Goal: Information Seeking & Learning: Learn about a topic

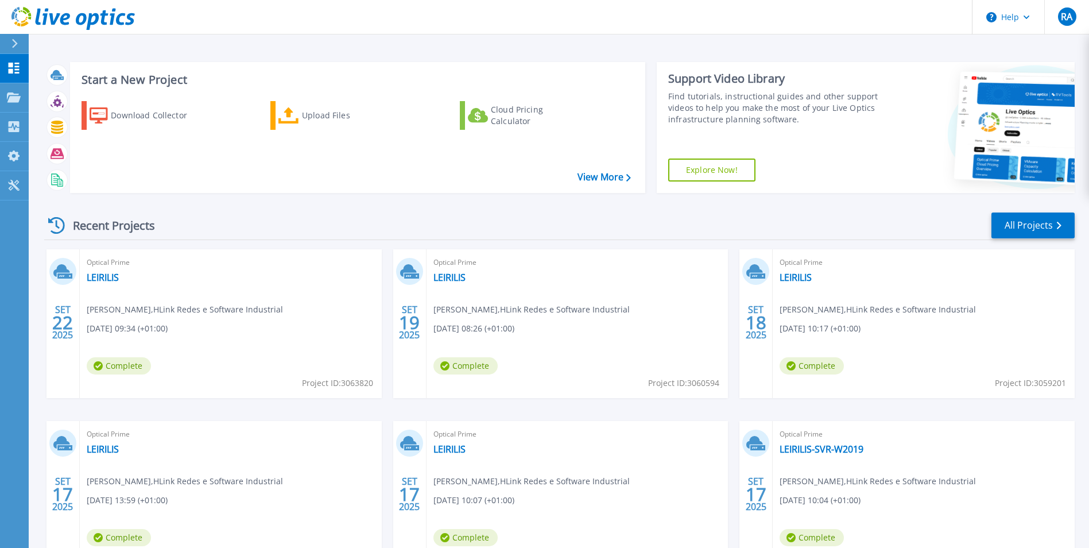
drag, startPoint x: 15, startPoint y: 341, endPoint x: 26, endPoint y: 312, distance: 30.7
click at [15, 341] on div "Dashboard Dashboard Projects Projects Search Projects Upload SIOKIT & Files Opt…" at bounding box center [14, 301] width 29 height 495
click at [45, 94] on p "Projects" at bounding box center [45, 98] width 30 height 30
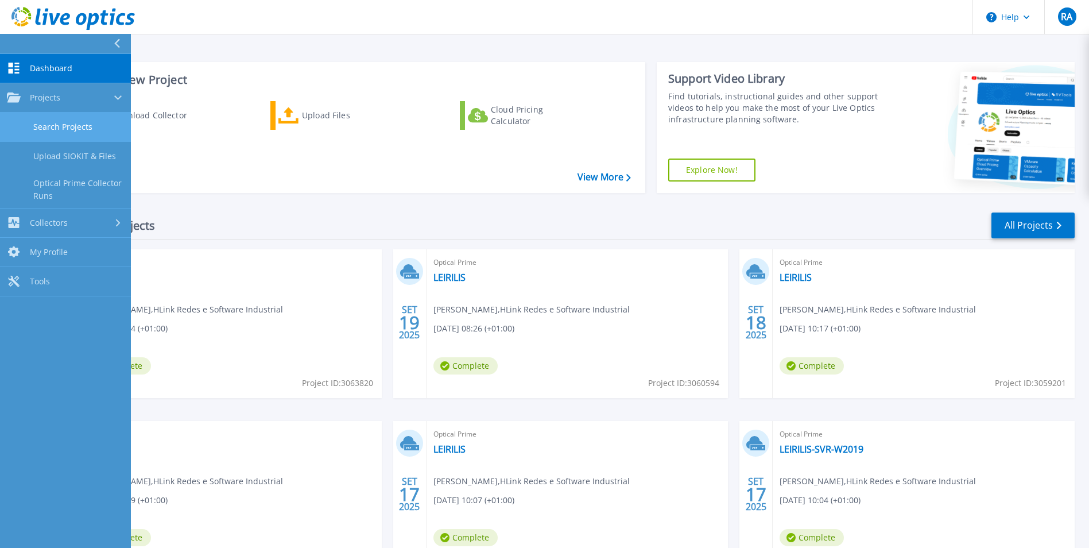
click at [64, 129] on link "Search Projects" at bounding box center [65, 127] width 131 height 29
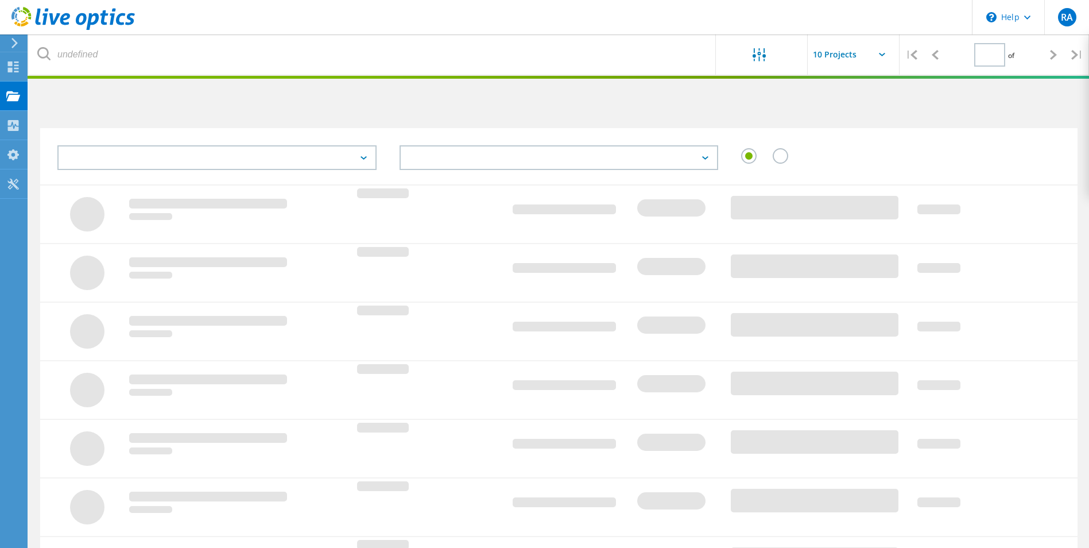
type input "1"
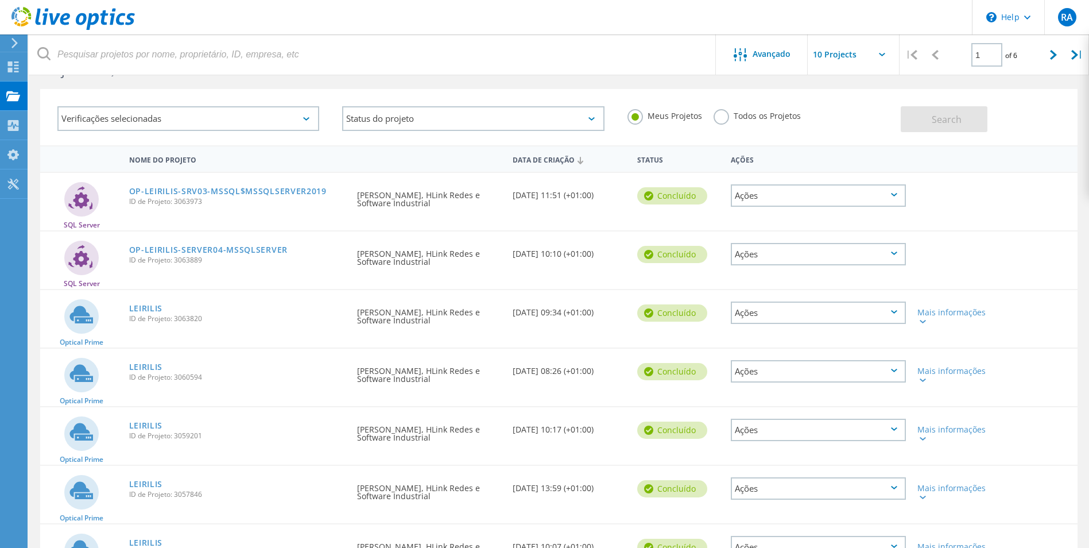
scroll to position [57, 0]
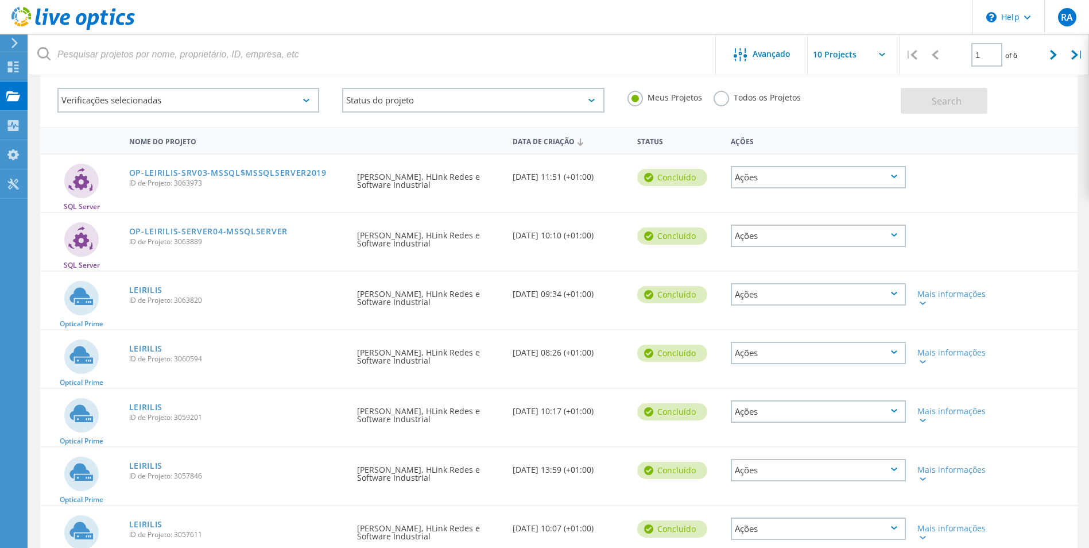
click at [207, 173] on link "OP-LEIRILIS-SRV03-MSSQL$MSSQLSERVER2019" at bounding box center [228, 173] width 198 height 8
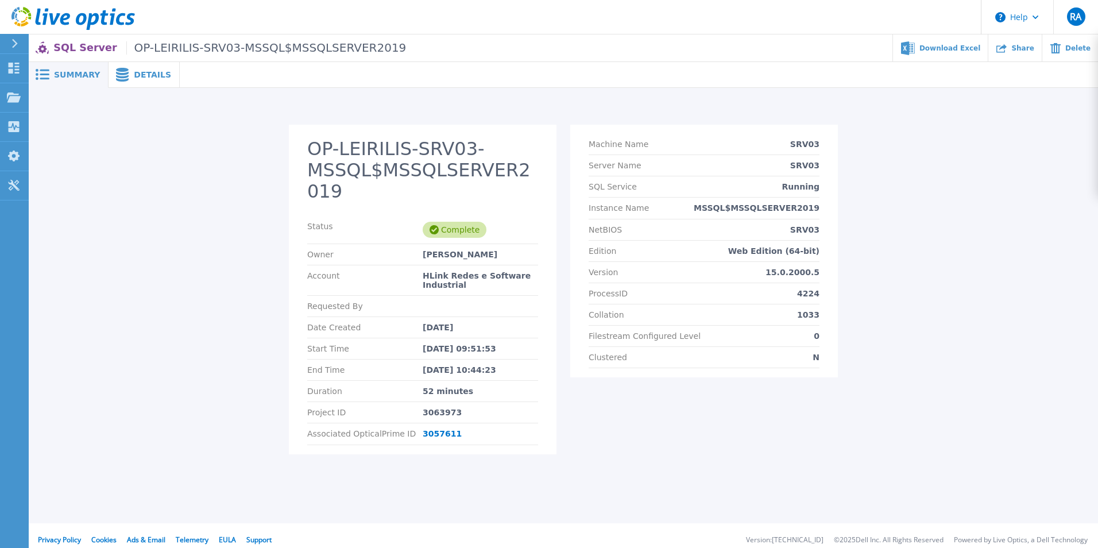
click at [134, 78] on span "Details" at bounding box center [152, 75] width 37 height 8
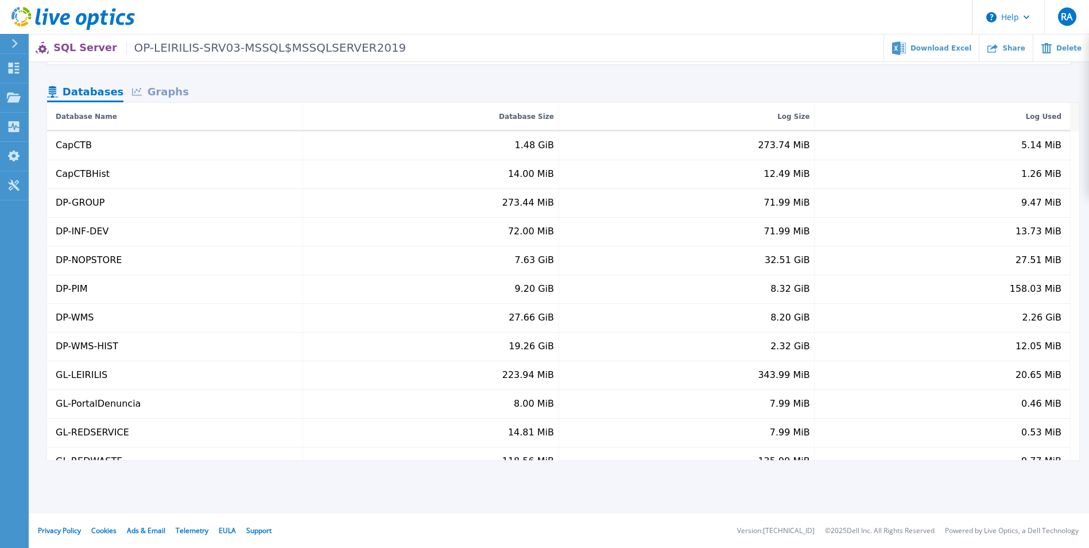
click at [164, 90] on div "Graphs" at bounding box center [160, 93] width 74 height 20
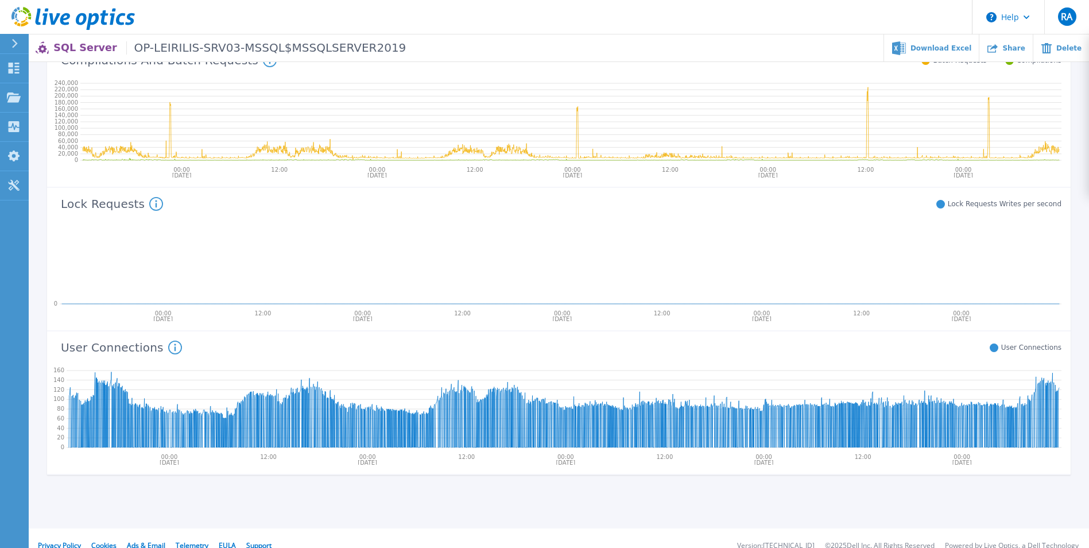
scroll to position [481, 0]
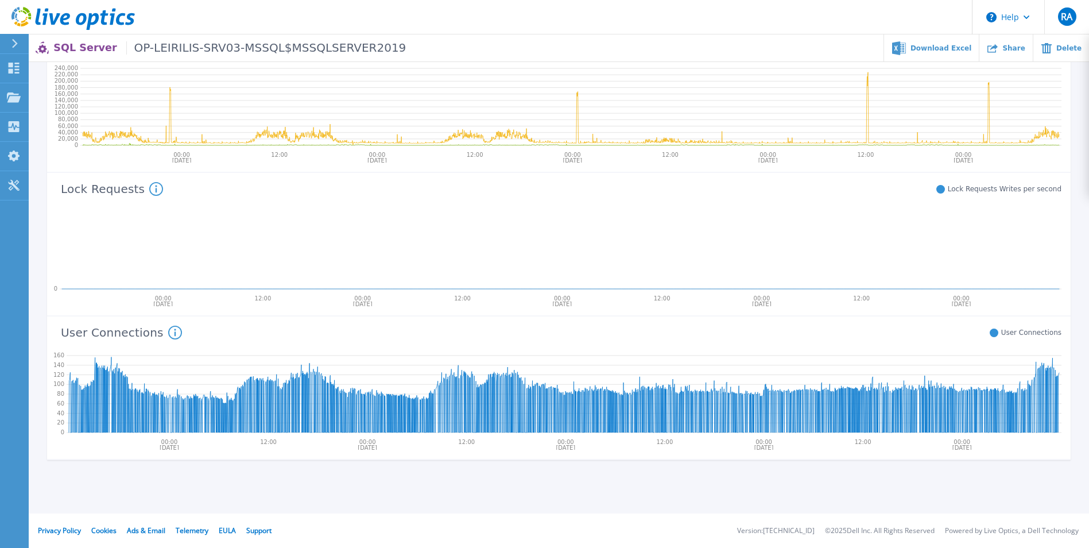
click at [168, 333] on icon at bounding box center [175, 333] width 14 height 14
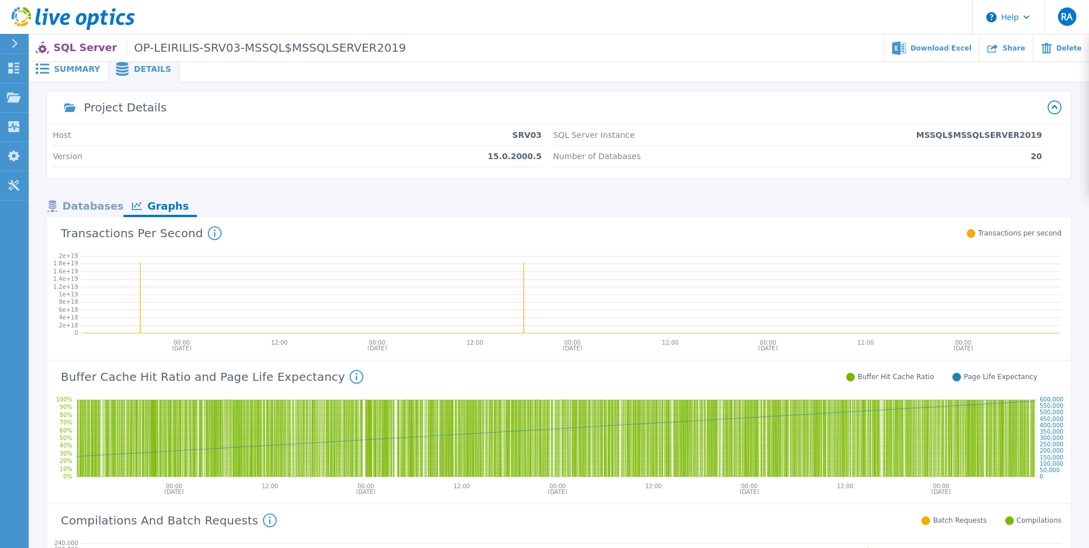
scroll to position [0, 0]
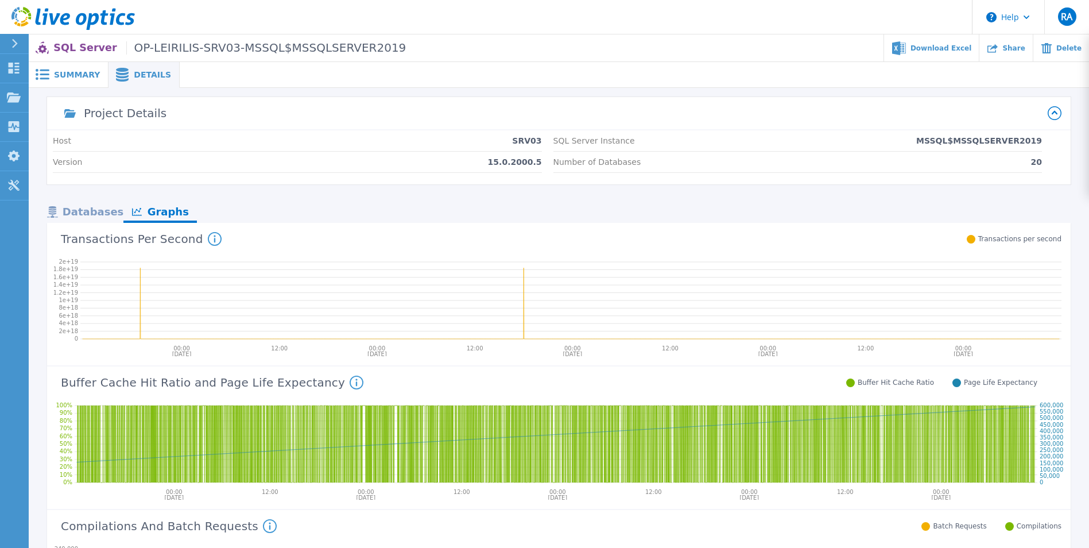
click at [73, 71] on span "Summary" at bounding box center [77, 75] width 46 height 8
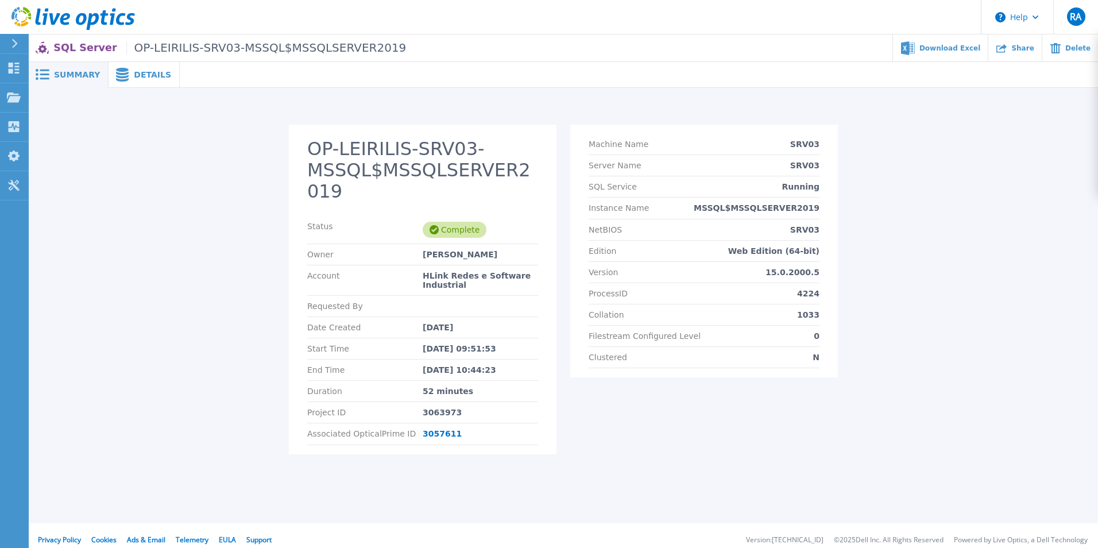
click at [143, 185] on div "OP-LEIRILIS-SRV03-MSSQL$MSSQLSERVER2019 Status Complete Owner ruben alexandre A…" at bounding box center [564, 296] width 1048 height 343
click at [136, 71] on span "Details" at bounding box center [152, 75] width 37 height 8
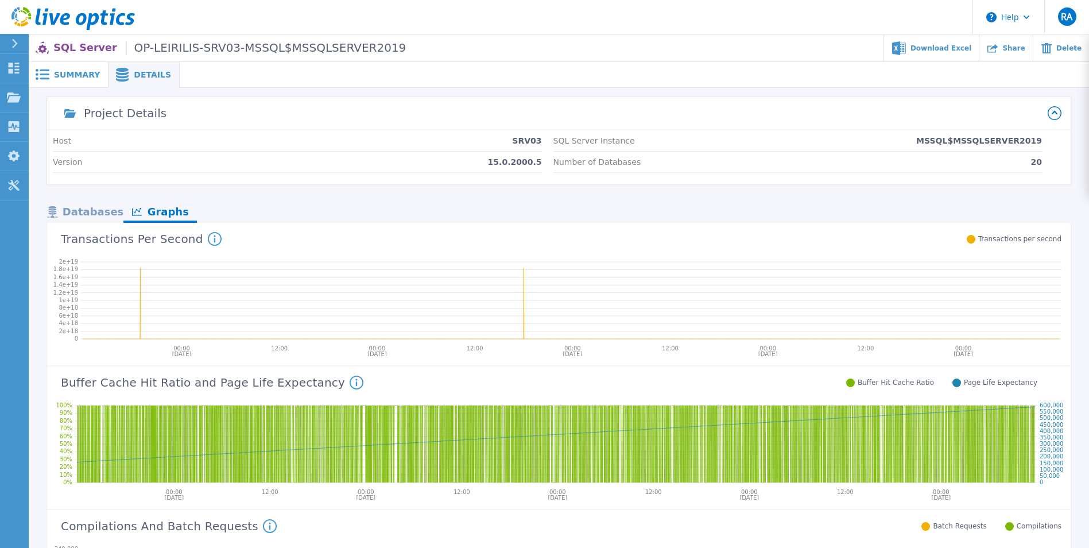
click at [81, 72] on span "Summary" at bounding box center [77, 75] width 46 height 8
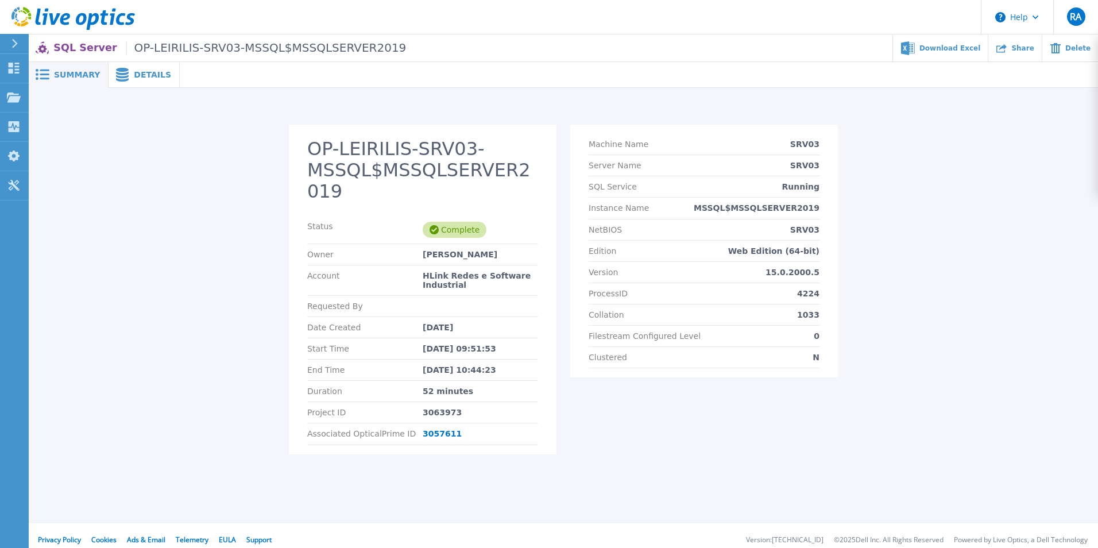
click at [153, 81] on div "Details" at bounding box center [144, 75] width 71 height 26
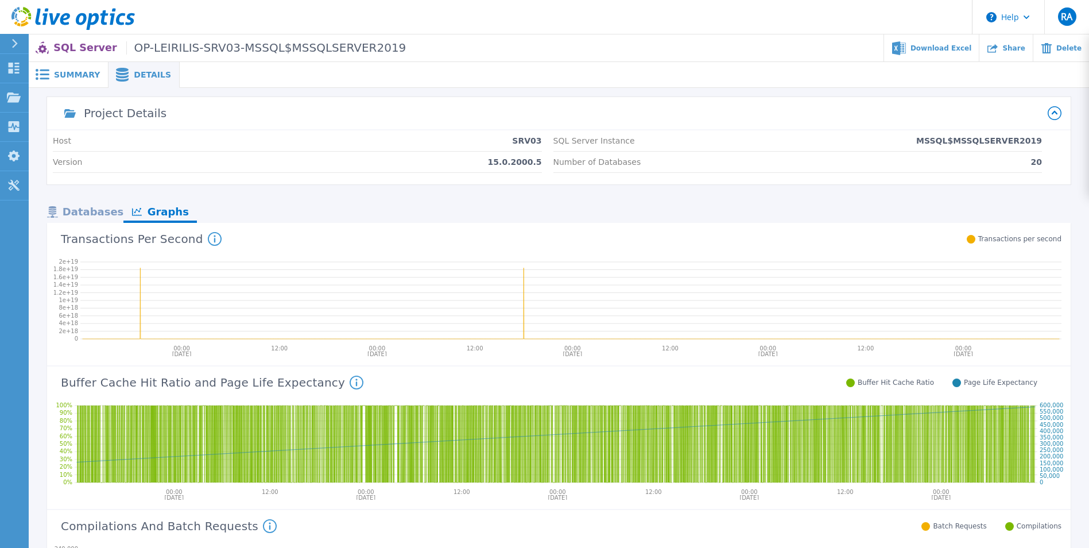
click at [57, 71] on span "Summary" at bounding box center [77, 75] width 46 height 8
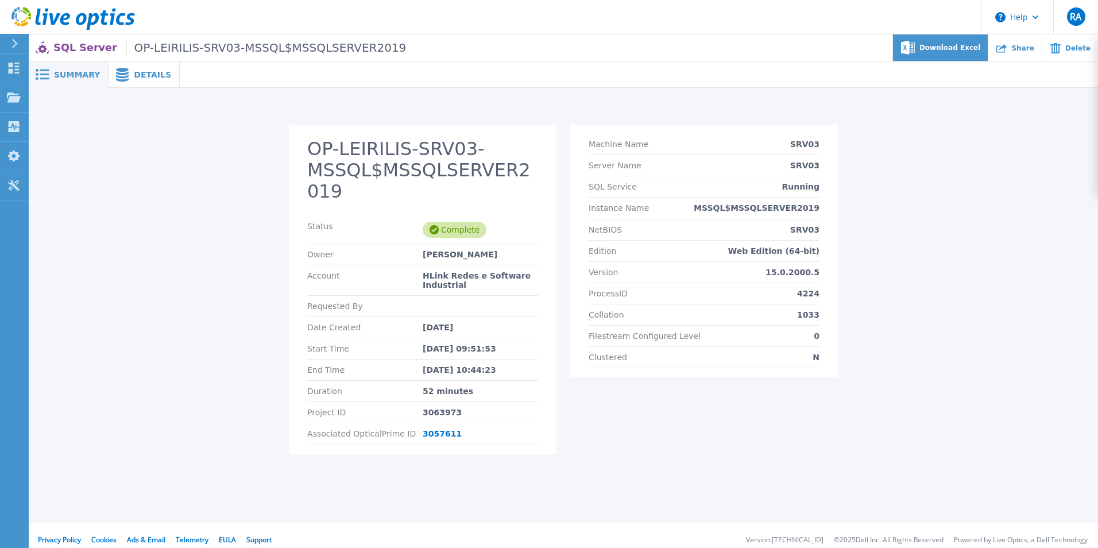
click at [967, 48] on span "Download Excel" at bounding box center [949, 47] width 61 height 7
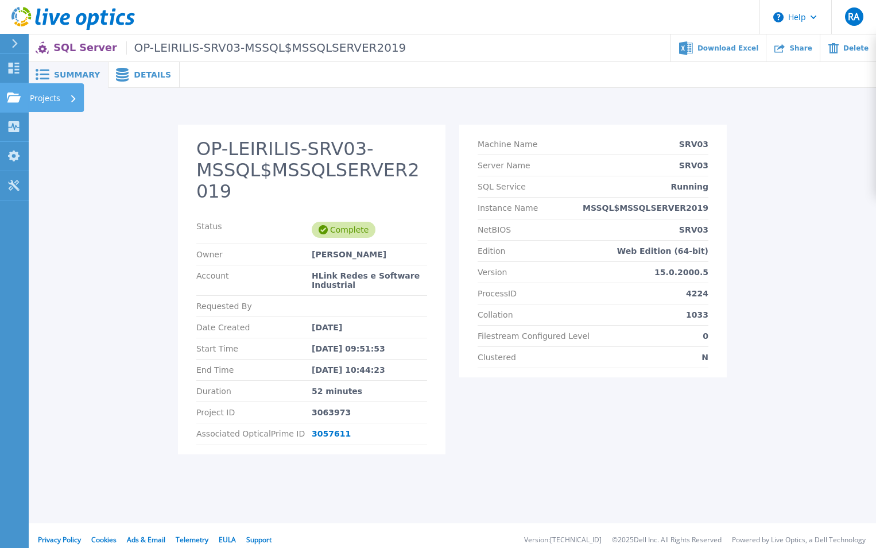
click at [47, 99] on p "Projects" at bounding box center [45, 98] width 30 height 30
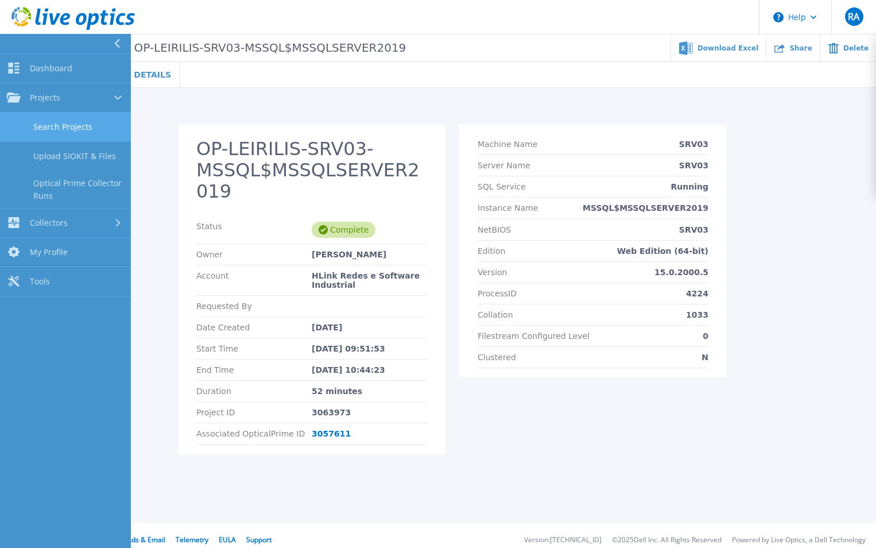
click at [60, 133] on link "Search Projects" at bounding box center [65, 127] width 131 height 29
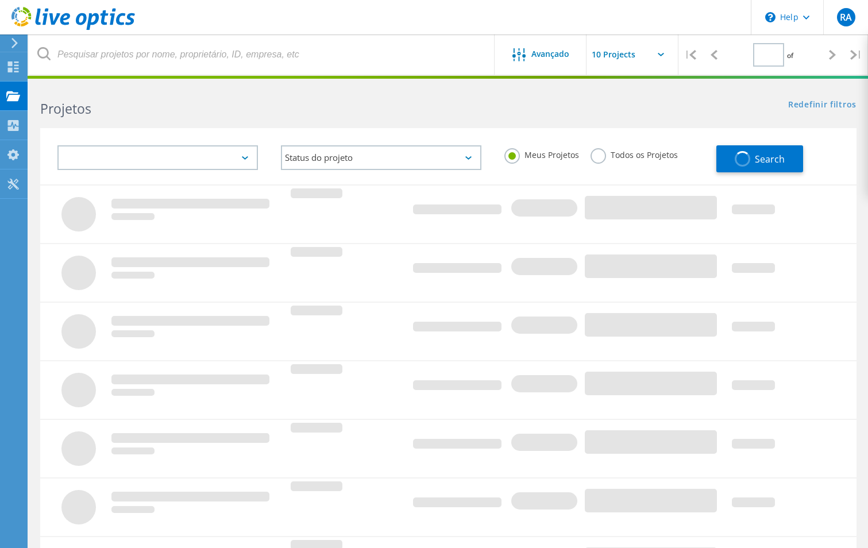
type input "1"
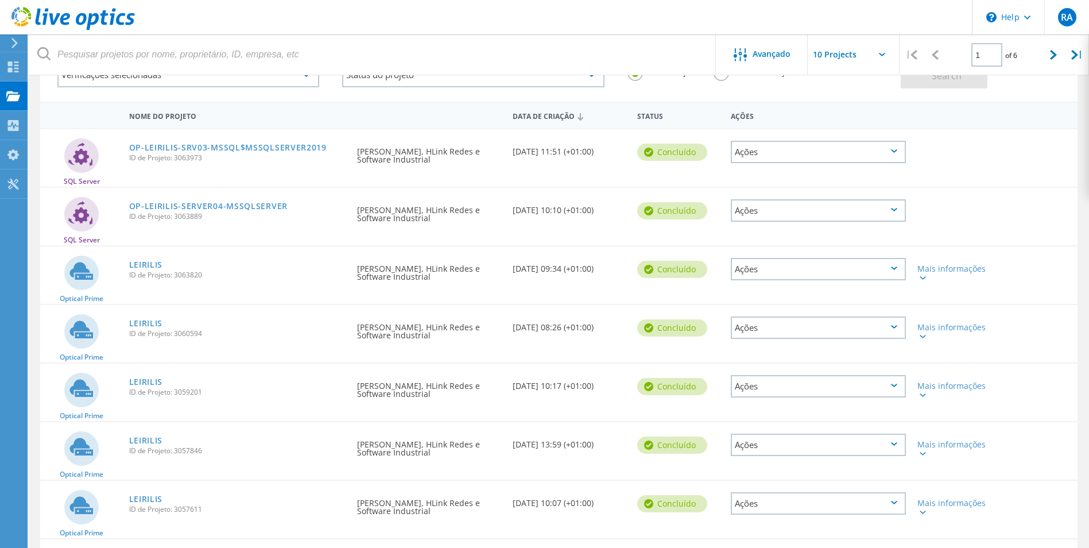
scroll to position [57, 0]
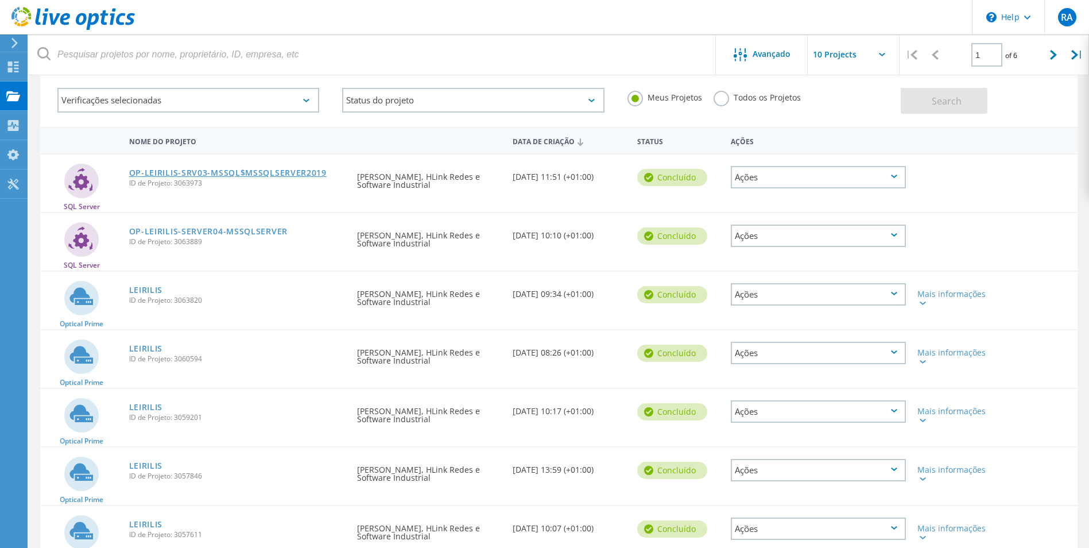
click at [217, 171] on link "OP-LEIRILIS-SRV03-MSSQL$MSSQLSERVER2019" at bounding box center [228, 173] width 198 height 8
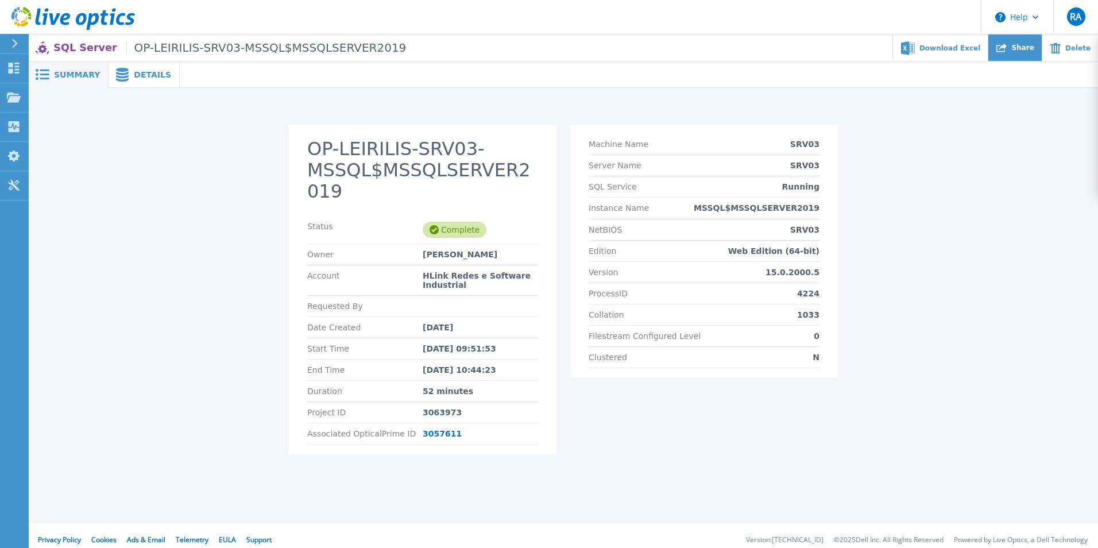
click at [1026, 49] on span "Share" at bounding box center [1022, 47] width 22 height 7
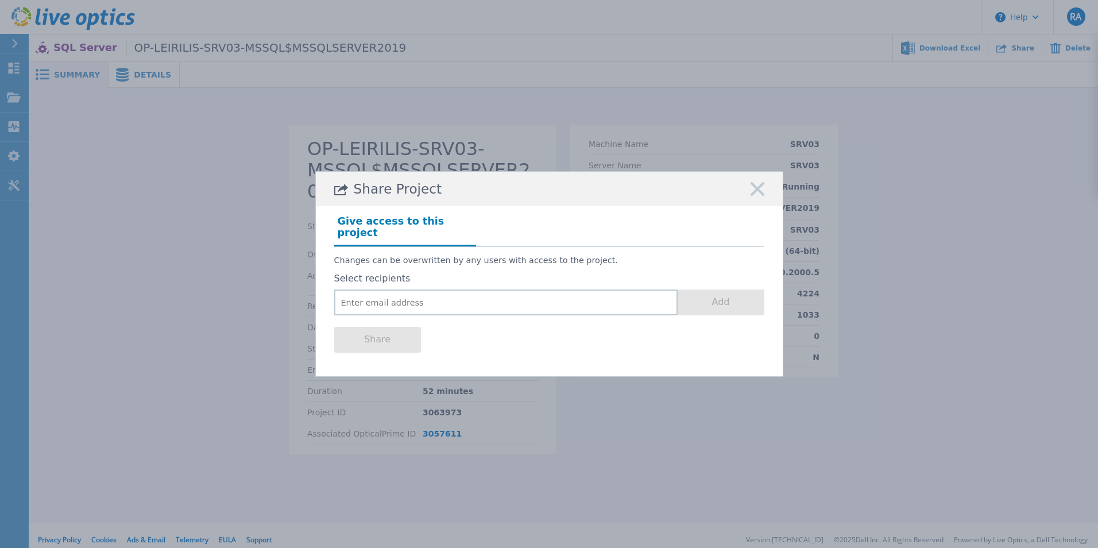
click at [765, 200] on div "Share Project" at bounding box center [549, 189] width 467 height 34
click at [759, 195] on rect at bounding box center [757, 188] width 15 height 15
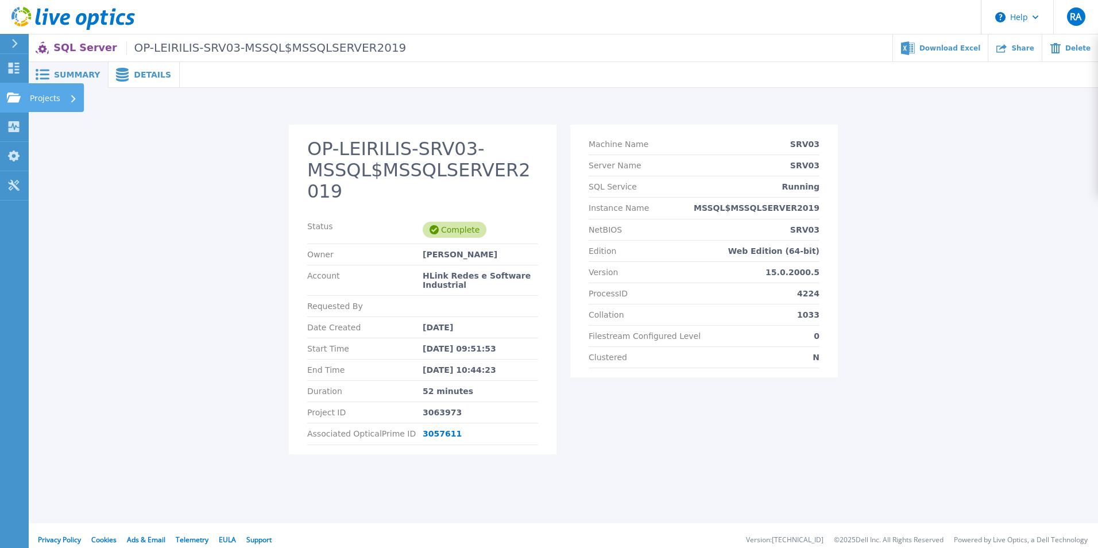
click at [17, 98] on icon at bounding box center [14, 97] width 14 height 10
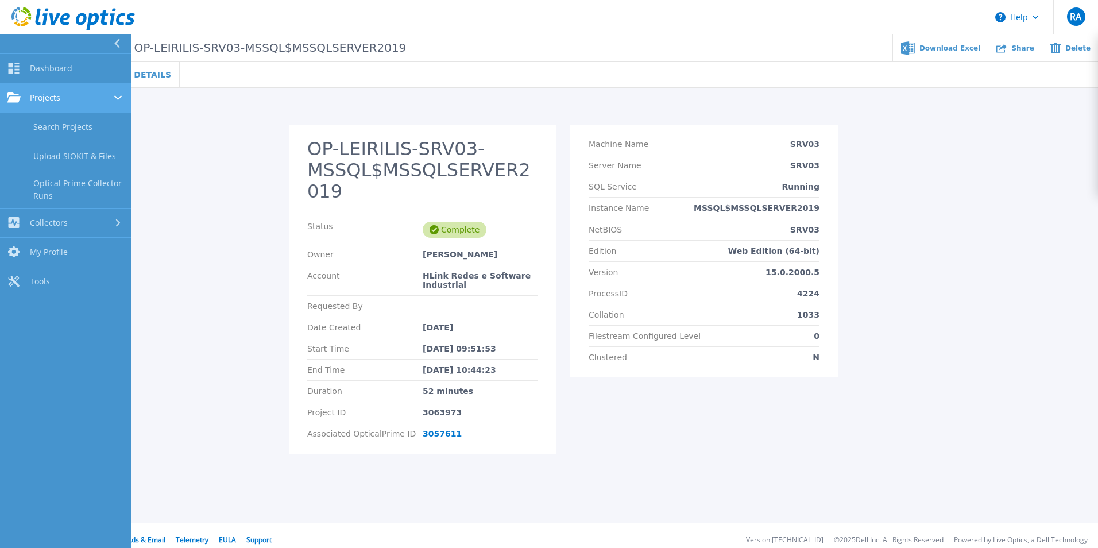
click at [50, 102] on span "Projects" at bounding box center [45, 97] width 30 height 10
drag, startPoint x: 68, startPoint y: 121, endPoint x: 75, endPoint y: 123, distance: 6.5
click at [69, 122] on link "Search Projects" at bounding box center [65, 127] width 131 height 29
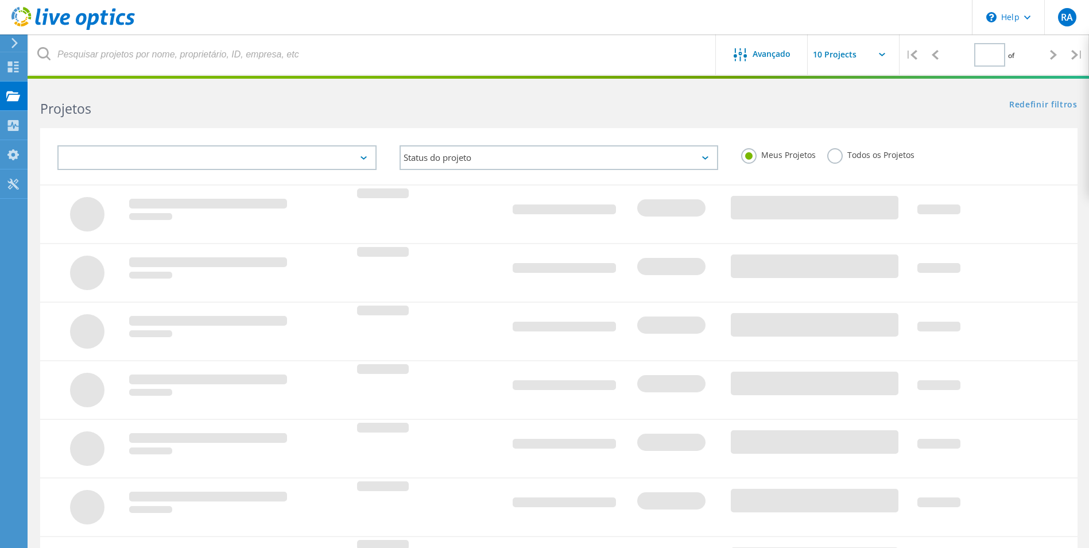
type input "1"
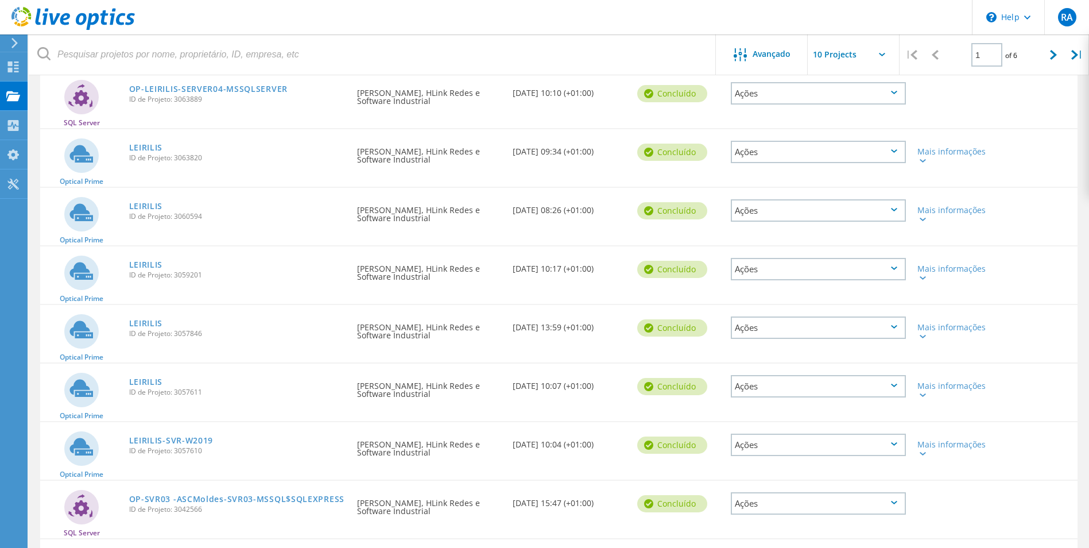
scroll to position [180, 0]
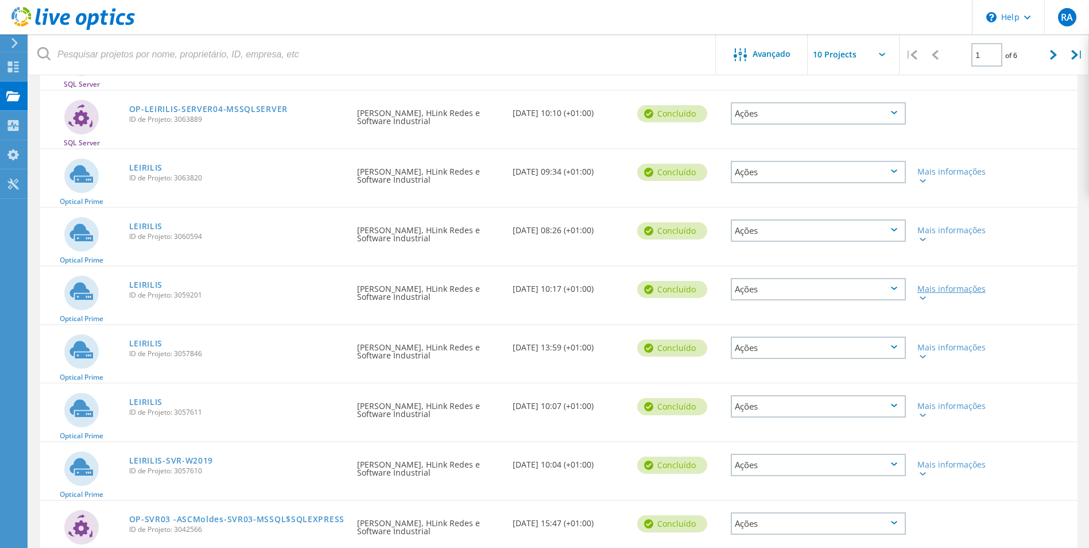
click at [925, 300] on div at bounding box center [922, 297] width 9 height 7
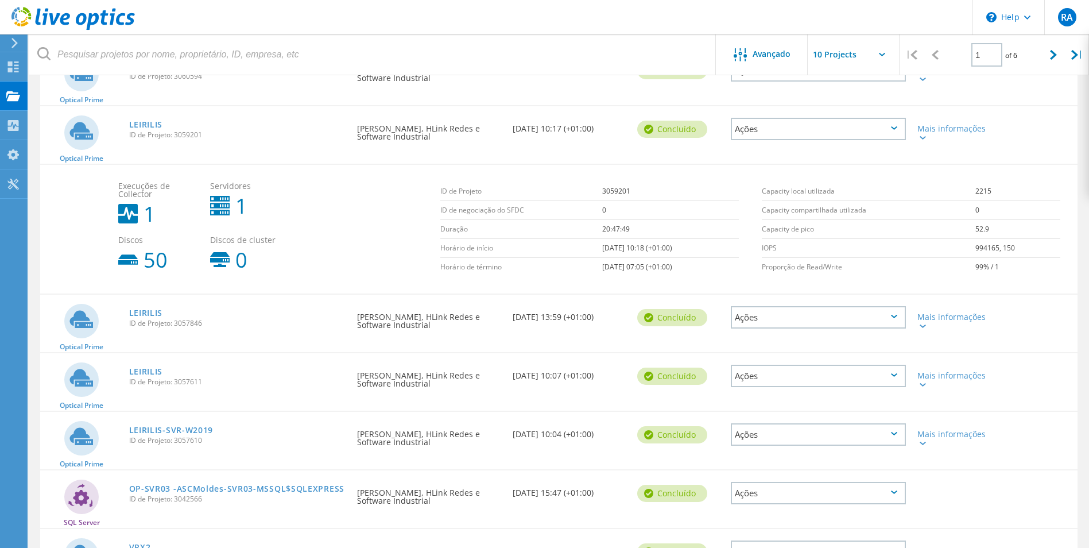
scroll to position [352, 0]
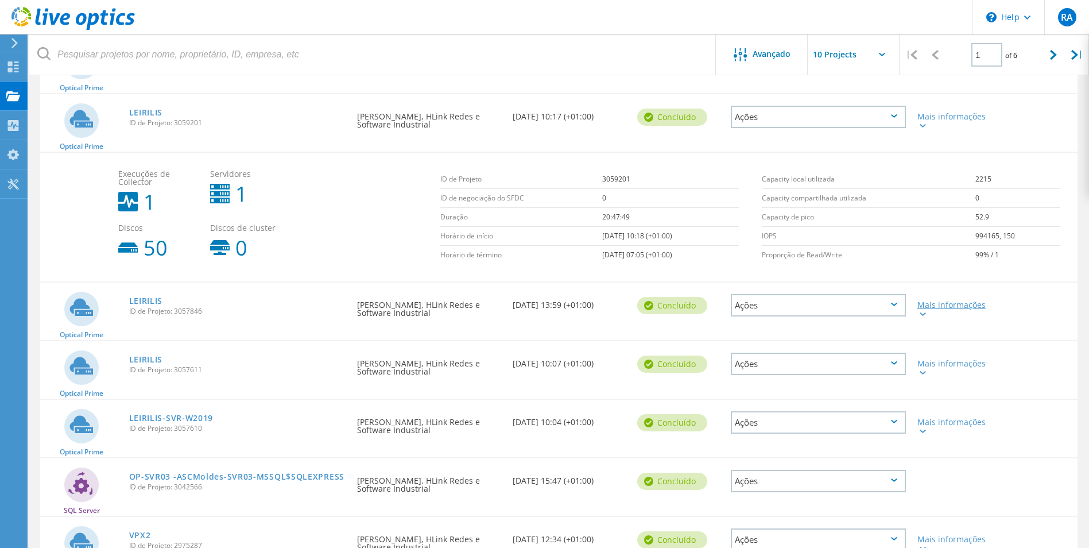
click at [930, 316] on div "Mais informações" at bounding box center [954, 309] width 72 height 16
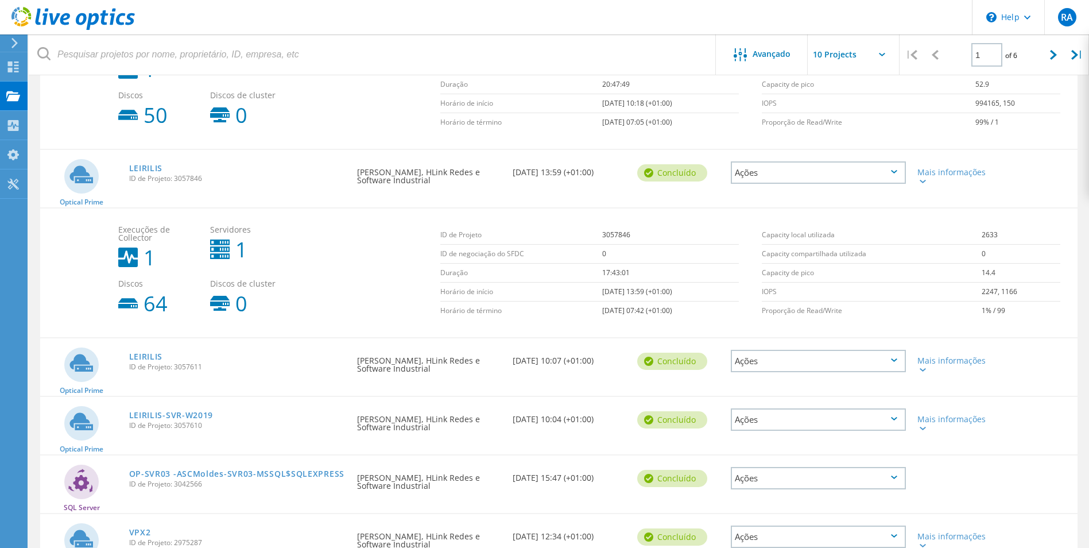
scroll to position [524, 0]
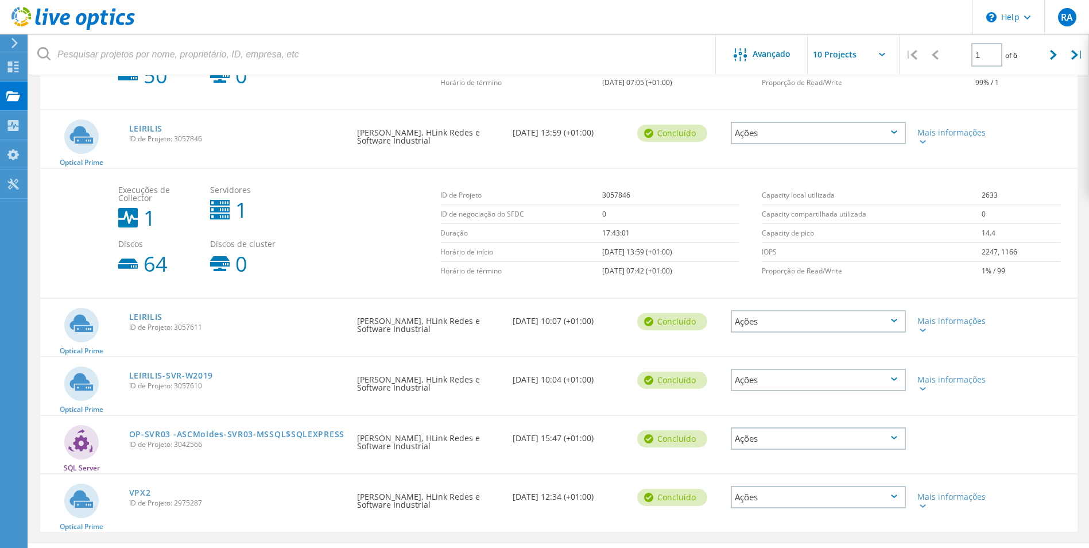
click at [929, 334] on div "Mais informações" at bounding box center [953, 322] width 83 height 46
click at [922, 331] on icon at bounding box center [923, 329] width 6 height 3
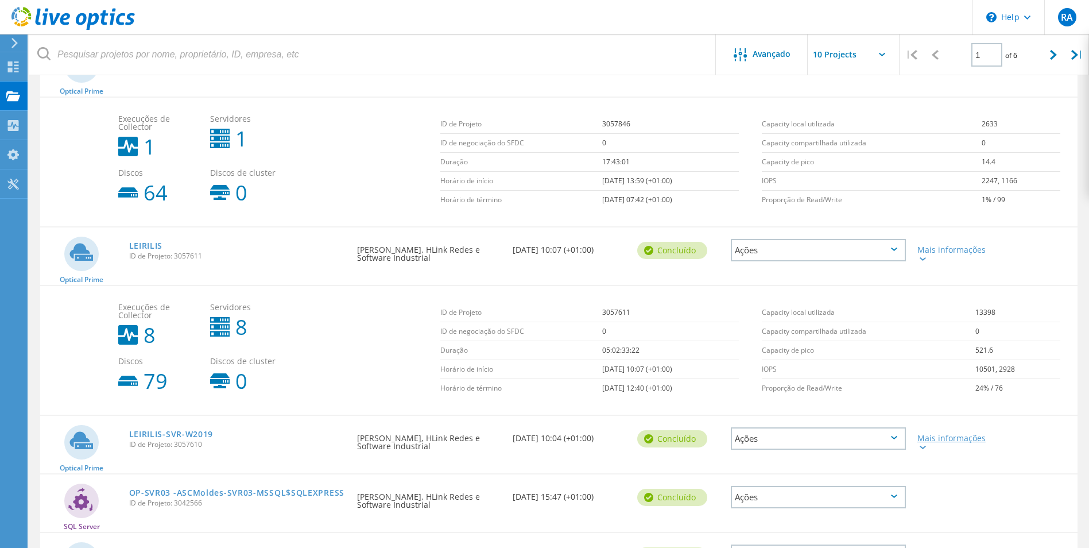
scroll to position [684, 0]
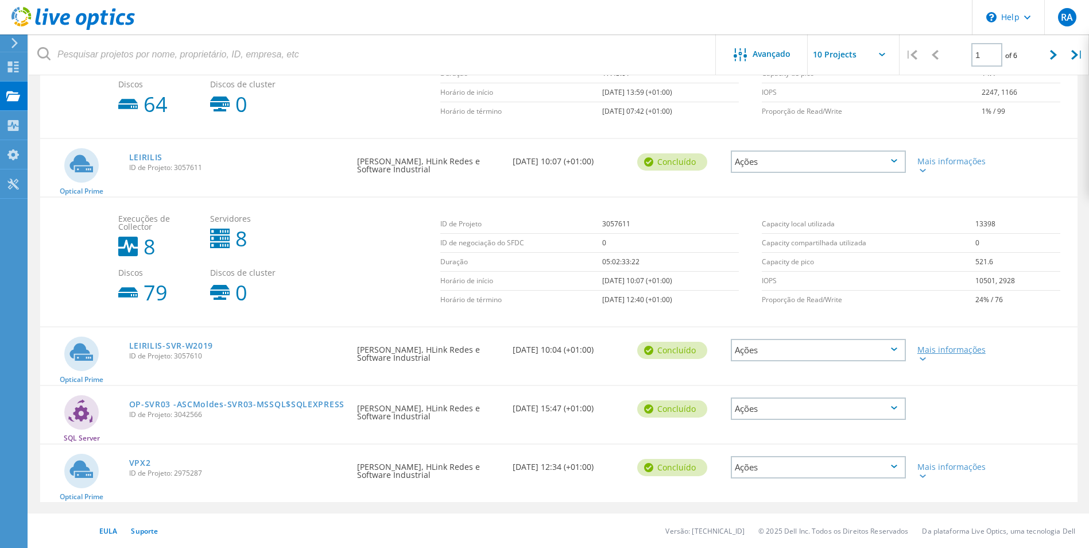
click at [924, 358] on icon at bounding box center [923, 358] width 6 height 3
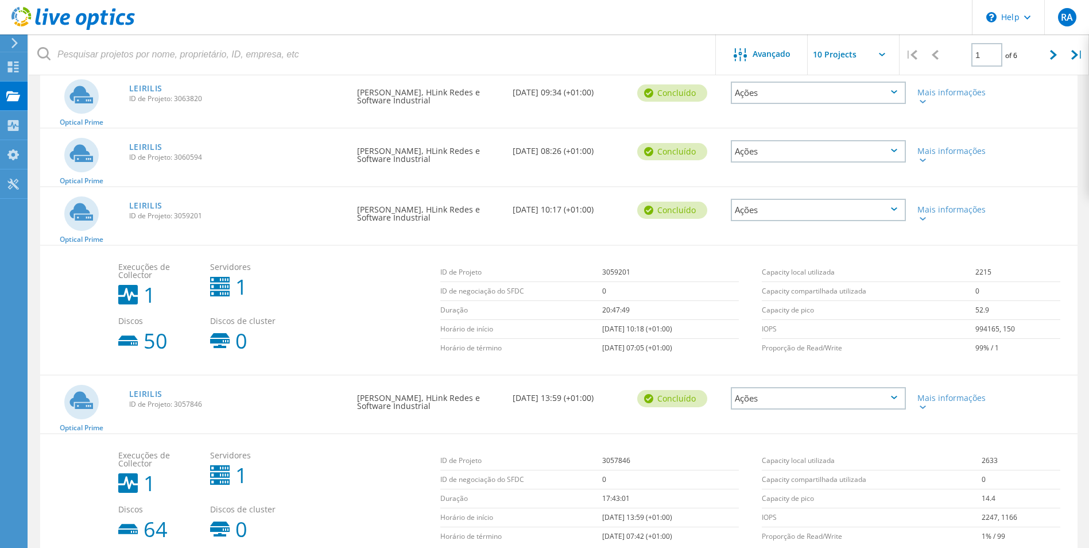
scroll to position [239, 0]
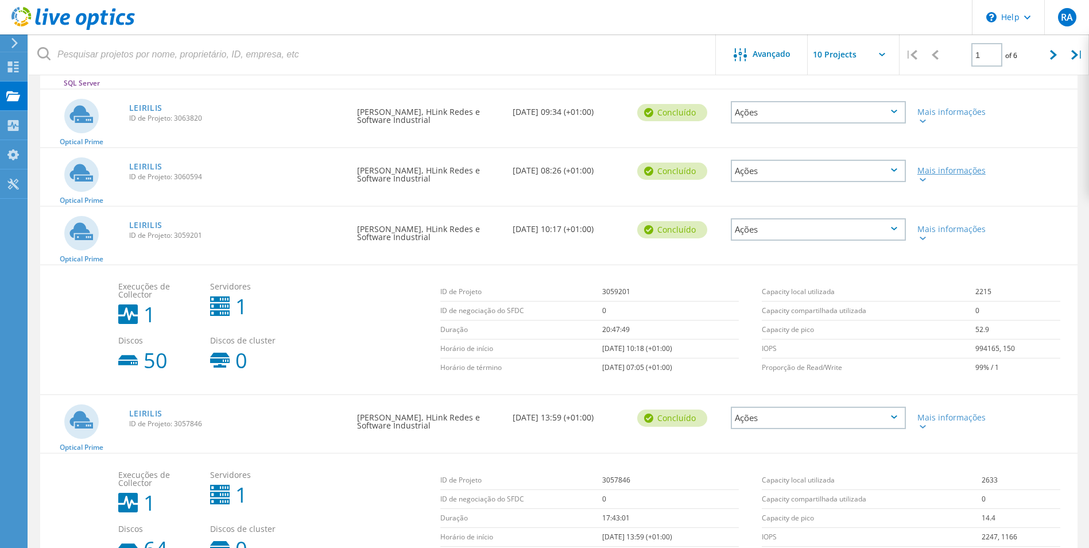
click at [922, 183] on lo-svg-helper at bounding box center [922, 179] width 9 height 10
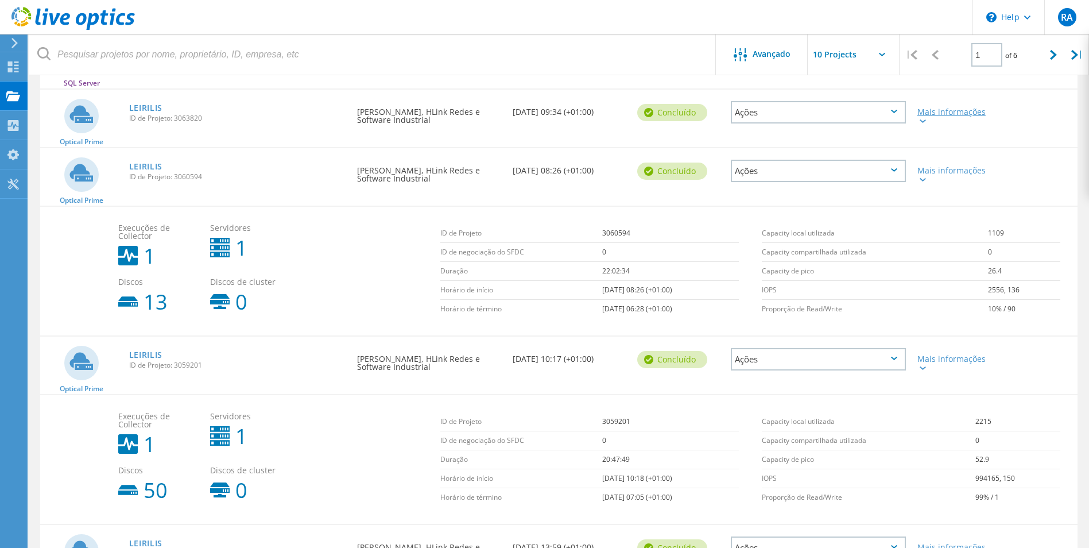
click at [921, 125] on lo-svg-helper at bounding box center [922, 120] width 9 height 10
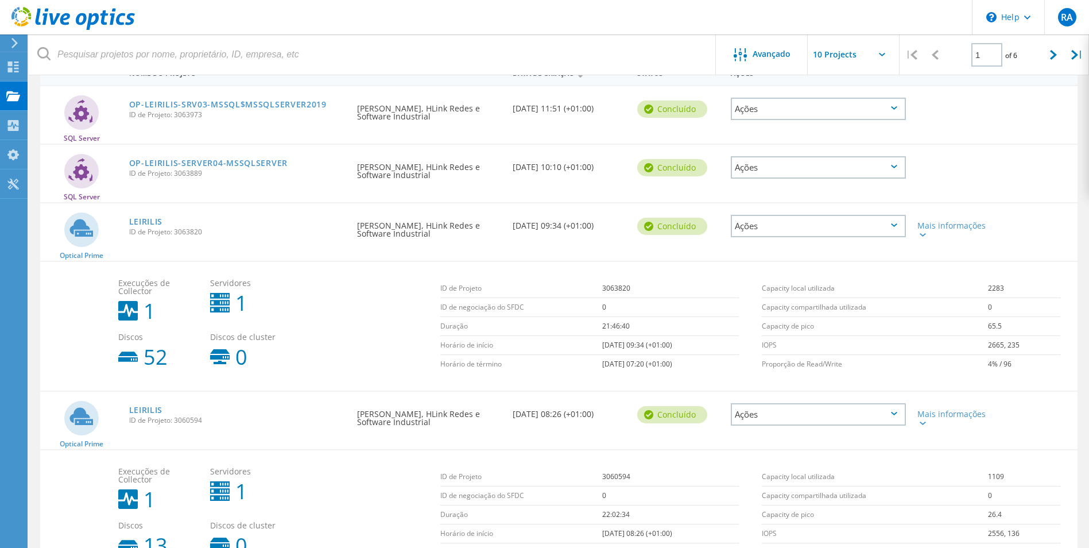
scroll to position [125, 0]
click at [147, 223] on link "LEIRILIS" at bounding box center [146, 223] width 34 height 8
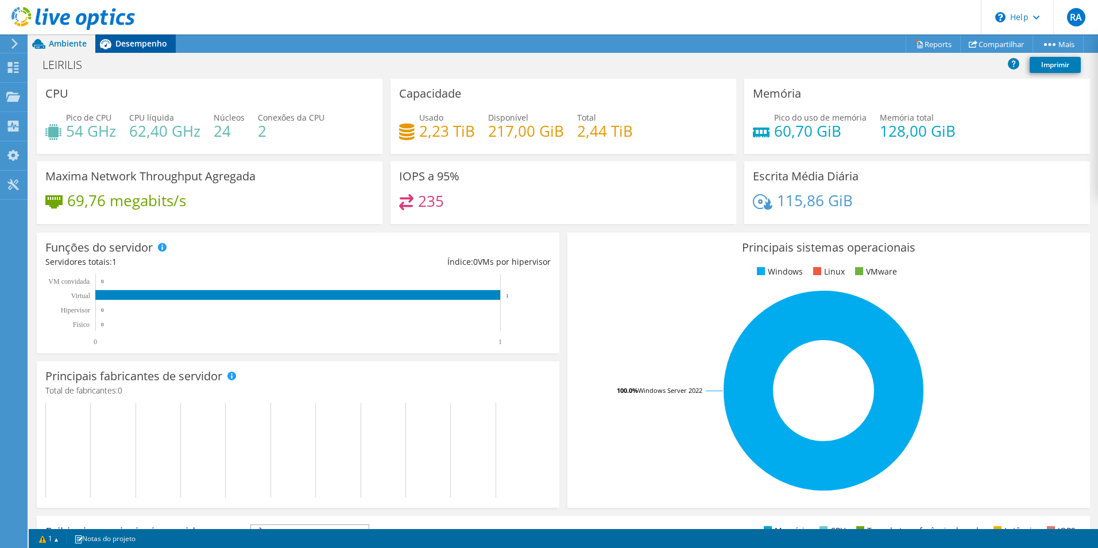
click at [125, 44] on span "Desempenho" at bounding box center [141, 43] width 52 height 11
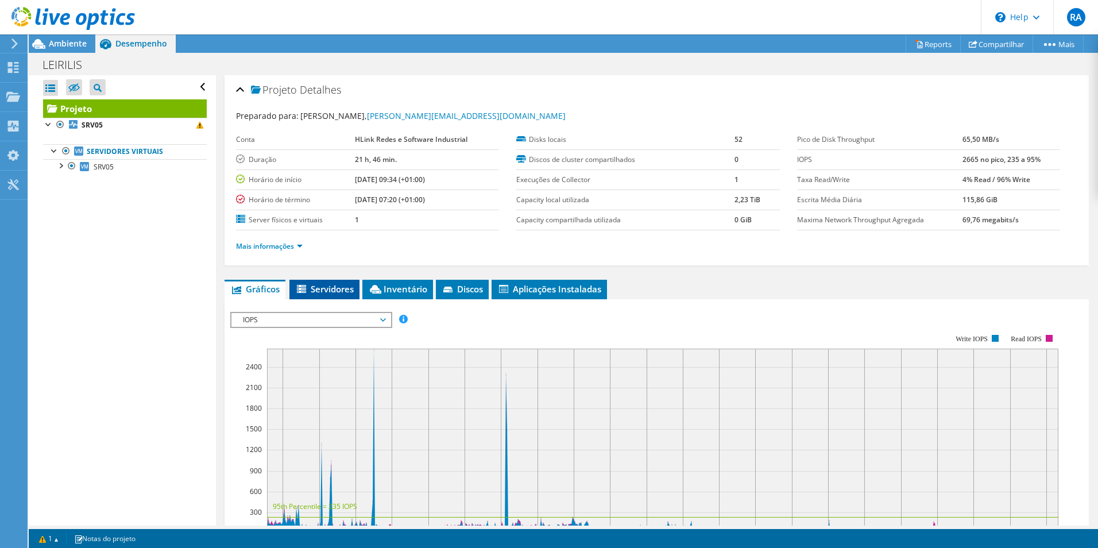
click at [330, 297] on li "Servidores" at bounding box center [324, 290] width 70 height 20
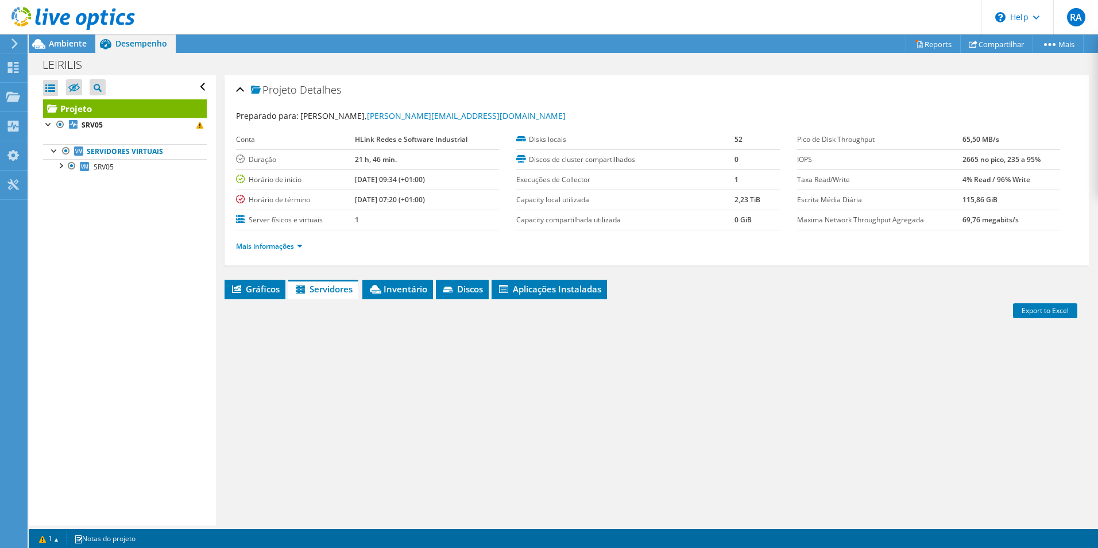
scroll to position [61, 0]
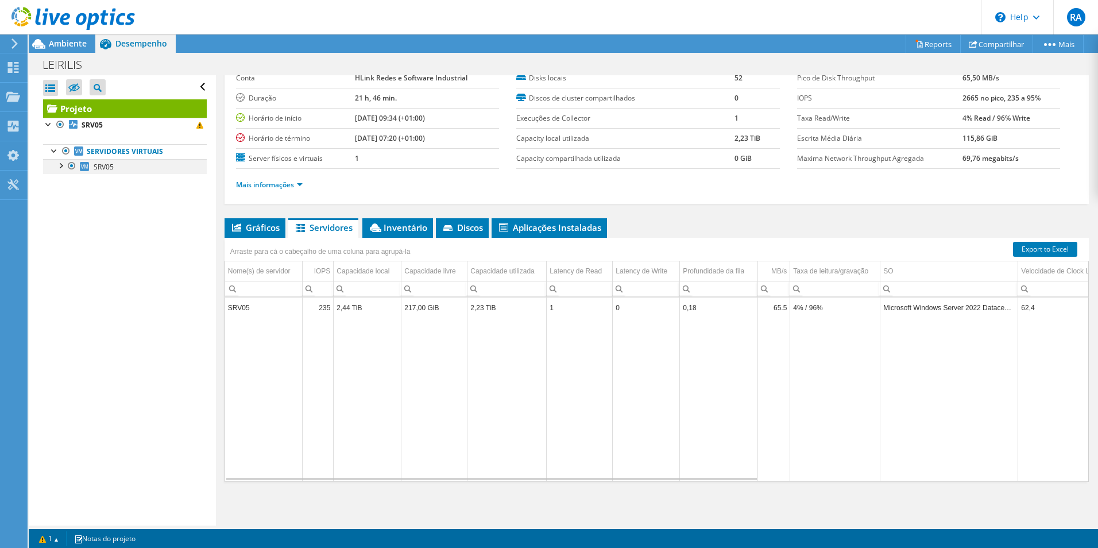
click at [61, 166] on div at bounding box center [60, 164] width 11 height 11
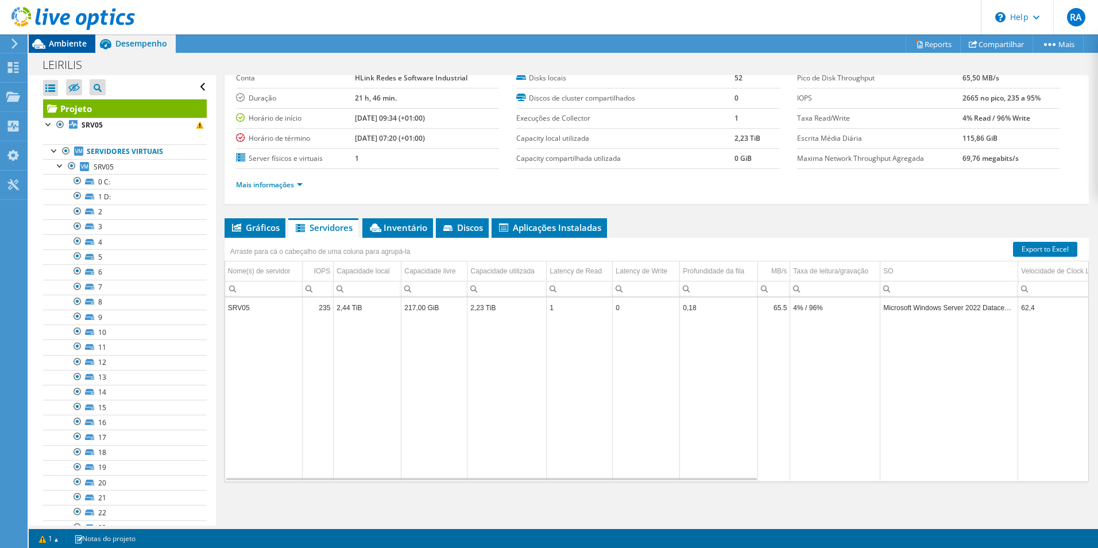
click at [69, 45] on span "Ambiente" at bounding box center [68, 43] width 38 height 11
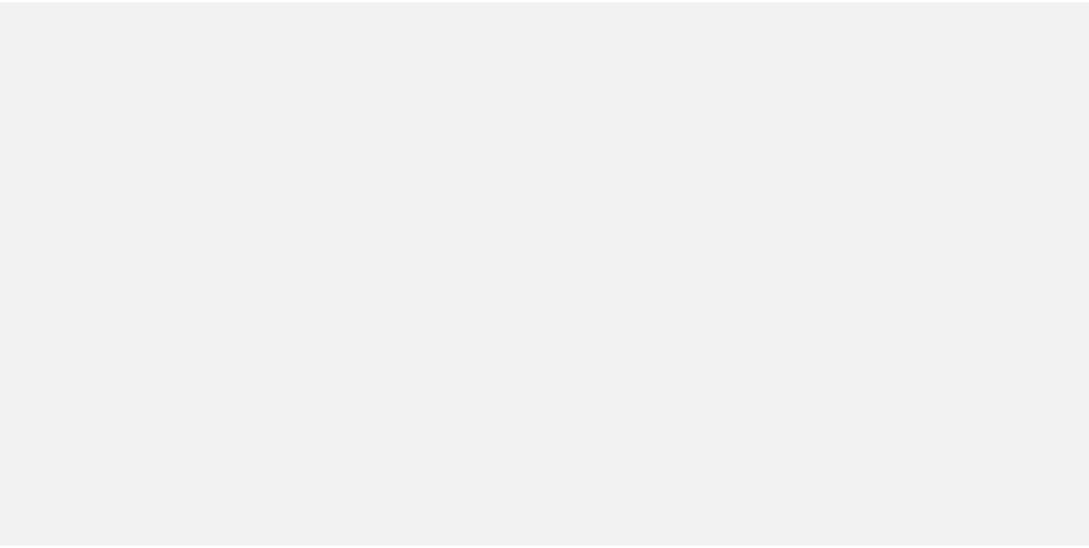
scroll to position [125, 0]
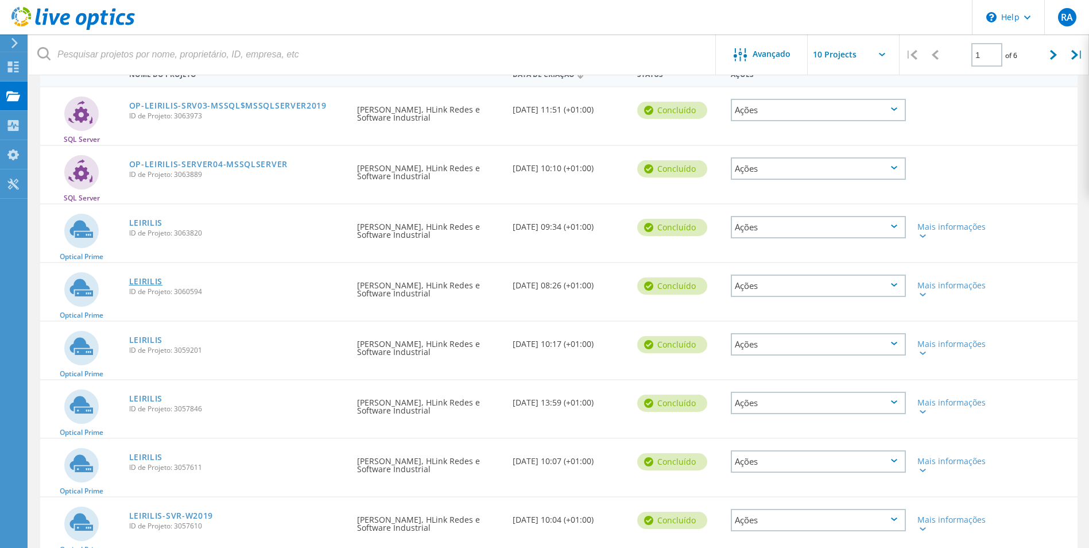
click at [142, 280] on link "LEIRILIS" at bounding box center [146, 281] width 34 height 8
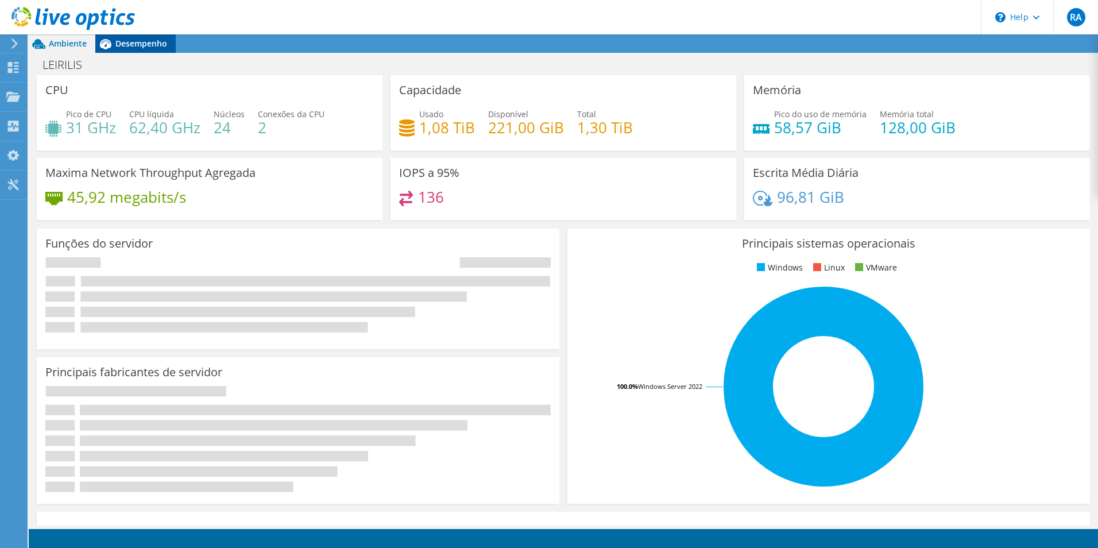
click at [140, 48] on span "Desempenho" at bounding box center [141, 43] width 52 height 11
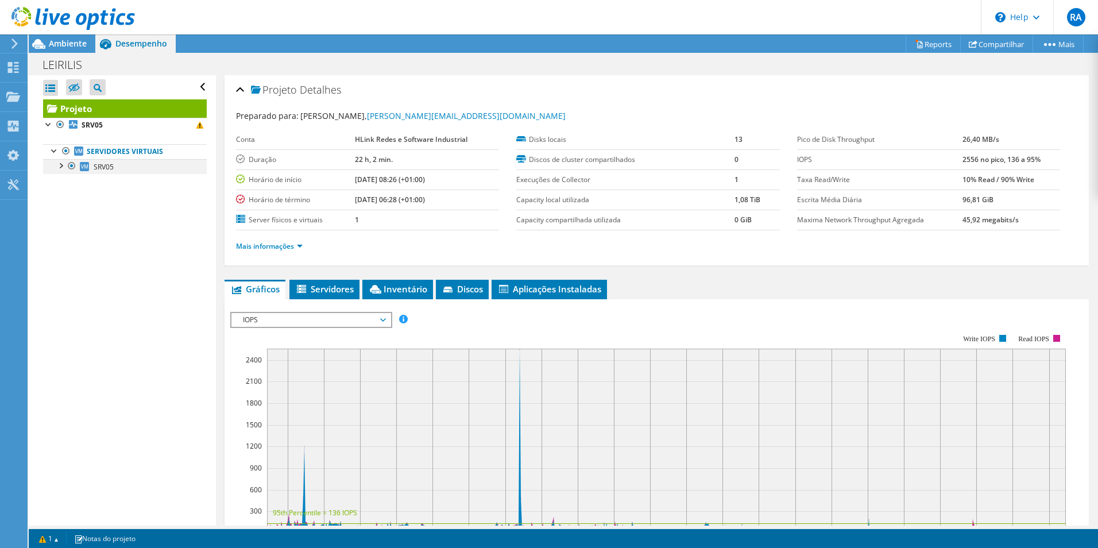
click at [60, 169] on div at bounding box center [60, 164] width 11 height 11
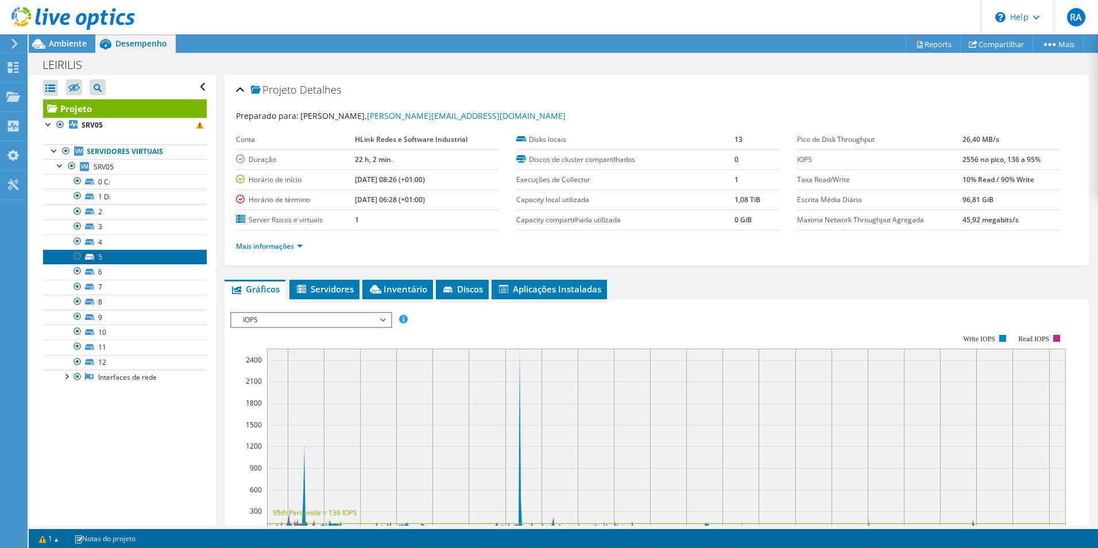
click at [110, 256] on link "5" at bounding box center [125, 256] width 164 height 15
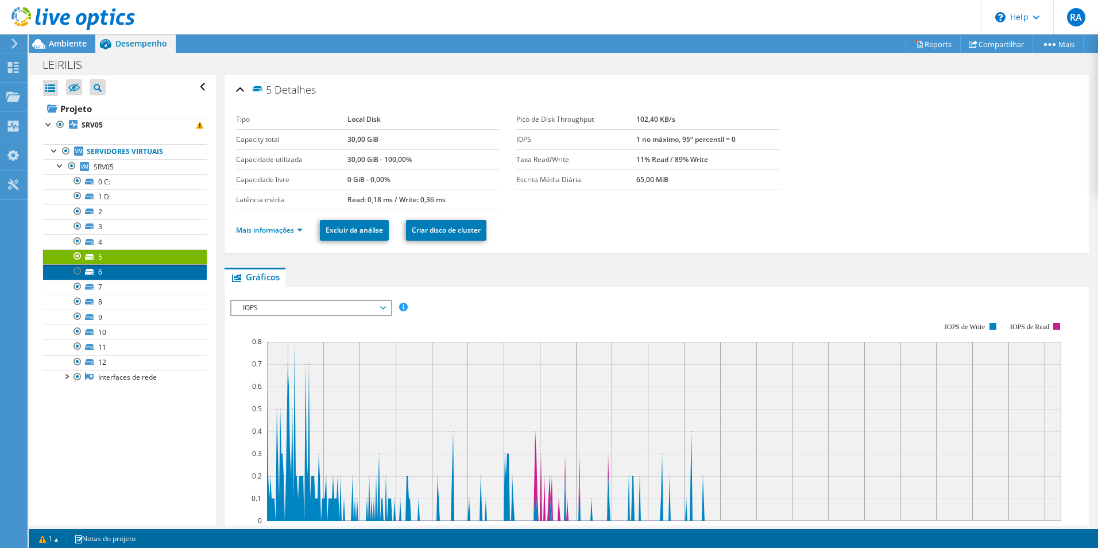
click at [99, 269] on link "6" at bounding box center [125, 271] width 164 height 15
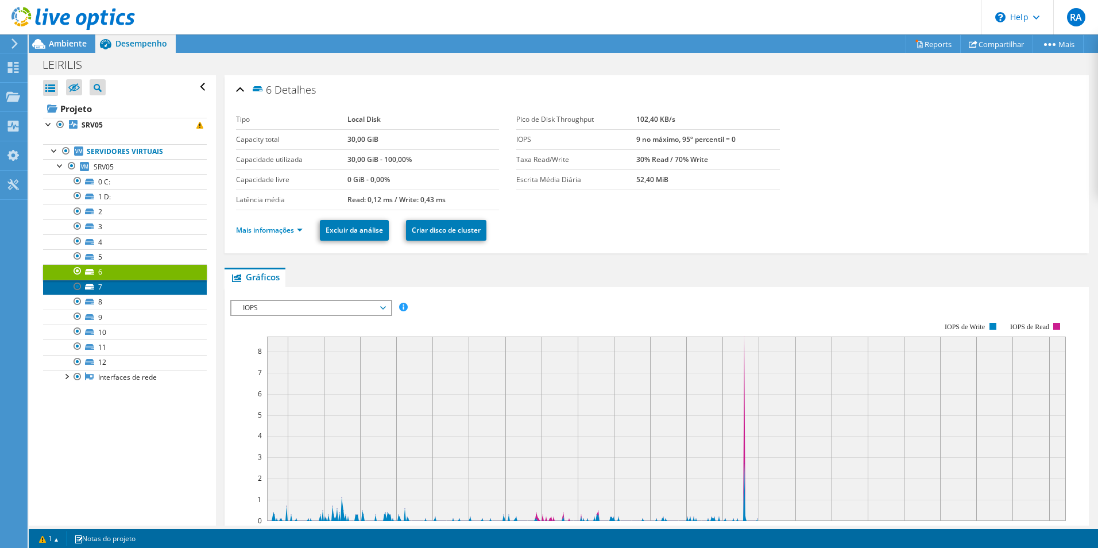
click at [102, 284] on link "7" at bounding box center [125, 287] width 164 height 15
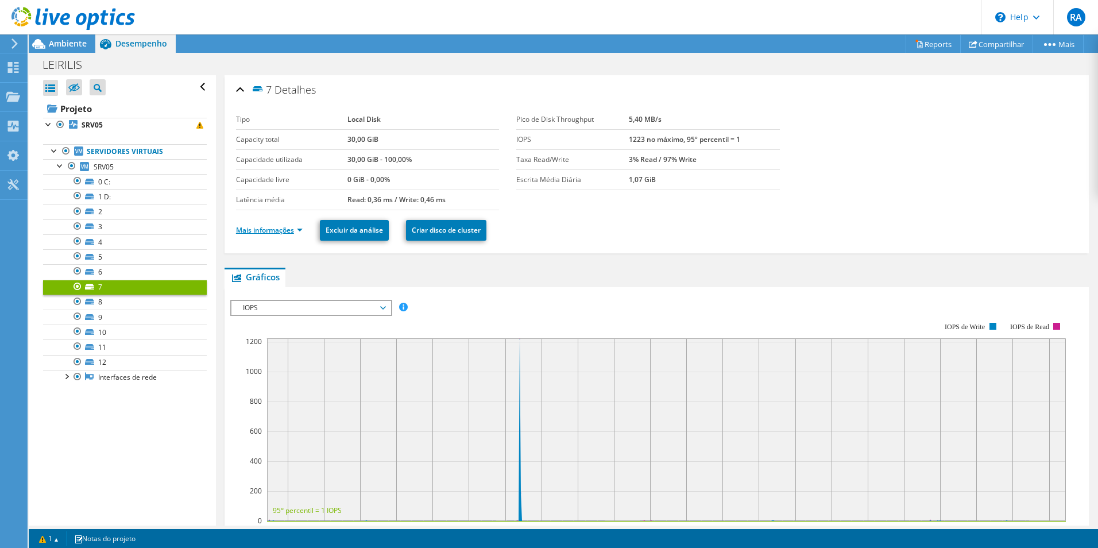
click at [296, 232] on link "Mais informações" at bounding box center [269, 230] width 67 height 10
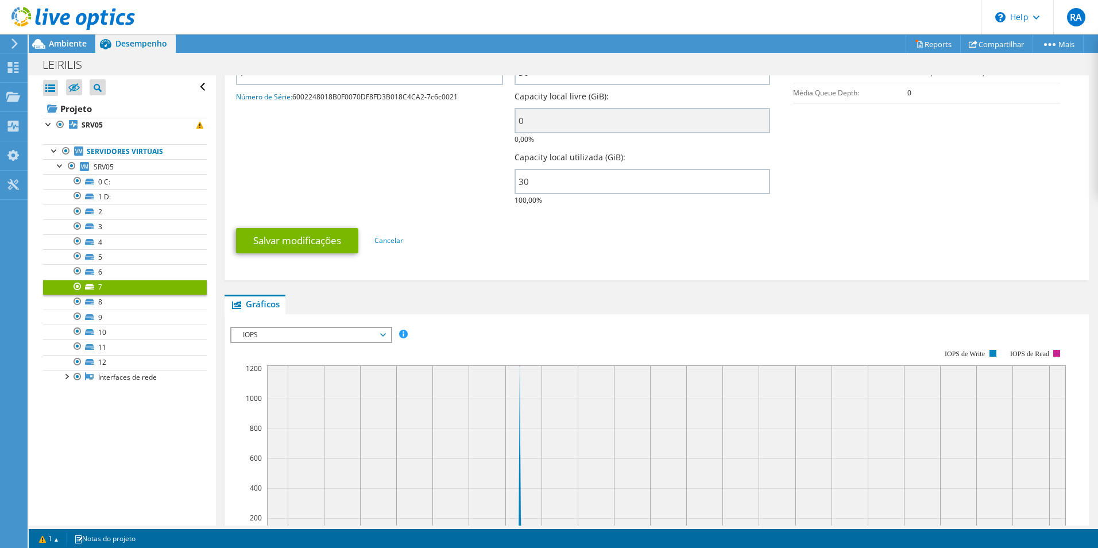
scroll to position [230, 0]
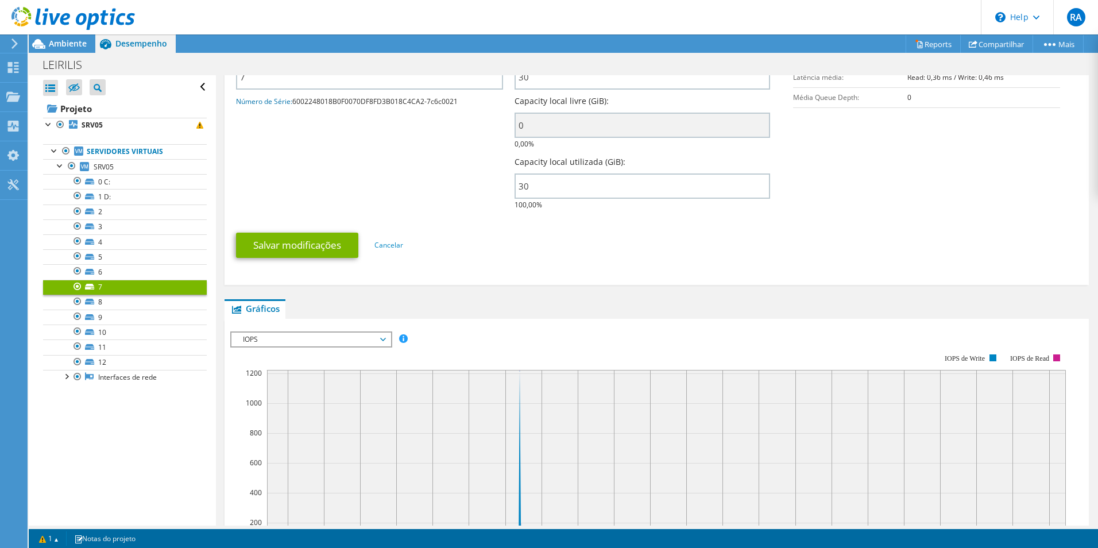
click at [386, 338] on span "IOPS" at bounding box center [310, 340] width 159 height 14
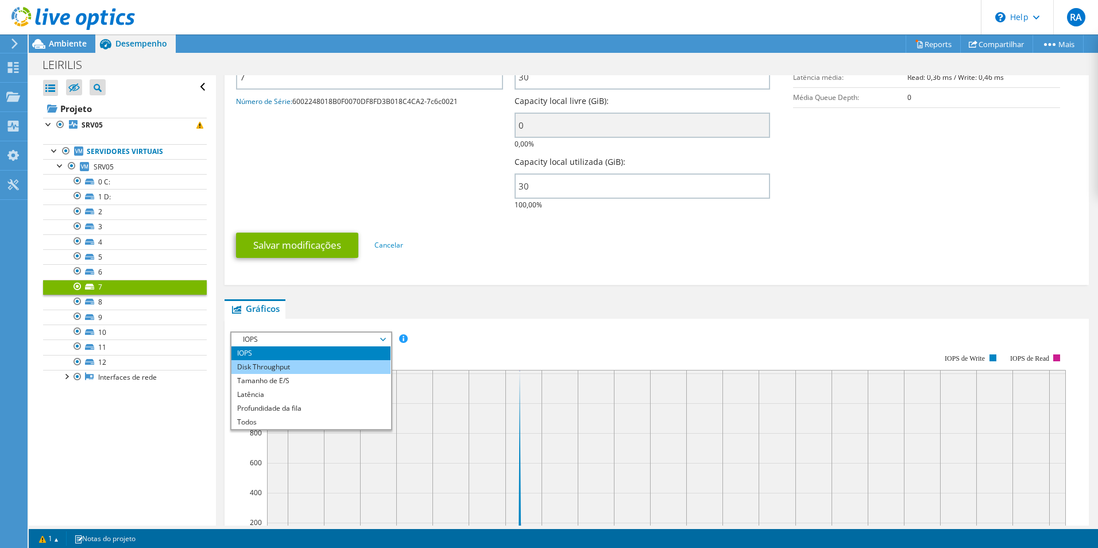
click at [356, 369] on li "Disk Throughput" at bounding box center [310, 367] width 159 height 14
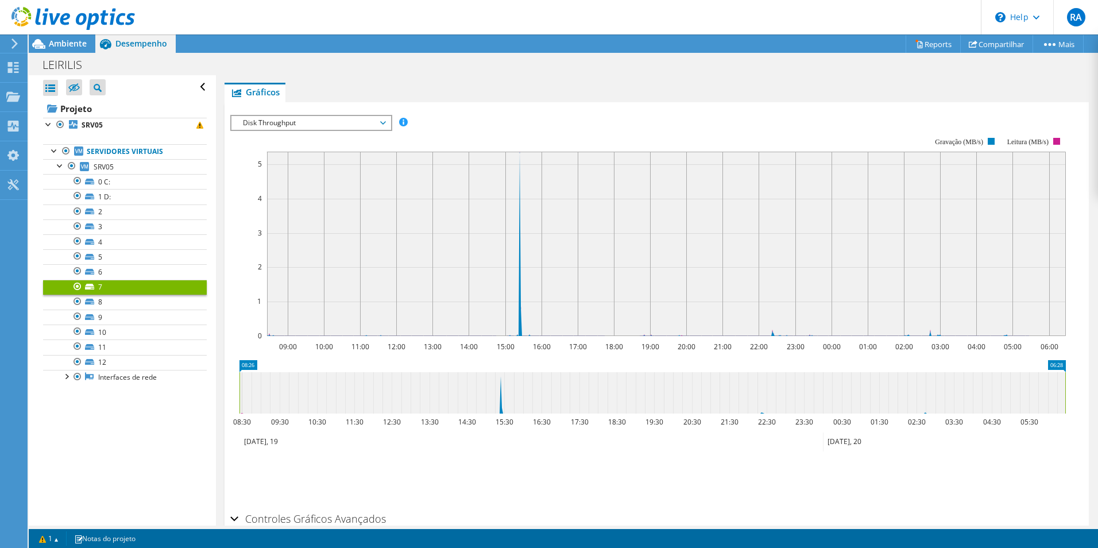
scroll to position [459, 0]
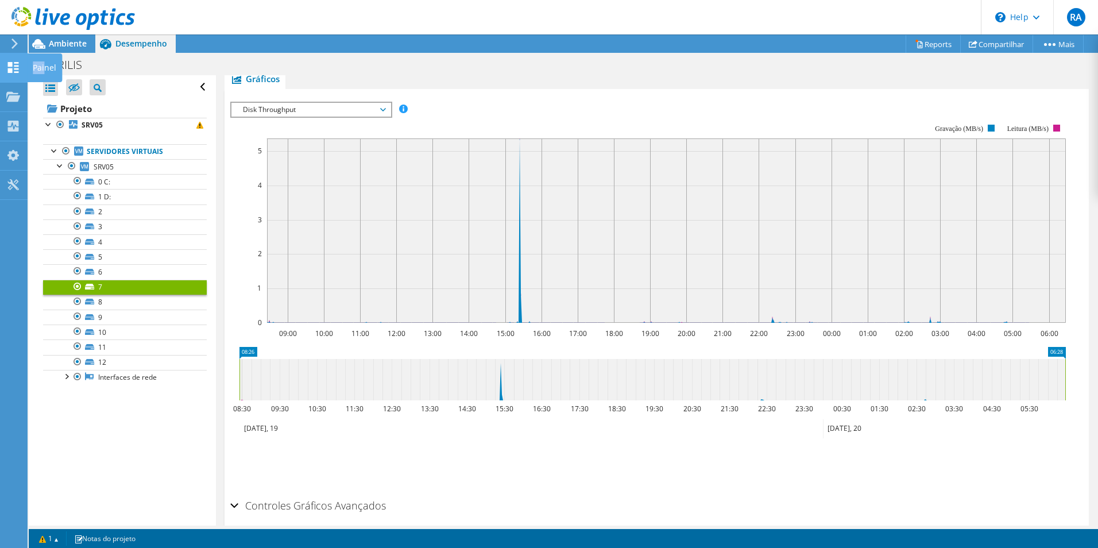
drag, startPoint x: 44, startPoint y: 64, endPoint x: 4, endPoint y: 63, distance: 40.2
drag, startPoint x: 4, startPoint y: 63, endPoint x: 11, endPoint y: 94, distance: 31.9
click at [11, 94] on use at bounding box center [13, 96] width 14 height 10
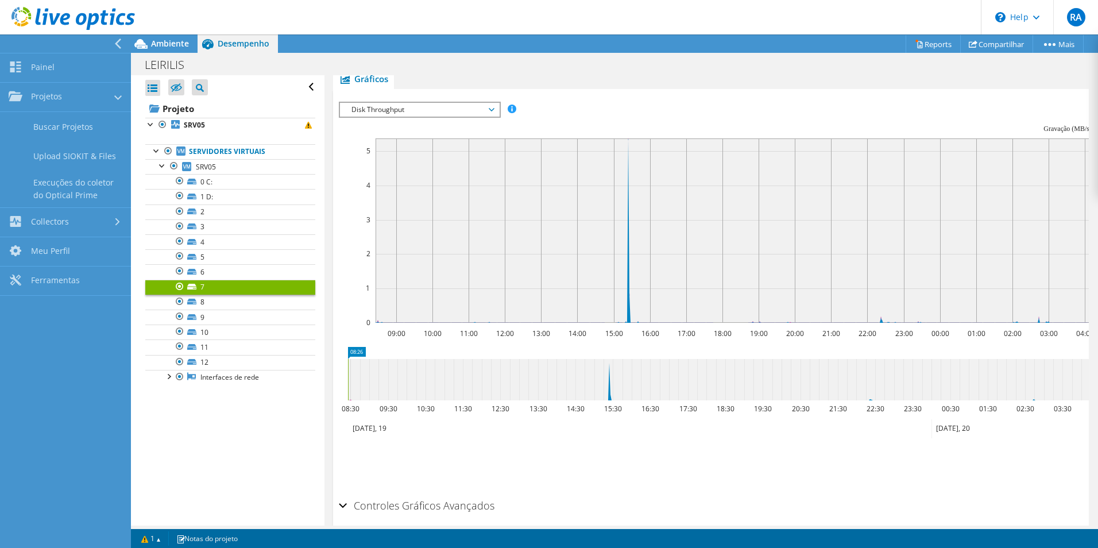
click at [160, 44] on span "Ambiente" at bounding box center [170, 43] width 38 height 11
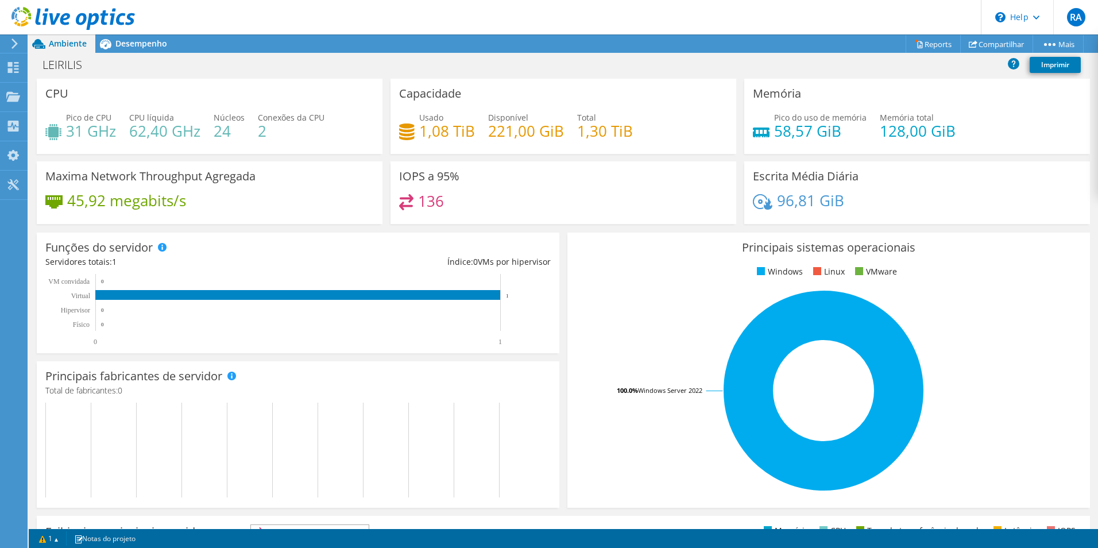
click at [12, 42] on icon at bounding box center [14, 43] width 9 height 10
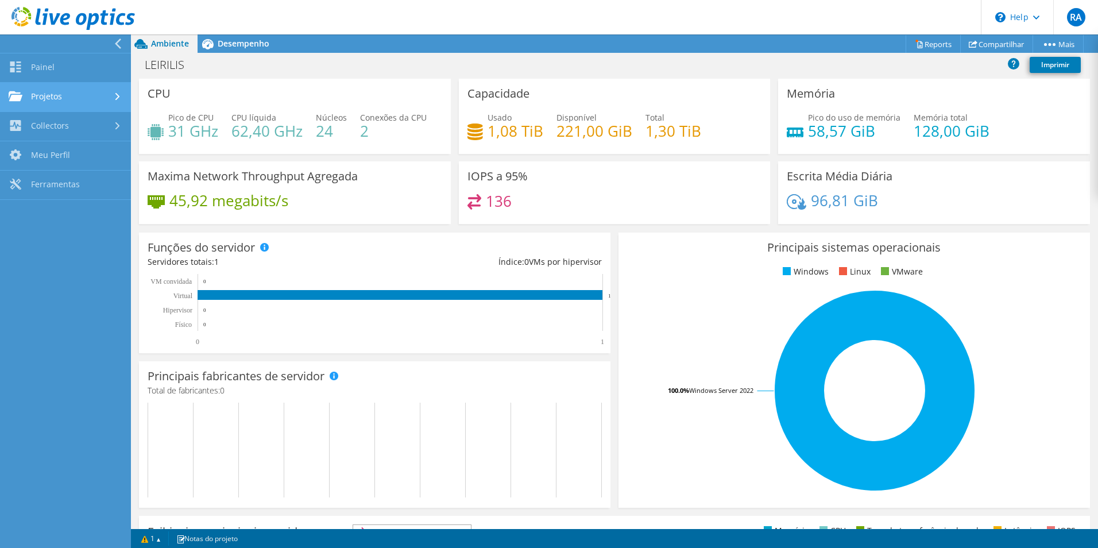
click at [52, 95] on link "Projetos" at bounding box center [65, 97] width 131 height 29
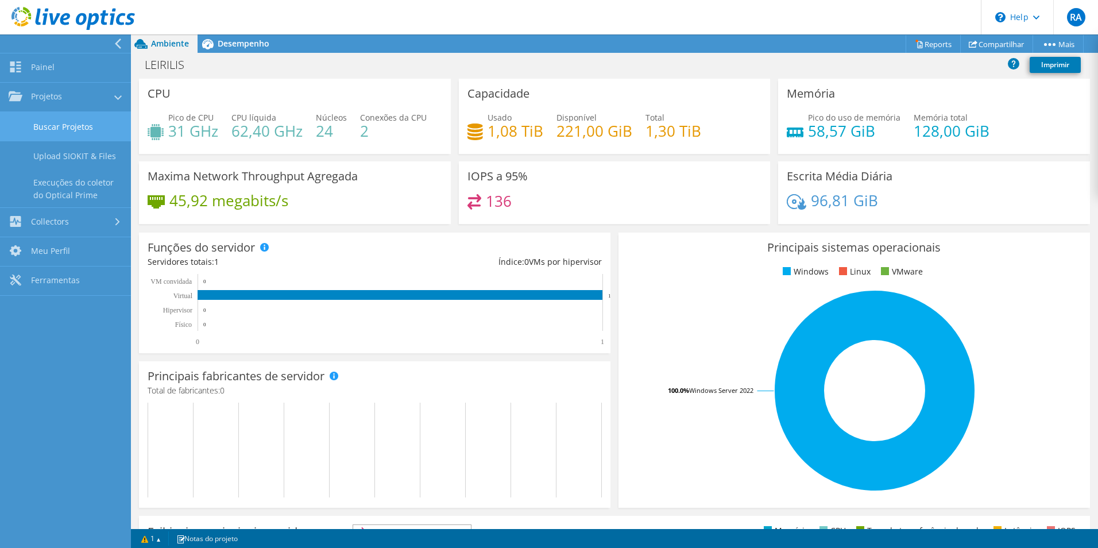
click at [82, 128] on link "Buscar Projetos" at bounding box center [65, 126] width 131 height 29
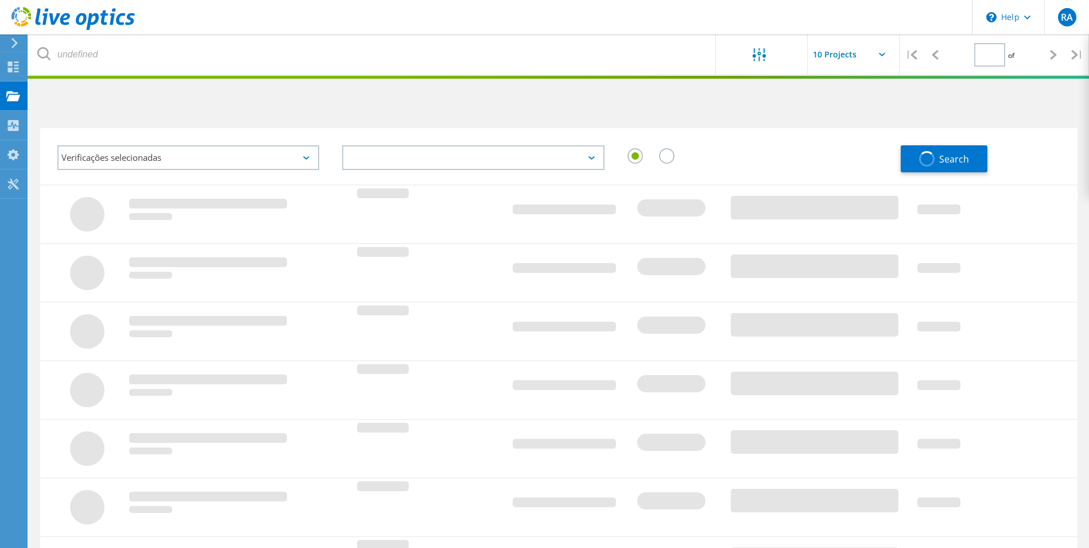
type input "1"
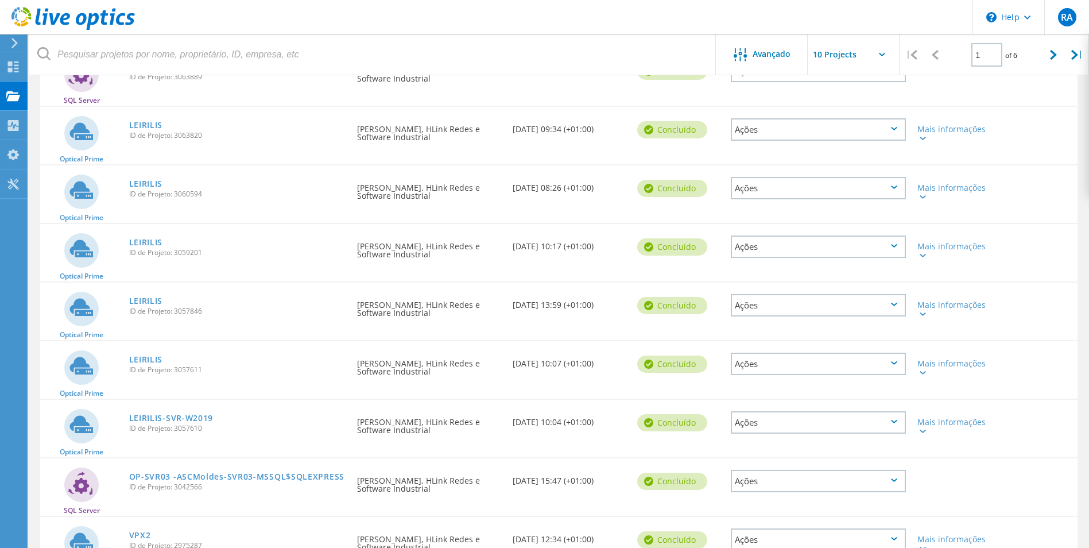
scroll to position [230, 0]
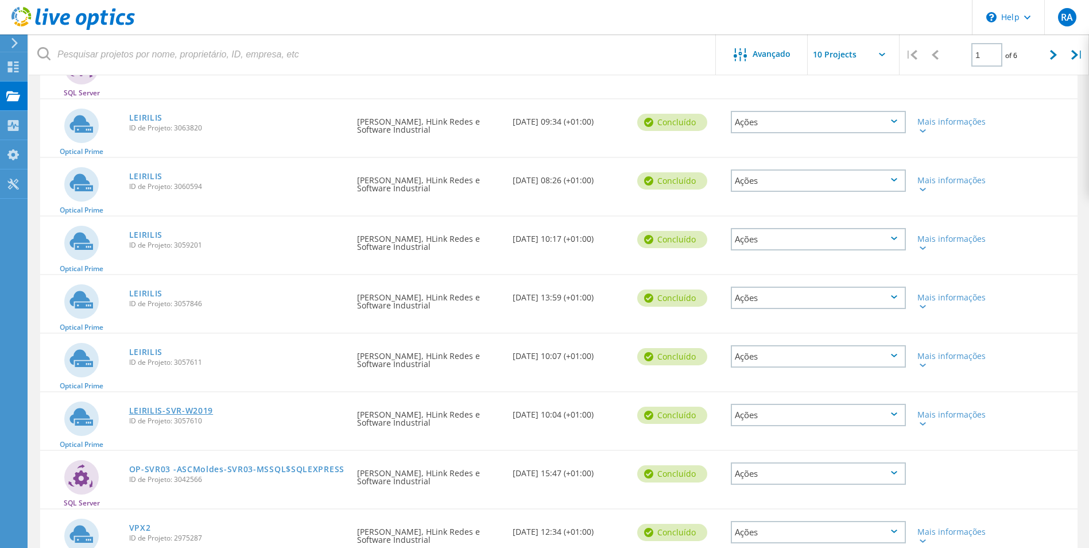
click at [186, 409] on link "LEIRILIS-SVR-W2019" at bounding box center [171, 411] width 84 height 8
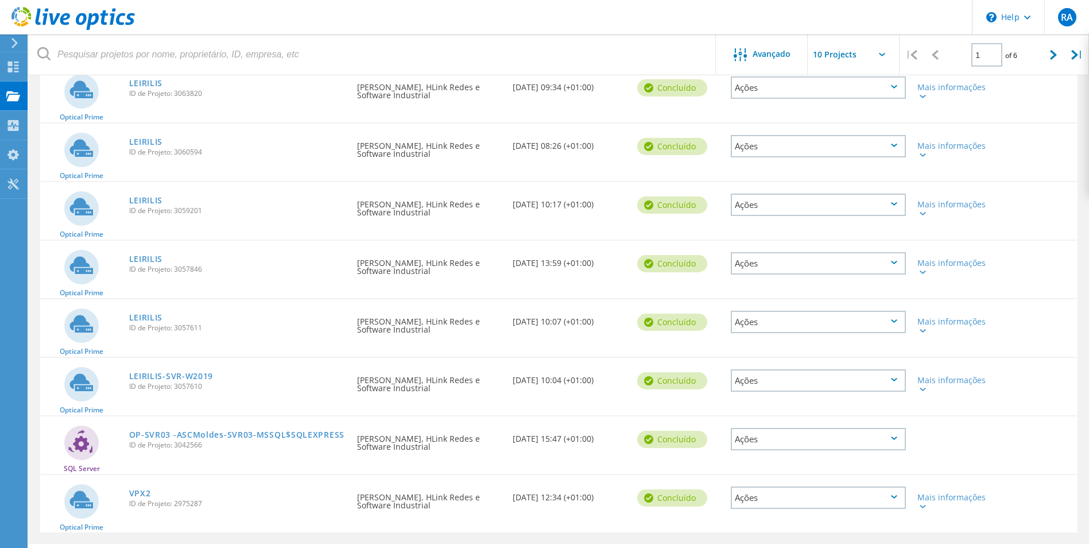
scroll to position [295, 0]
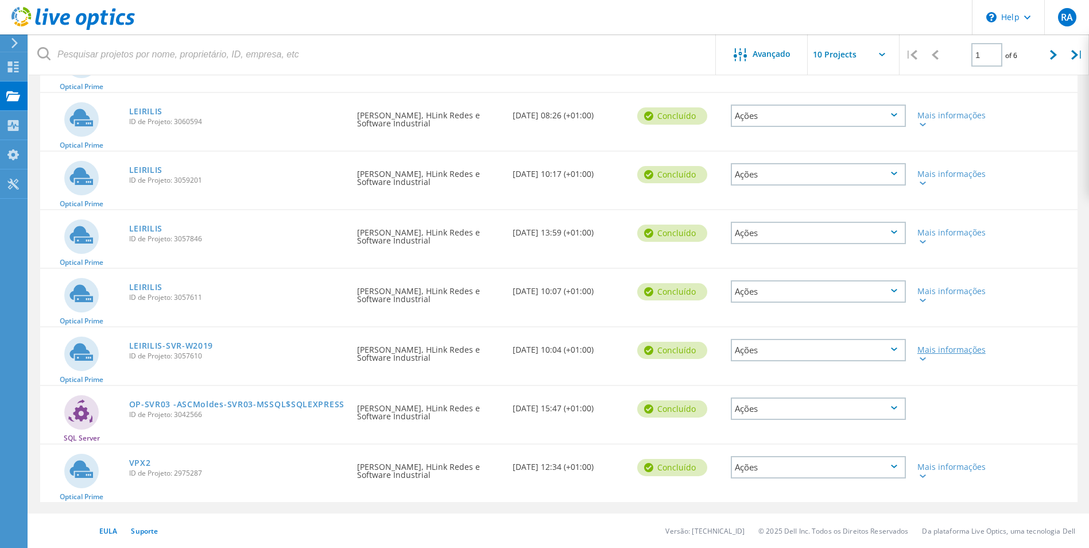
click at [922, 361] on div at bounding box center [922, 358] width 9 height 7
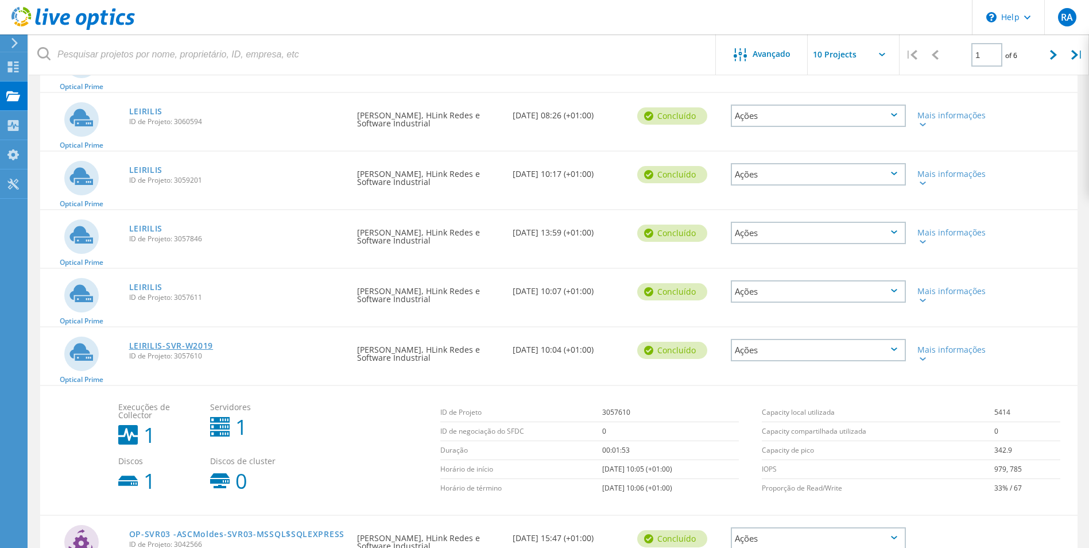
click at [164, 343] on link "LEIRILIS-SVR-W2019" at bounding box center [171, 346] width 84 height 8
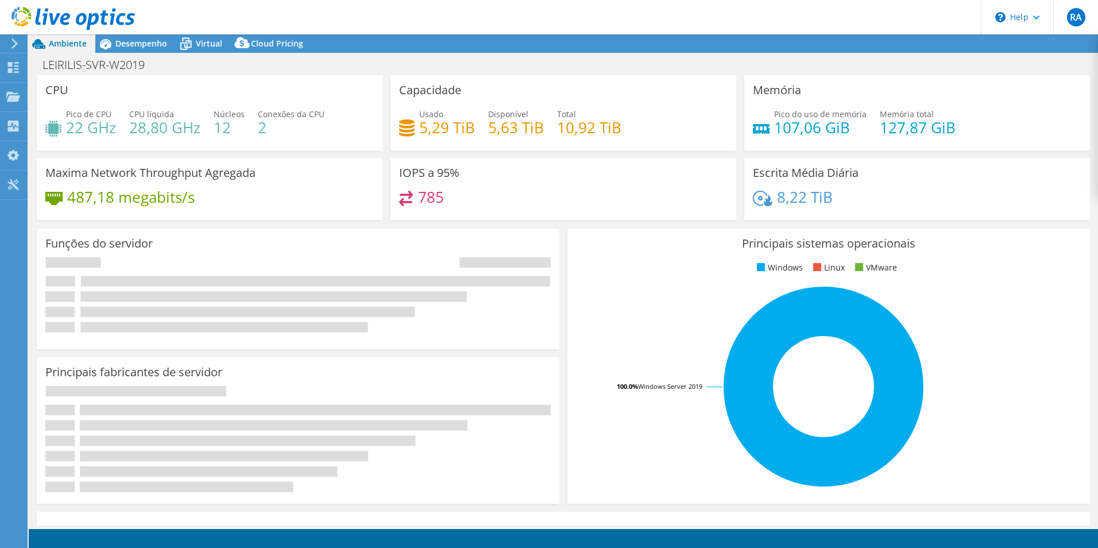
select select "USEast"
select select "EUR"
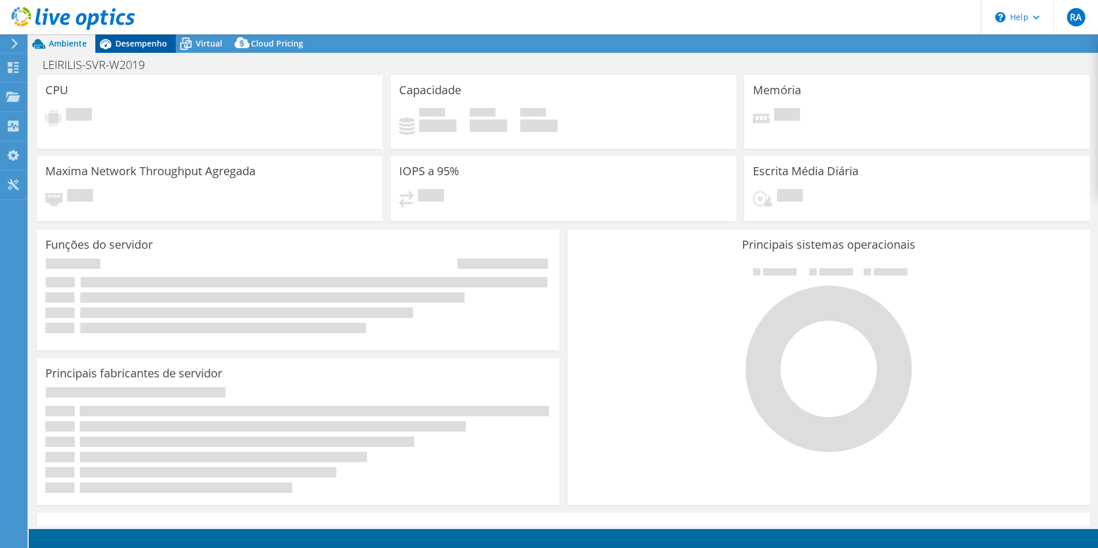
select select "USEast"
select select "EUR"
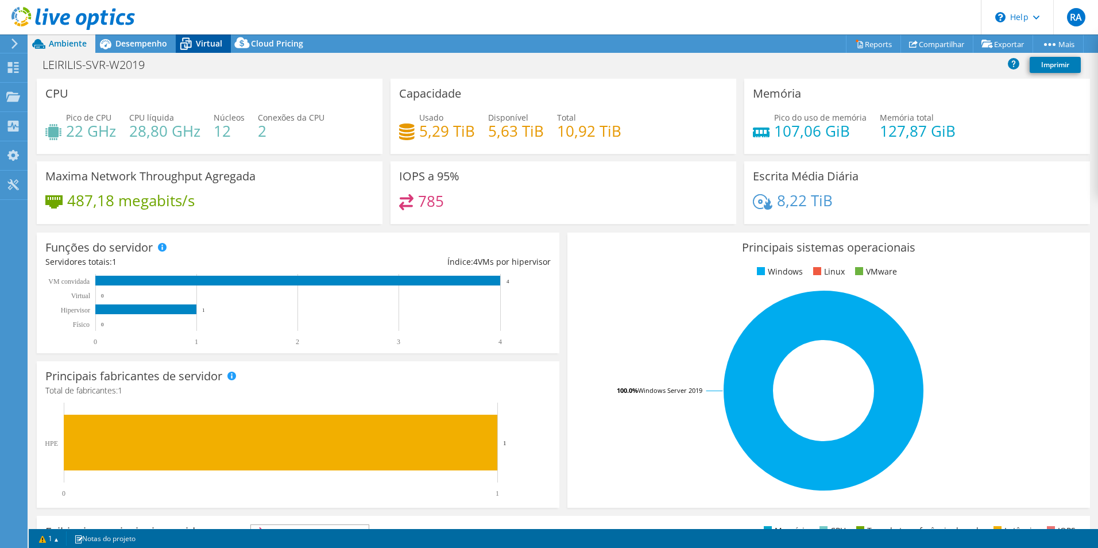
click at [201, 44] on span "Virtual" at bounding box center [209, 43] width 26 height 11
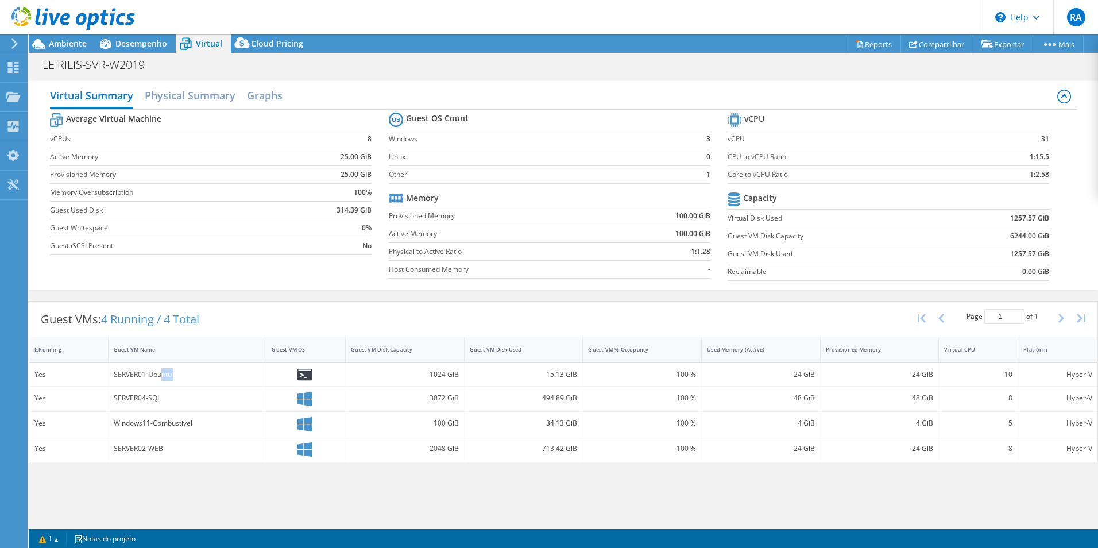
drag, startPoint x: 163, startPoint y: 374, endPoint x: 300, endPoint y: 378, distance: 136.7
click at [300, 378] on div "Yes SERVER01-Ubuntu 1024 GiB 15.13 GiB 100 % 24 GiB 24 GiB 10 Hyper-V" at bounding box center [563, 374] width 1068 height 23
click at [141, 43] on span "Desempenho" at bounding box center [141, 43] width 52 height 11
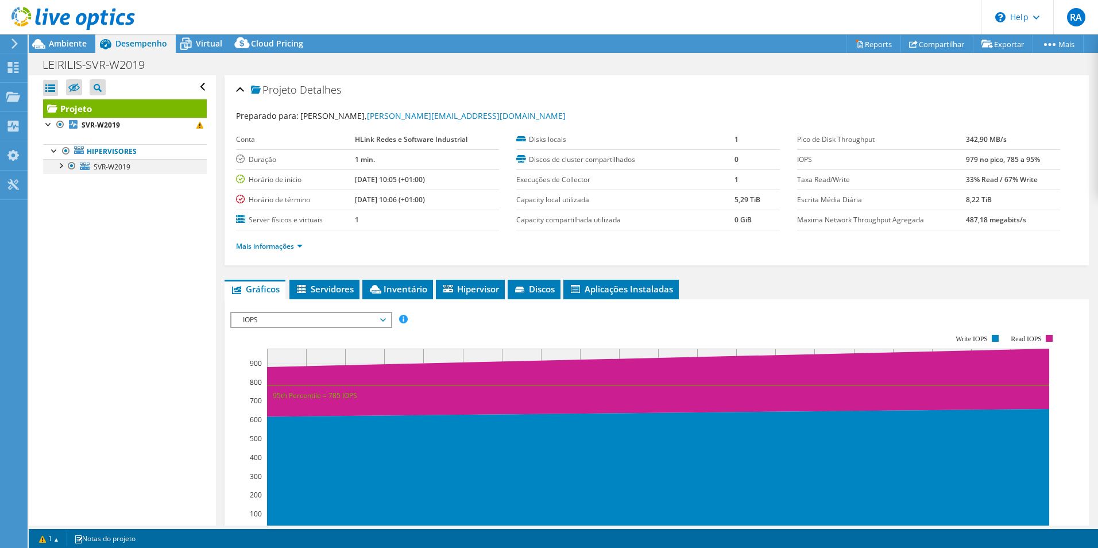
click at [62, 169] on div at bounding box center [60, 164] width 11 height 11
click at [352, 283] on li "Servidores" at bounding box center [324, 290] width 70 height 20
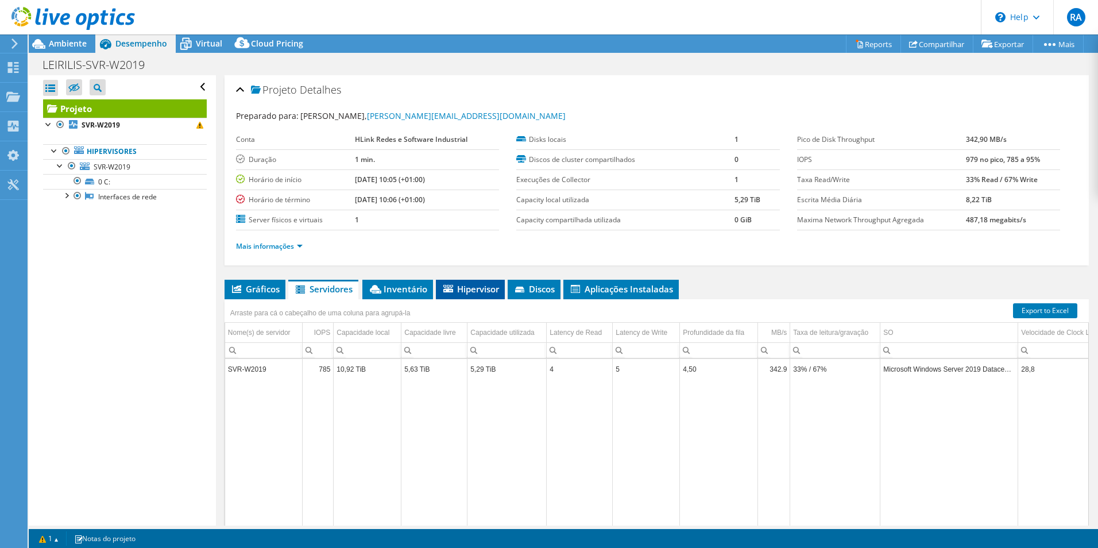
click at [471, 289] on span "Hipervisor" at bounding box center [470, 288] width 57 height 11
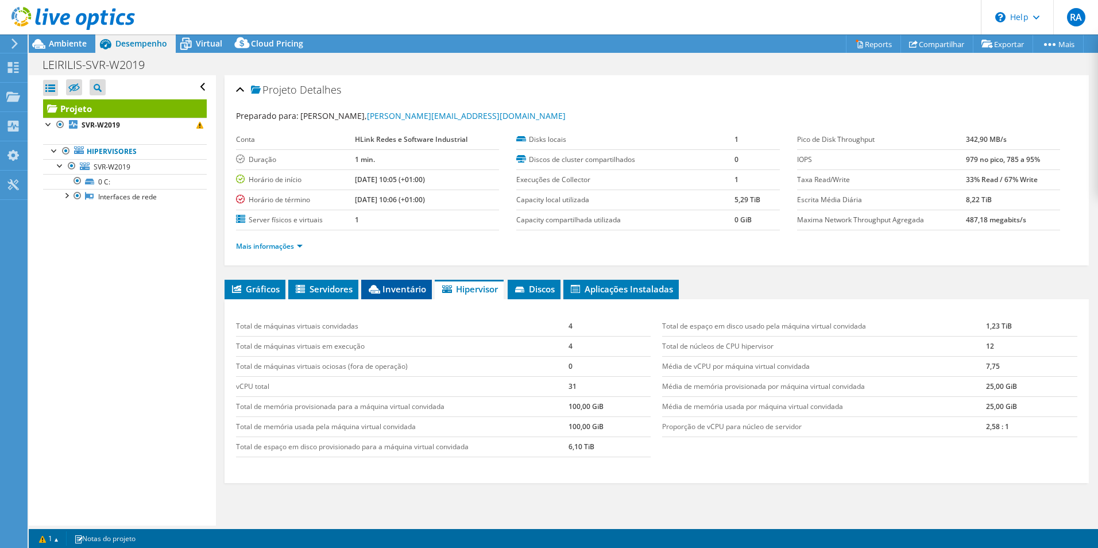
click at [412, 293] on span "Inventário" at bounding box center [396, 288] width 59 height 11
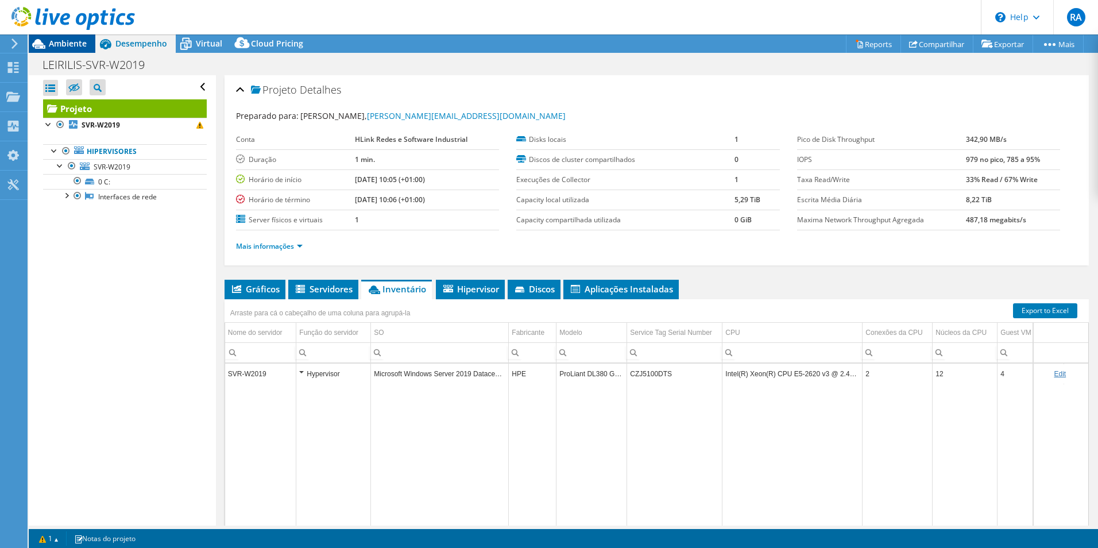
click at [76, 44] on span "Ambiente" at bounding box center [68, 43] width 38 height 11
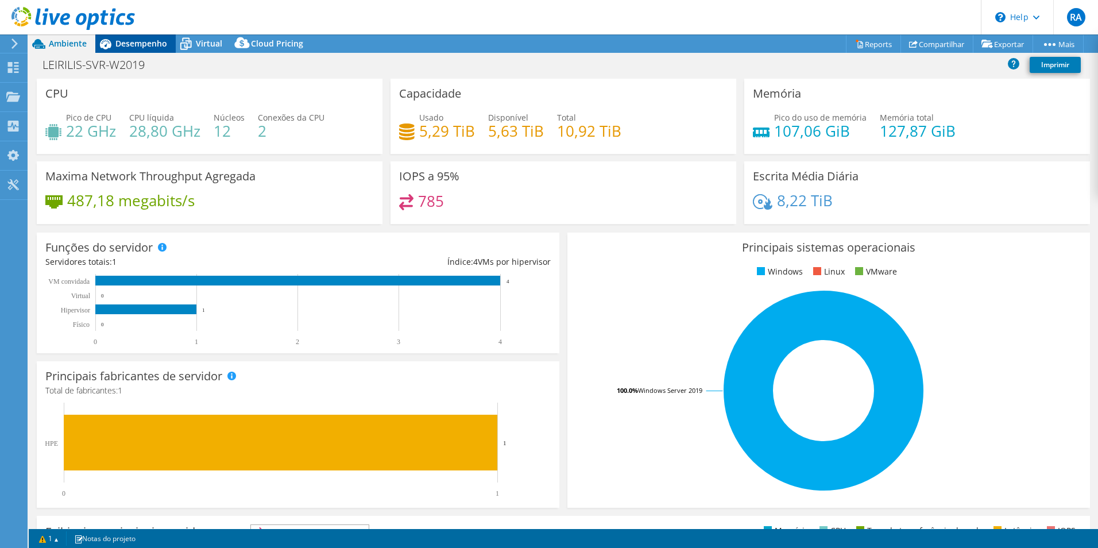
click at [114, 47] on icon at bounding box center [105, 44] width 20 height 20
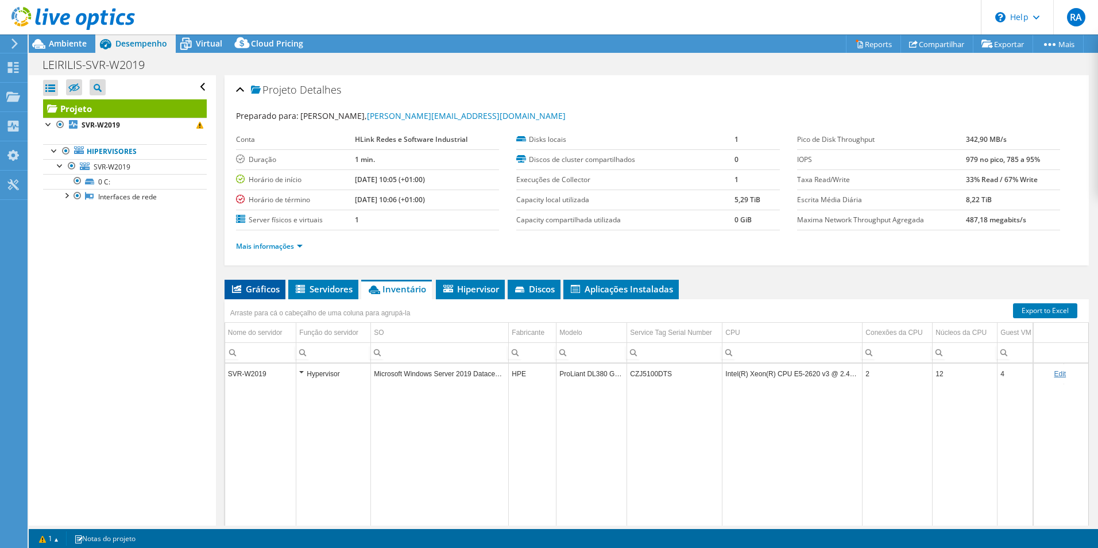
click at [257, 284] on span "Gráficos" at bounding box center [254, 288] width 49 height 11
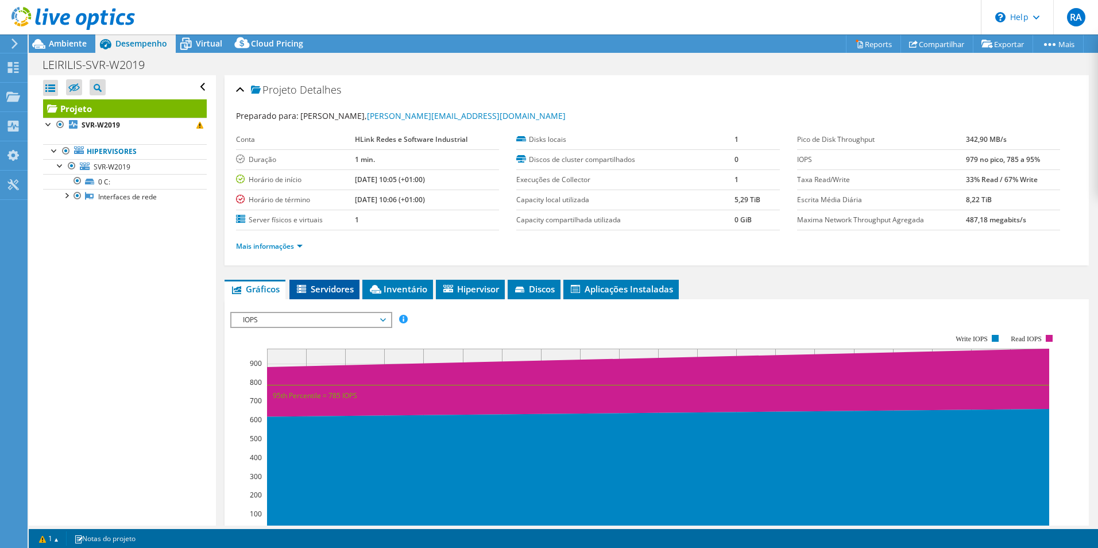
click at [312, 281] on li "Servidores" at bounding box center [324, 290] width 70 height 20
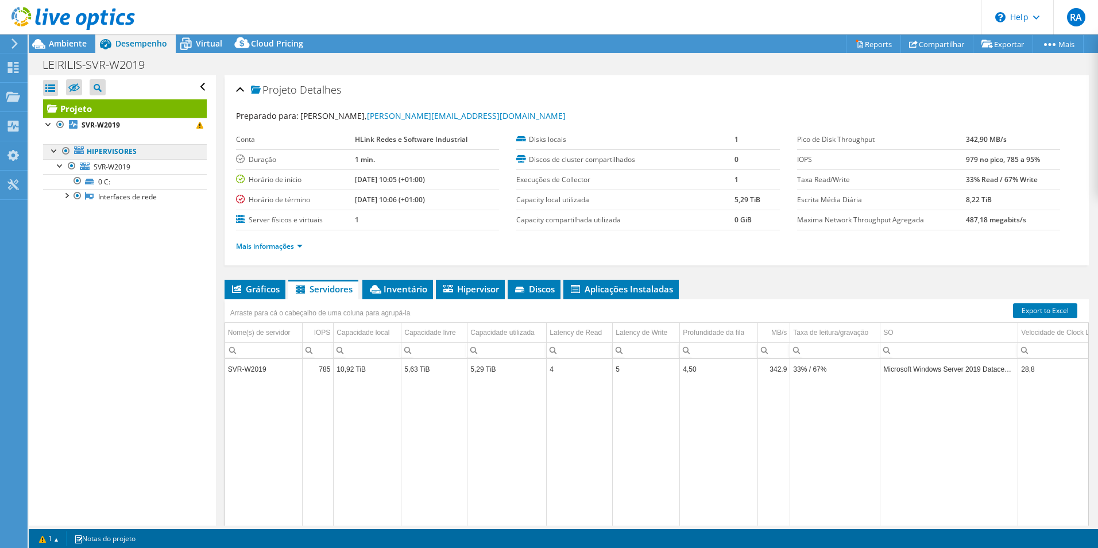
click at [106, 151] on link "Hipervisores" at bounding box center [125, 151] width 164 height 15
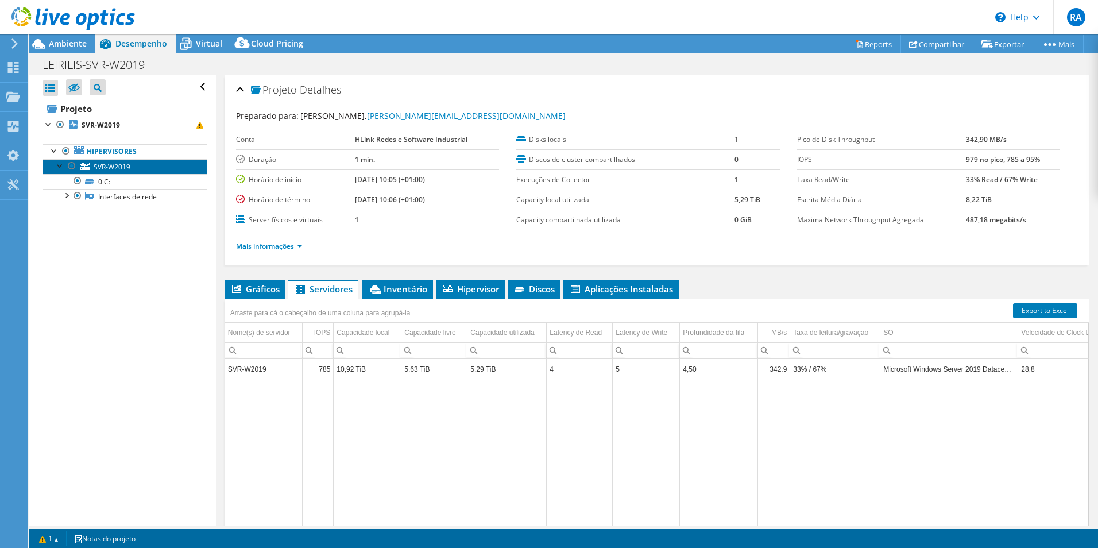
click at [101, 166] on span "SVR-W2019" at bounding box center [112, 167] width 37 height 10
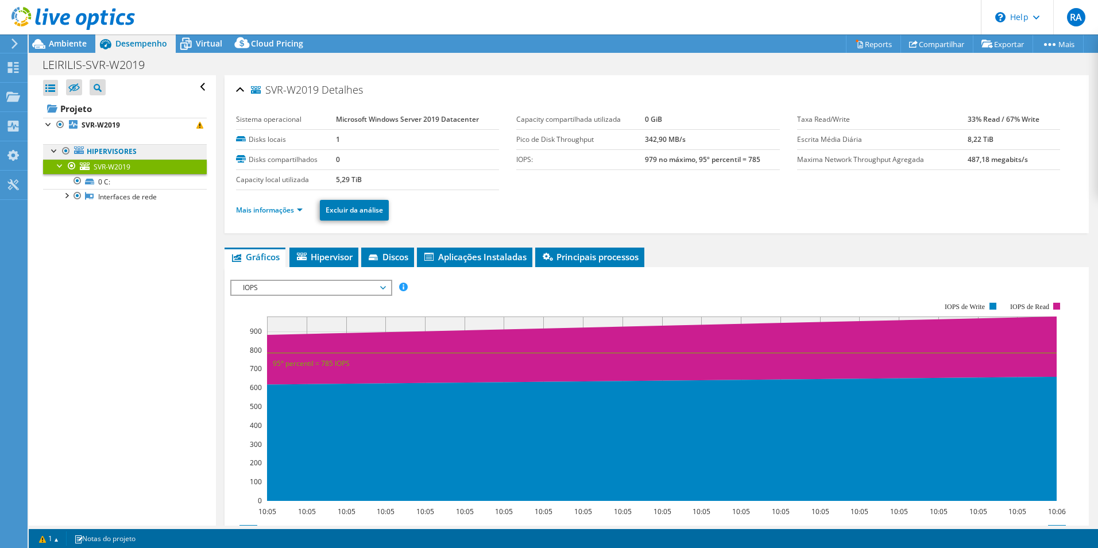
click at [104, 152] on link "Hipervisores" at bounding box center [125, 151] width 164 height 15
click at [77, 45] on span "Ambiente" at bounding box center [68, 43] width 38 height 11
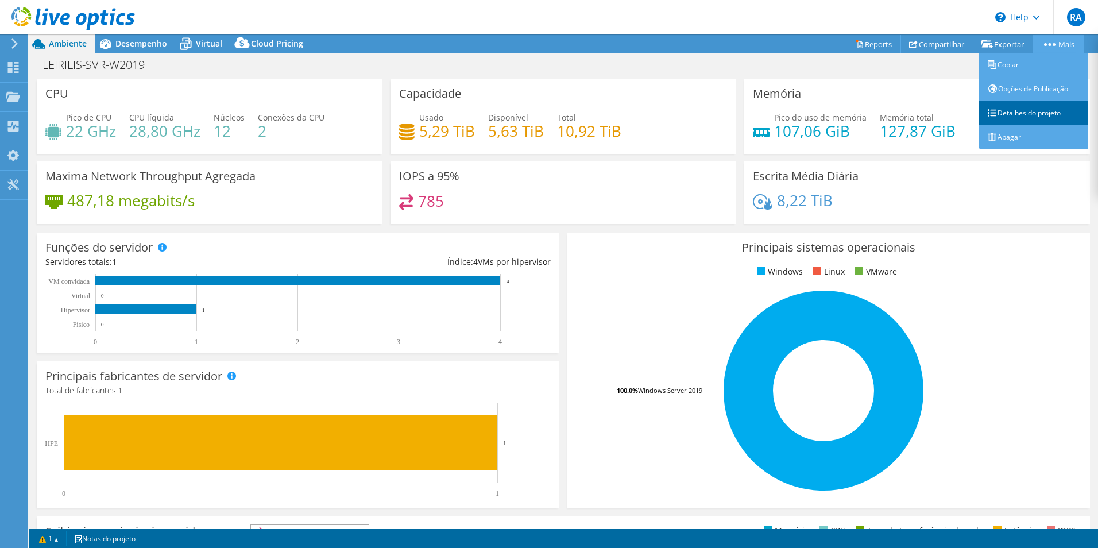
click at [1020, 105] on link "Detalhes do projeto" at bounding box center [1033, 113] width 109 height 24
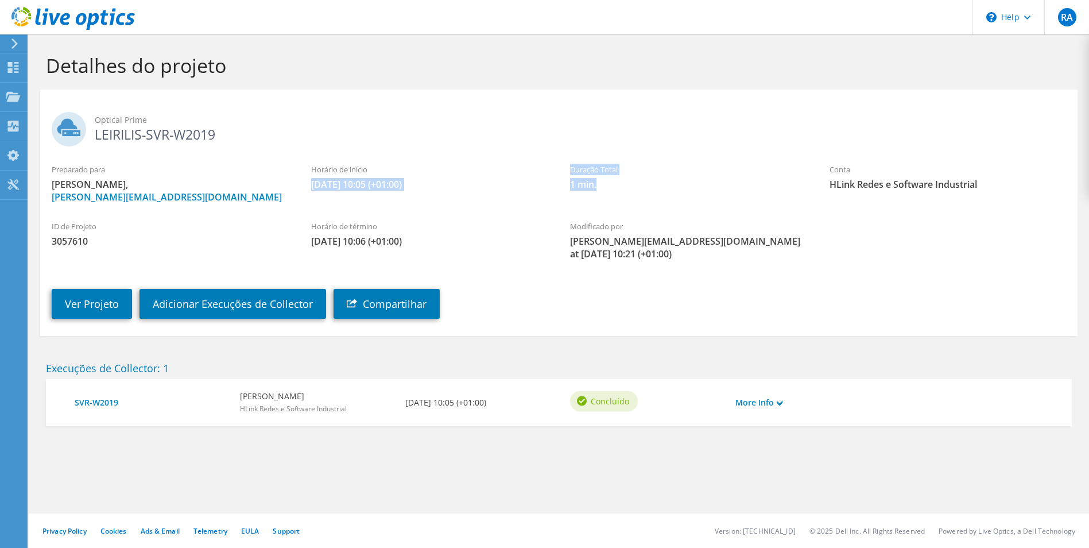
drag, startPoint x: 566, startPoint y: 179, endPoint x: 480, endPoint y: 163, distance: 87.1
click at [485, 164] on div "Preparado para ruben alexandre, ruben.alexandre@hlink.pt Horário de início 09/1…" at bounding box center [559, 183] width 1038 height 51
click at [233, 118] on span "Optical Prime" at bounding box center [581, 120] width 972 height 13
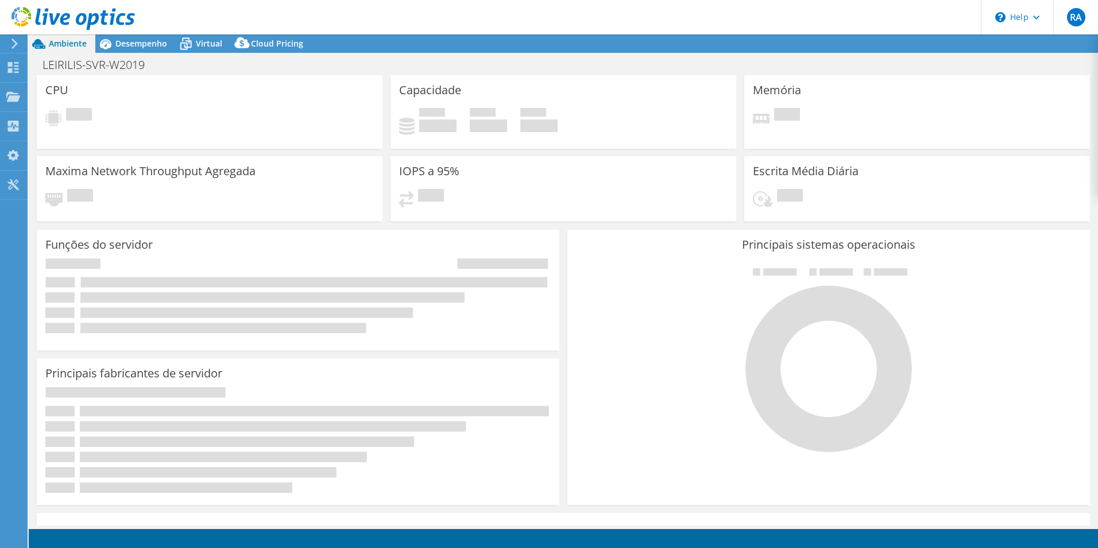
select select
select select "USEast"
select select "EUR"
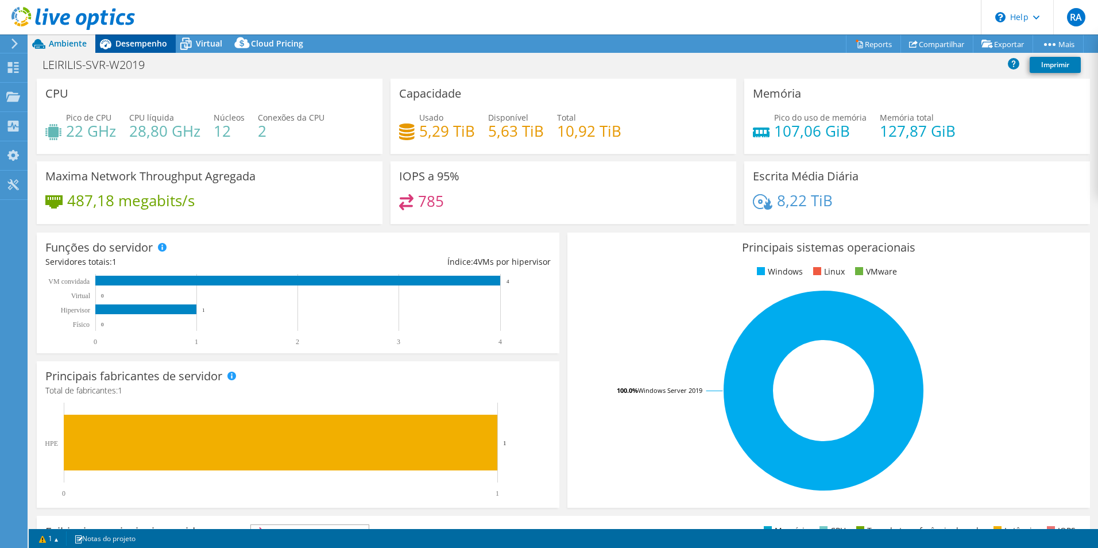
click at [127, 44] on span "Desempenho" at bounding box center [141, 43] width 52 height 11
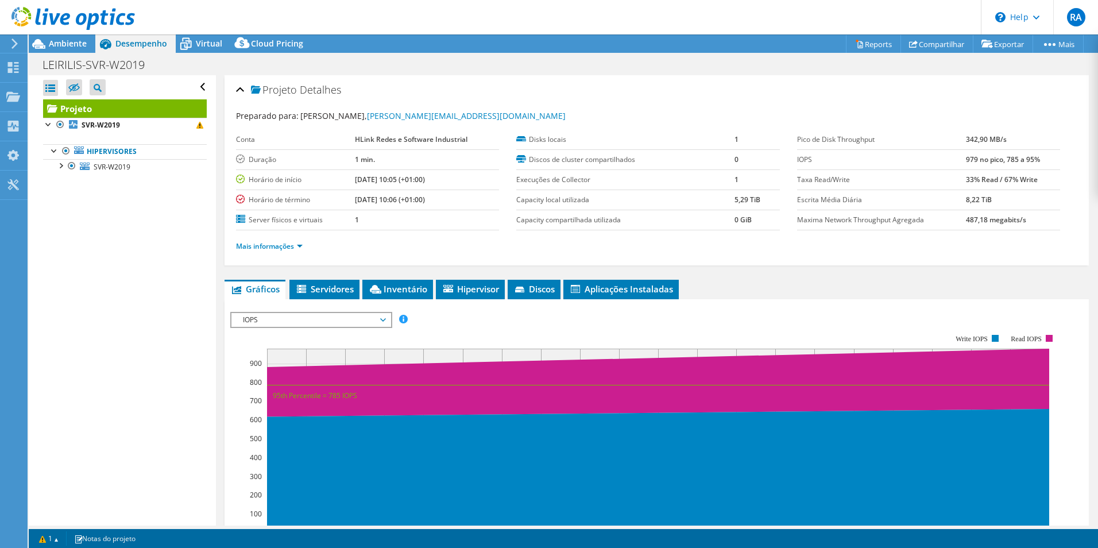
click at [100, 270] on div "Abrir Todos Fechar Todos Ocultar nós excluídos Filtro de árvore do projeto" at bounding box center [122, 300] width 187 height 450
click at [332, 289] on span "Servidores" at bounding box center [324, 288] width 59 height 11
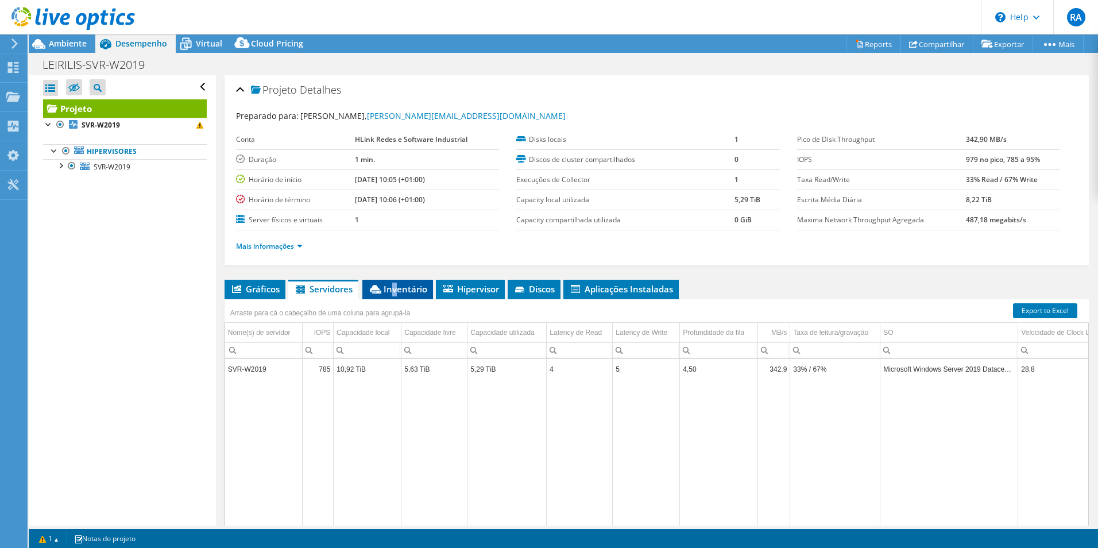
click at [396, 292] on span "Inventário" at bounding box center [397, 288] width 59 height 11
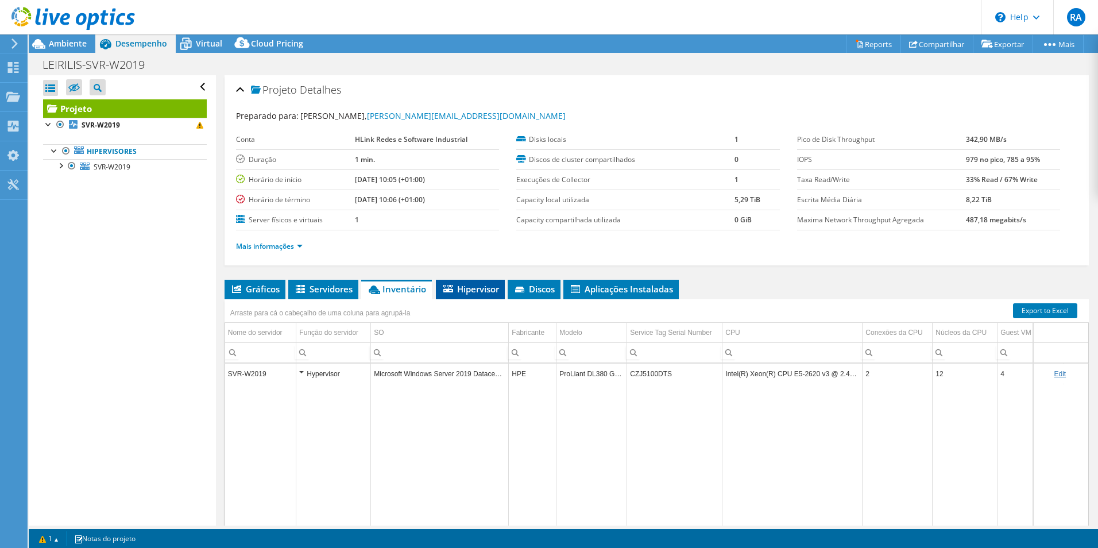
drag, startPoint x: 396, startPoint y: 292, endPoint x: 471, endPoint y: 290, distance: 75.8
click at [468, 289] on span "Hipervisor" at bounding box center [470, 288] width 57 height 11
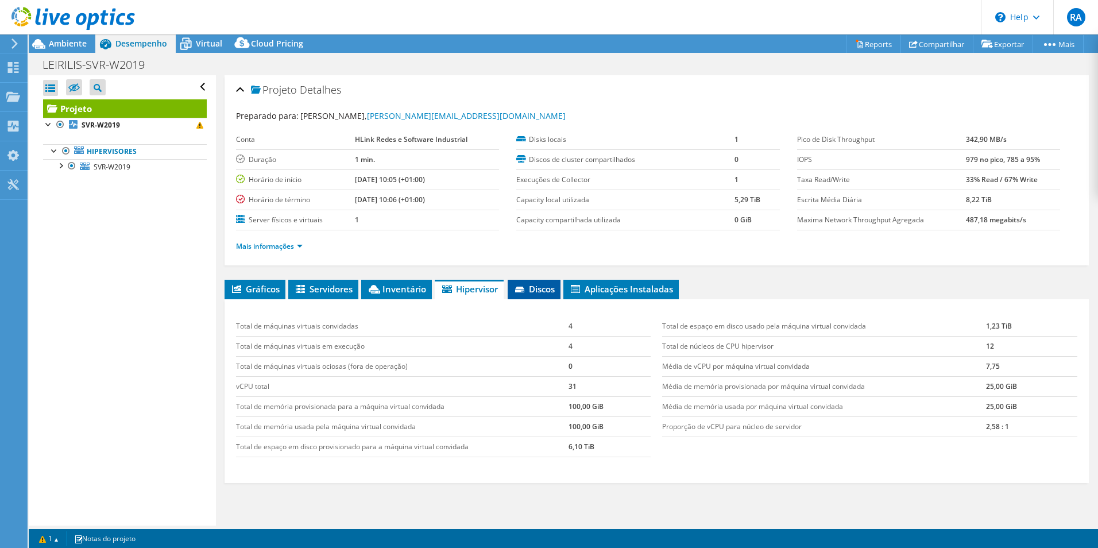
click at [525, 291] on icon at bounding box center [520, 290] width 11 height 7
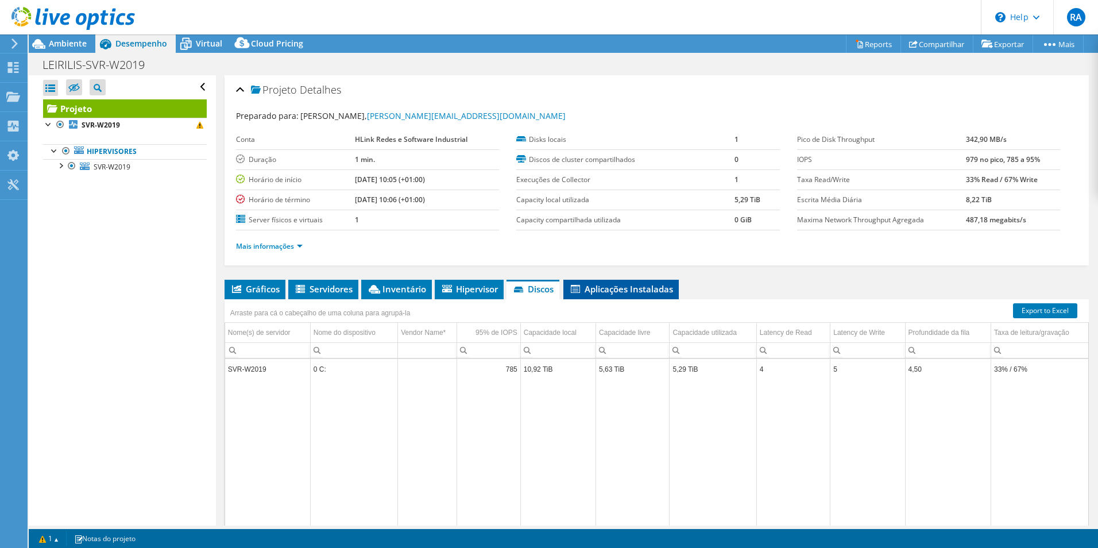
drag, startPoint x: 620, startPoint y: 292, endPoint x: 635, endPoint y: 288, distance: 15.5
click at [621, 291] on span "Aplicações Instaladas" at bounding box center [621, 288] width 104 height 11
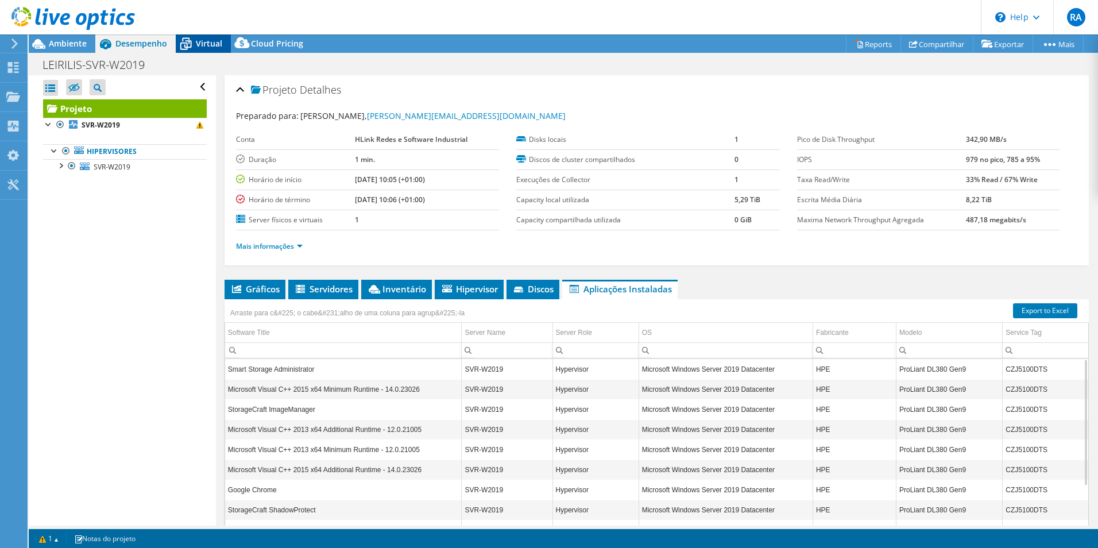
click at [208, 41] on span "Virtual" at bounding box center [209, 43] width 26 height 11
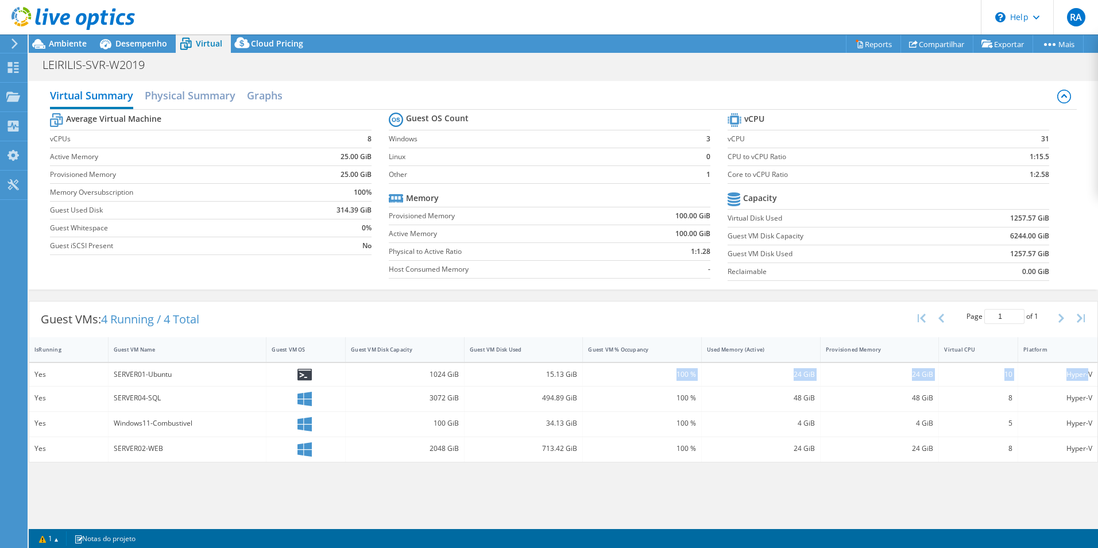
drag, startPoint x: 674, startPoint y: 376, endPoint x: 1085, endPoint y: 378, distance: 410.6
click at [1087, 378] on div "Yes SERVER01-Ubuntu 1024 GiB 15.13 GiB 100 % 24 GiB 24 GiB 10 Hyper-V" at bounding box center [563, 374] width 1068 height 23
click at [262, 89] on h2 "Graphs" at bounding box center [265, 96] width 36 height 25
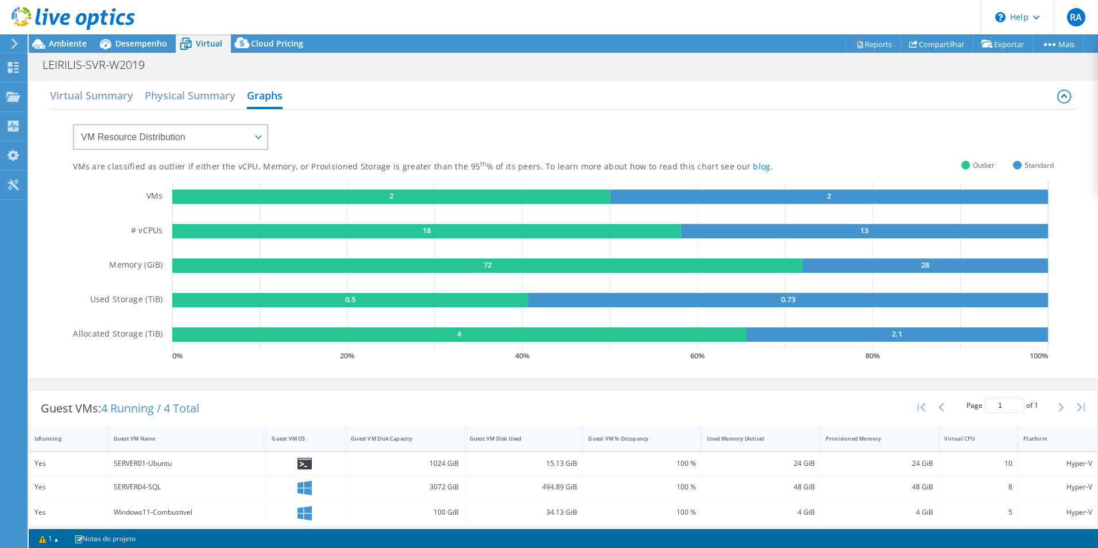
click at [270, 144] on div "VMs are classified as outlier if either the vCPU, Memory, or Provisioned Storag…" at bounding box center [563, 237] width 981 height 254
click at [258, 134] on select "VM Resource Distribution Provisioning Contrast Over Provisioning" at bounding box center [170, 137] width 195 height 26
click at [73, 124] on select "VM Resource Distribution Provisioning Contrast Over Provisioning" at bounding box center [170, 137] width 195 height 26
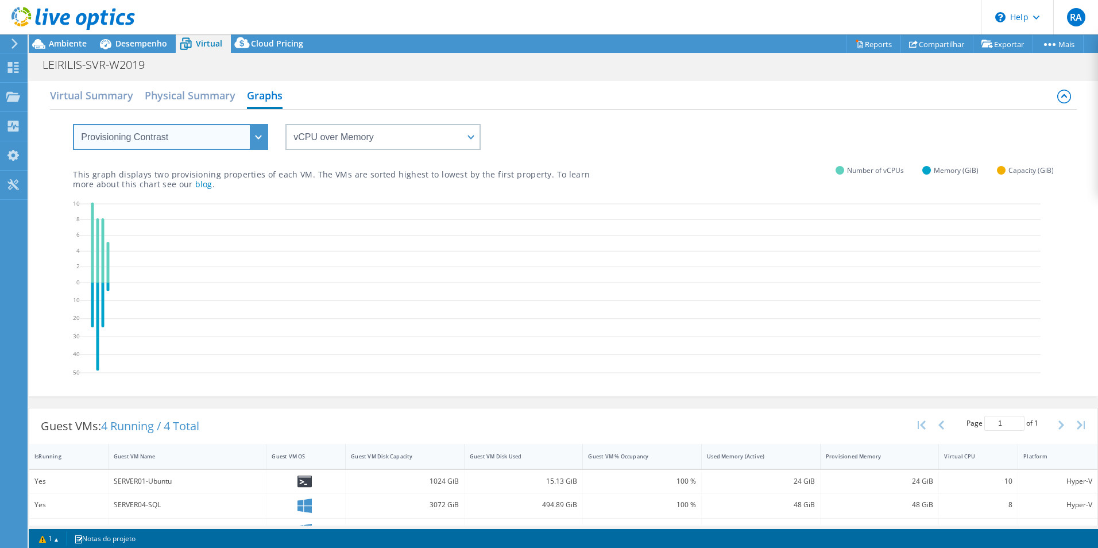
click at [264, 135] on select "VM Resource Distribution Provisioning Contrast Over Provisioning" at bounding box center [170, 137] width 195 height 26
select select "Over Provisioning"
click at [73, 124] on select "VM Resource Distribution Provisioning Contrast Over Provisioning" at bounding box center [170, 137] width 195 height 26
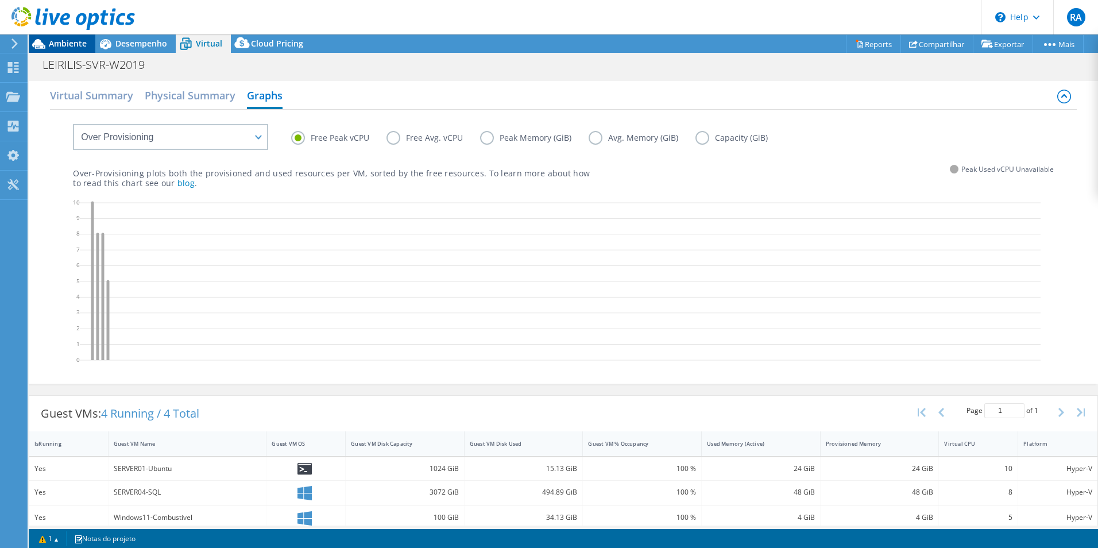
click at [71, 50] on div "Ambiente" at bounding box center [62, 43] width 67 height 18
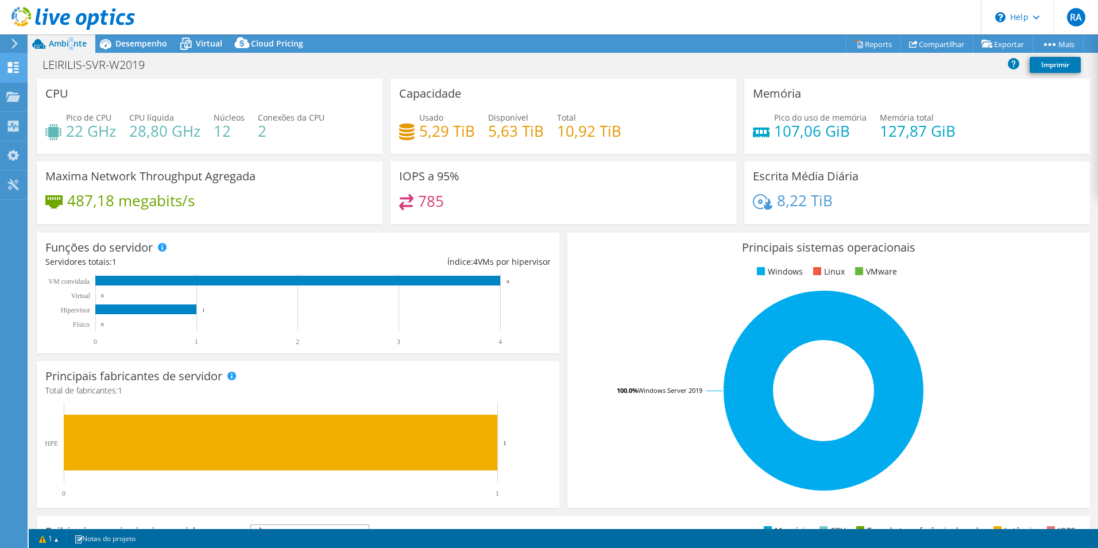
drag, startPoint x: 71, startPoint y: 50, endPoint x: 9, endPoint y: 57, distance: 61.9
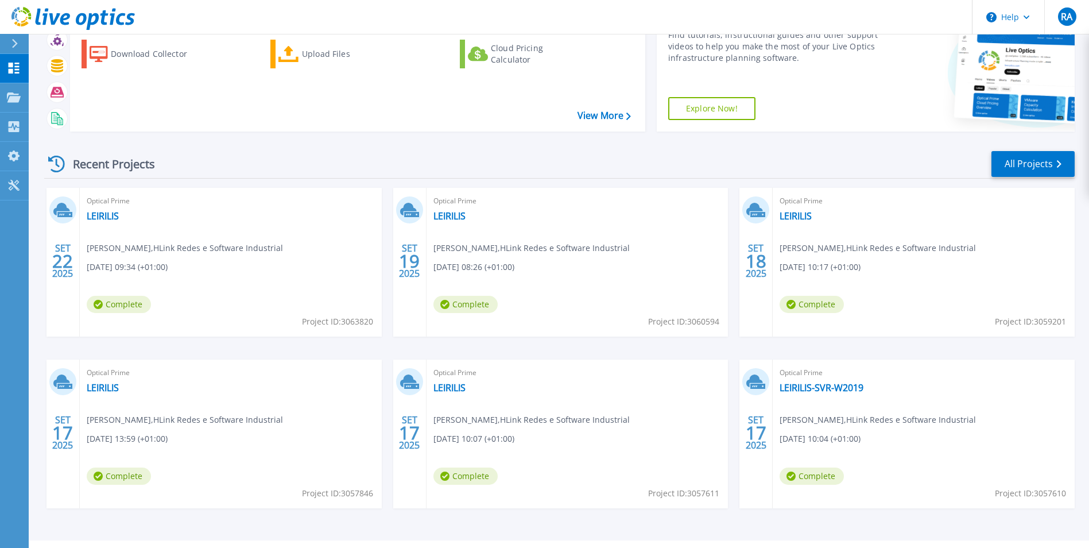
scroll to position [88, 0]
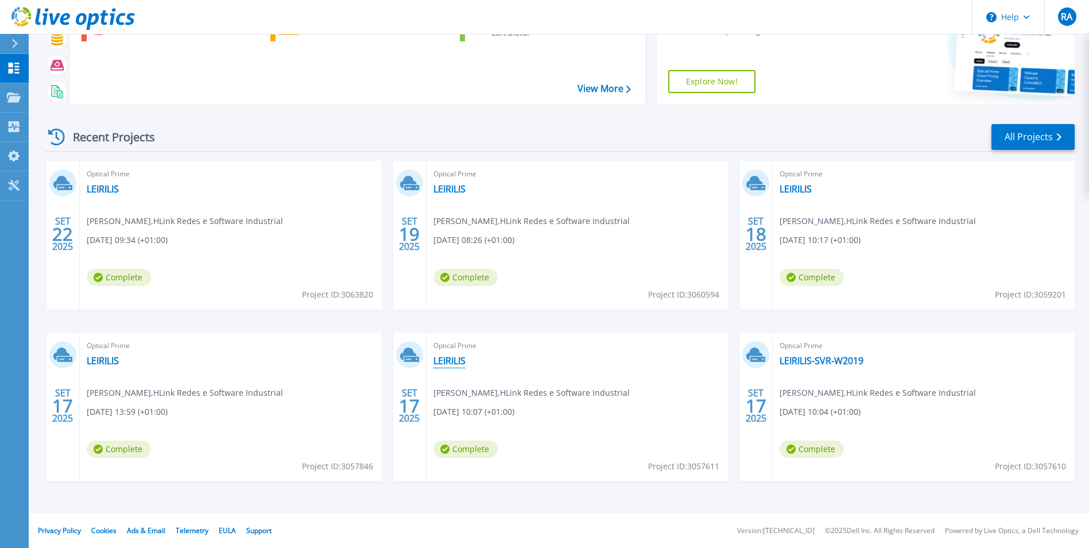
click at [447, 362] on link "LEIRILIS" at bounding box center [450, 360] width 32 height 11
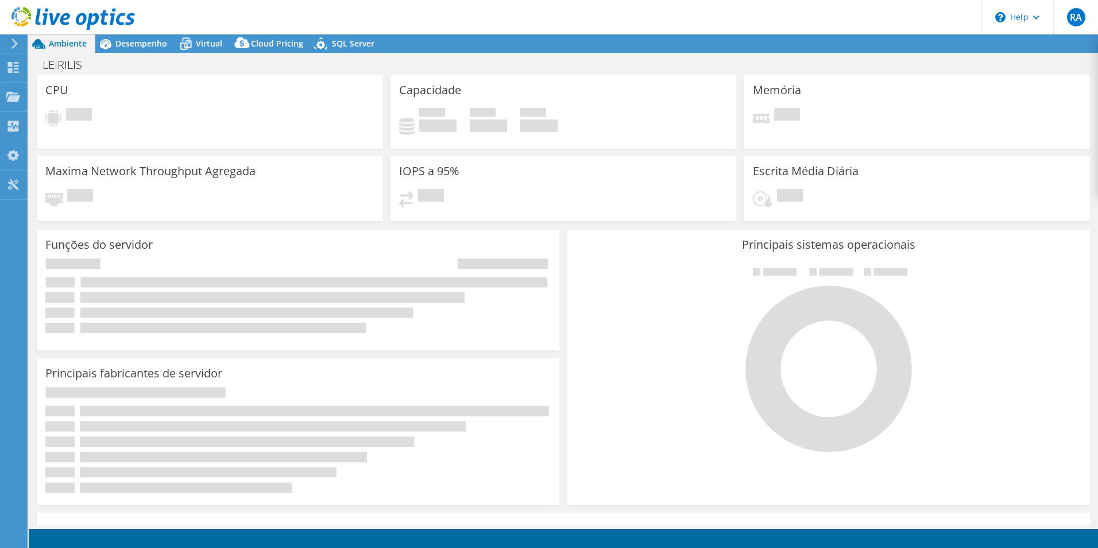
select select "EUFrankfurt"
select select "EUR"
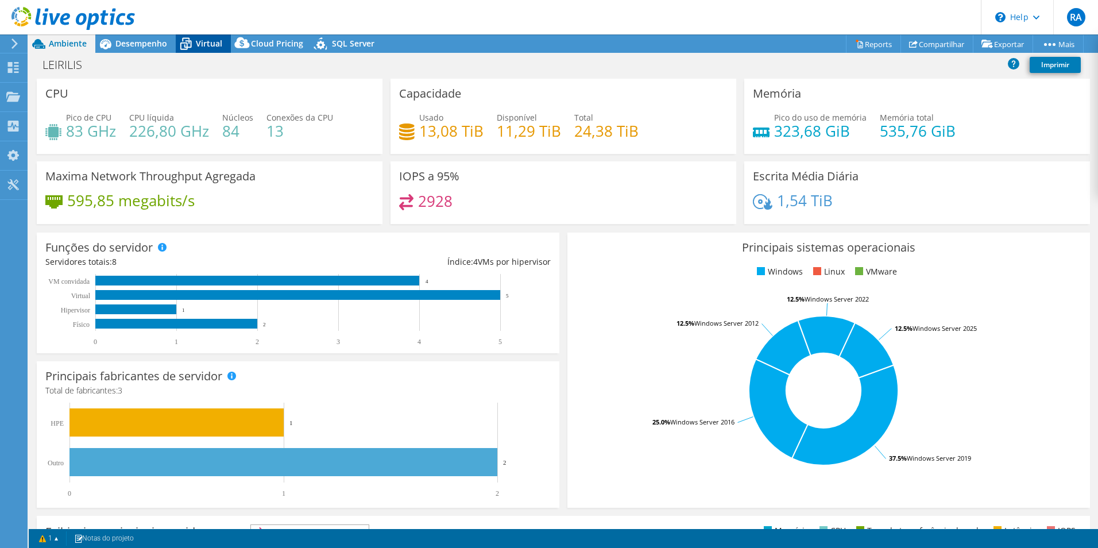
click at [205, 44] on span "Virtual" at bounding box center [209, 43] width 26 height 11
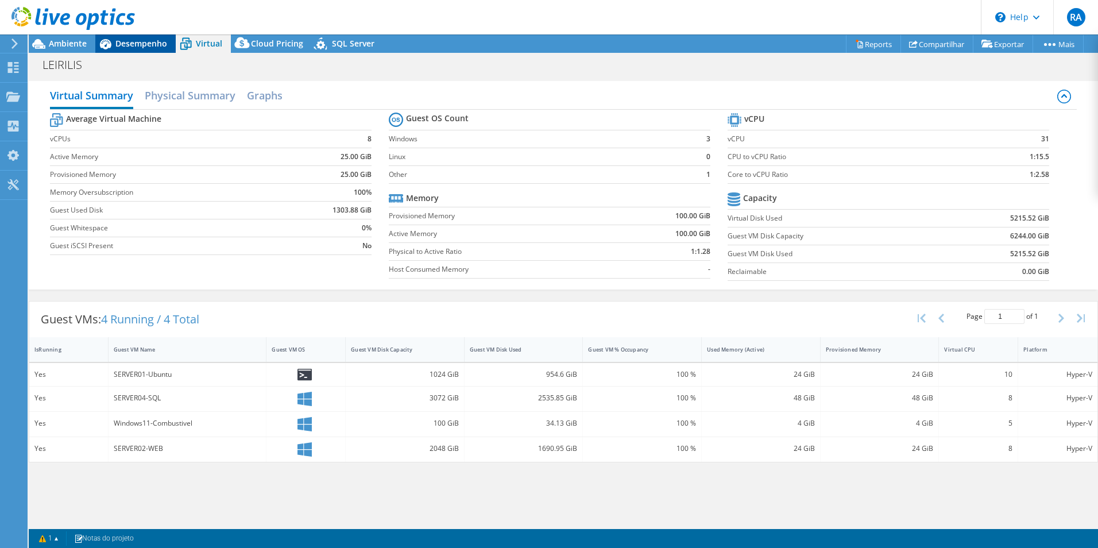
click at [153, 41] on span "Desempenho" at bounding box center [141, 43] width 52 height 11
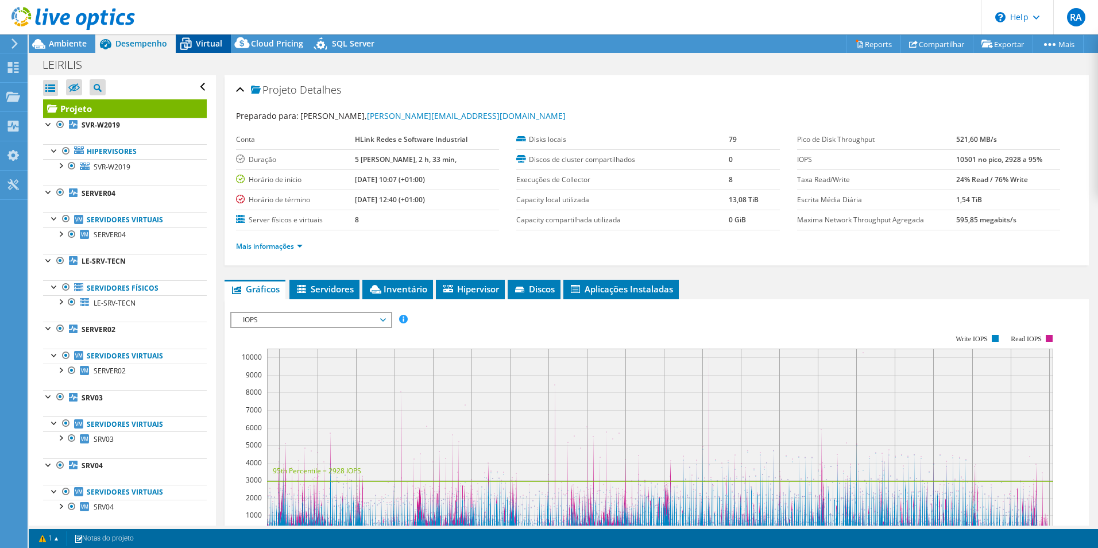
click at [215, 48] on span "Virtual" at bounding box center [209, 43] width 26 height 11
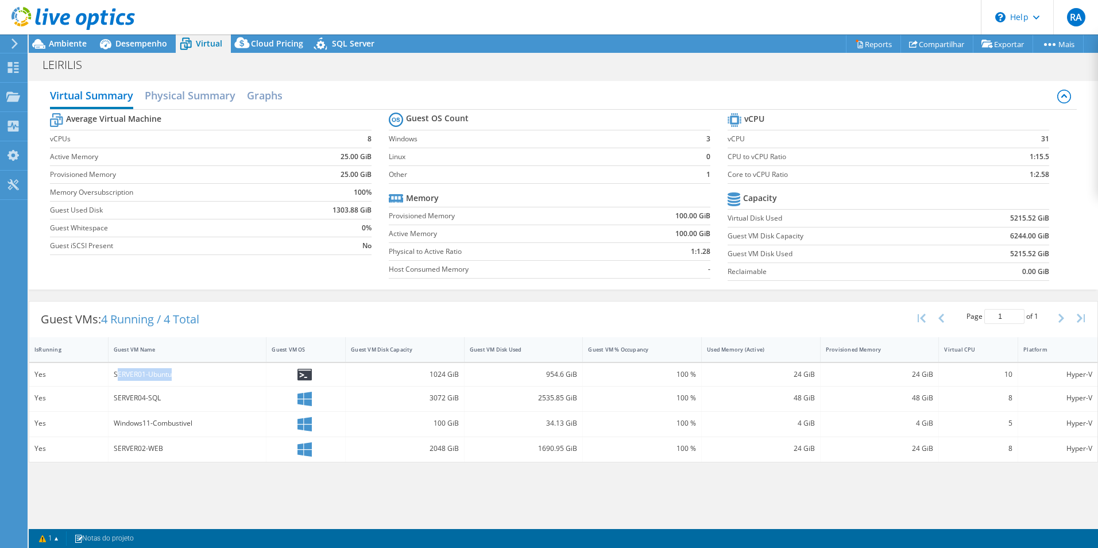
drag, startPoint x: 119, startPoint y: 374, endPoint x: 182, endPoint y: 378, distance: 63.3
click at [182, 378] on div "SERVER01-Ubuntu" at bounding box center [188, 374] width 148 height 13
click at [270, 100] on h2 "Graphs" at bounding box center [265, 96] width 36 height 25
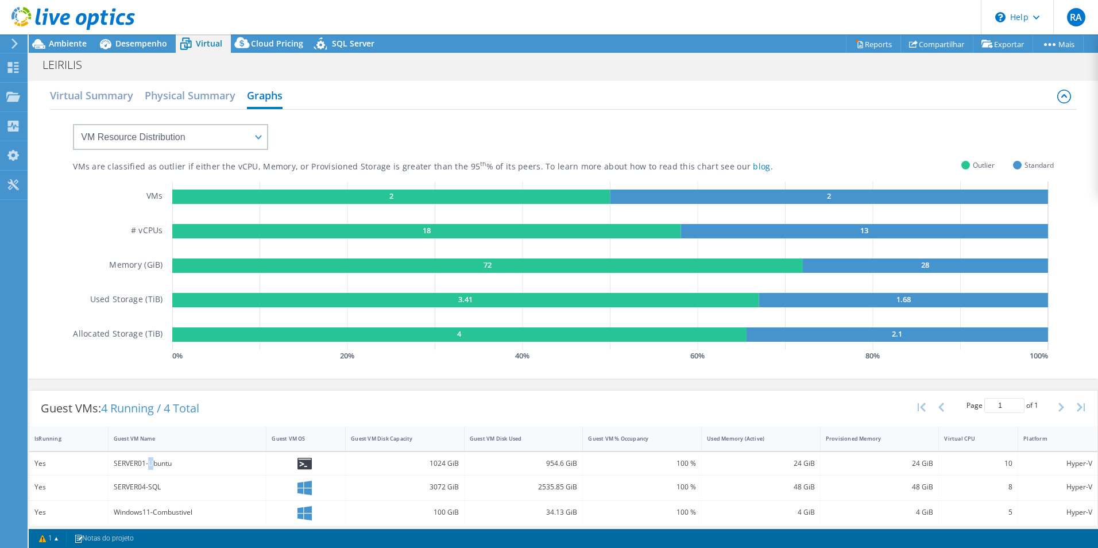
click at [149, 461] on div "SERVER01-Ubuntu" at bounding box center [188, 463] width 148 height 13
click at [41, 458] on div "Yes" at bounding box center [68, 463] width 68 height 13
click at [301, 465] on icon at bounding box center [304, 464] width 14 height 12
click at [97, 93] on h2 "Virtual Summary" at bounding box center [91, 96] width 83 height 25
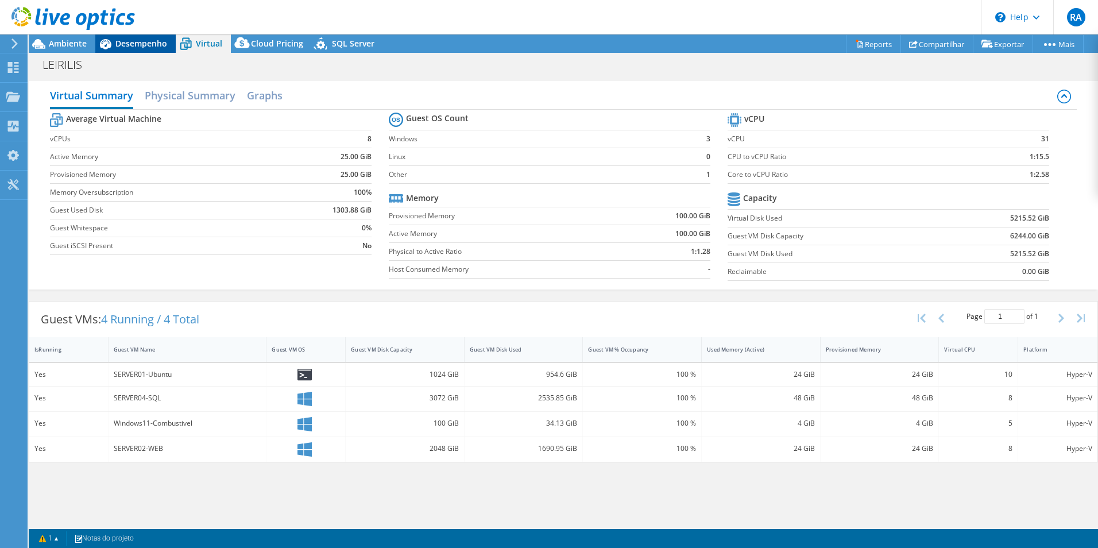
click at [131, 41] on span "Desempenho" at bounding box center [141, 43] width 52 height 11
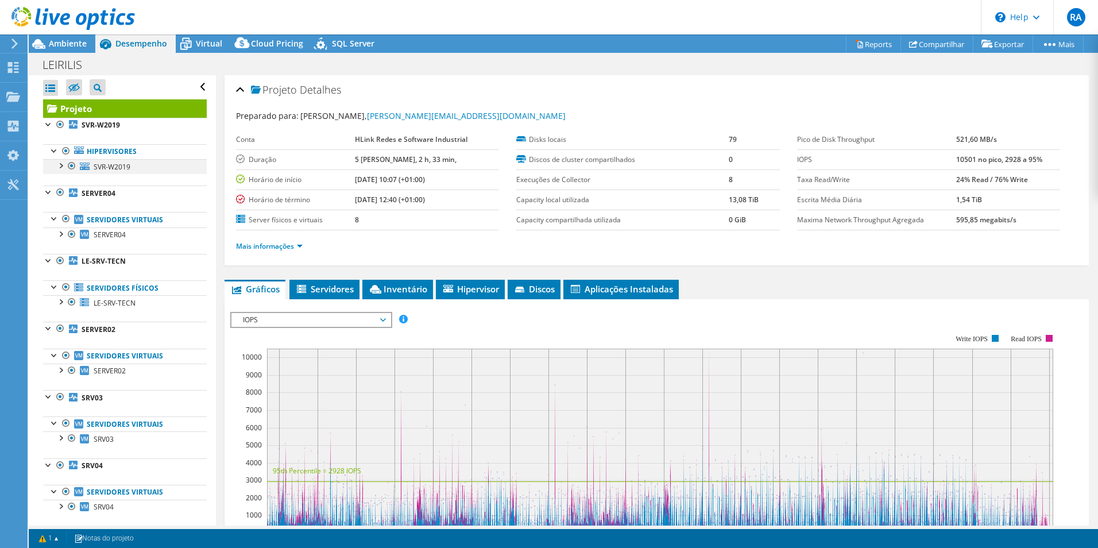
click at [58, 167] on div at bounding box center [60, 164] width 11 height 11
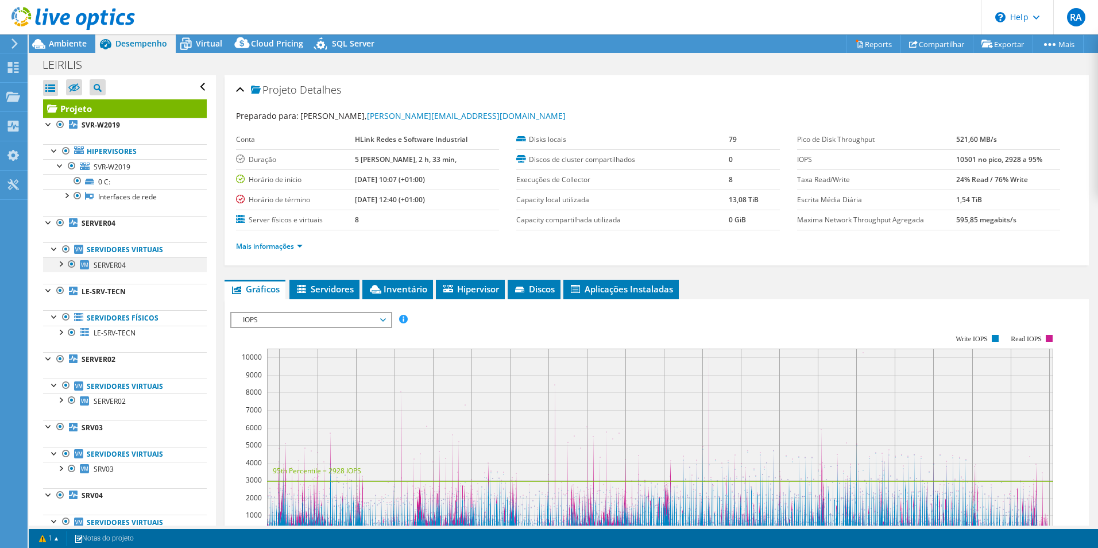
click at [61, 267] on div at bounding box center [60, 262] width 11 height 11
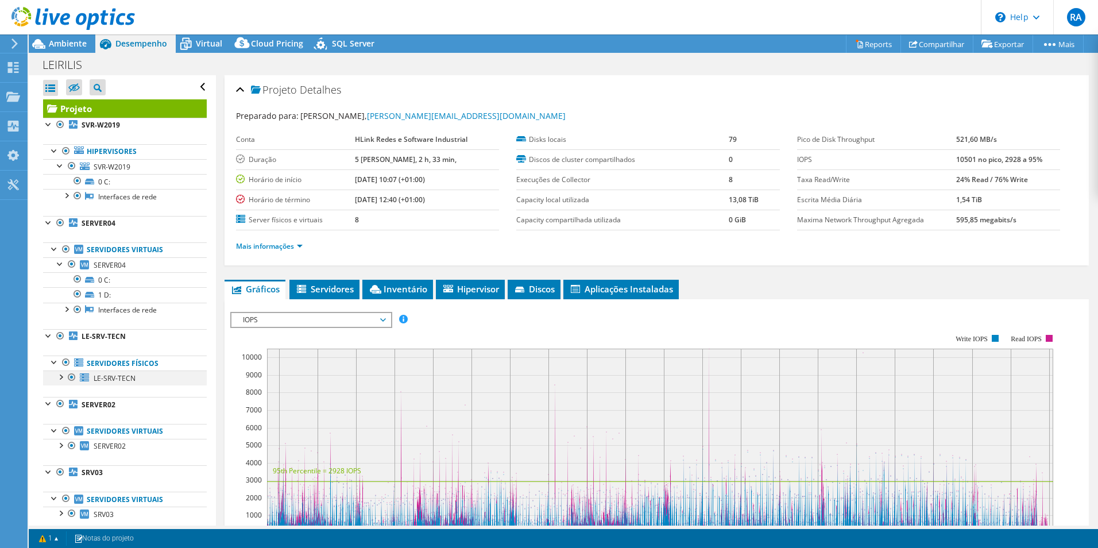
click at [63, 380] on div at bounding box center [60, 375] width 11 height 11
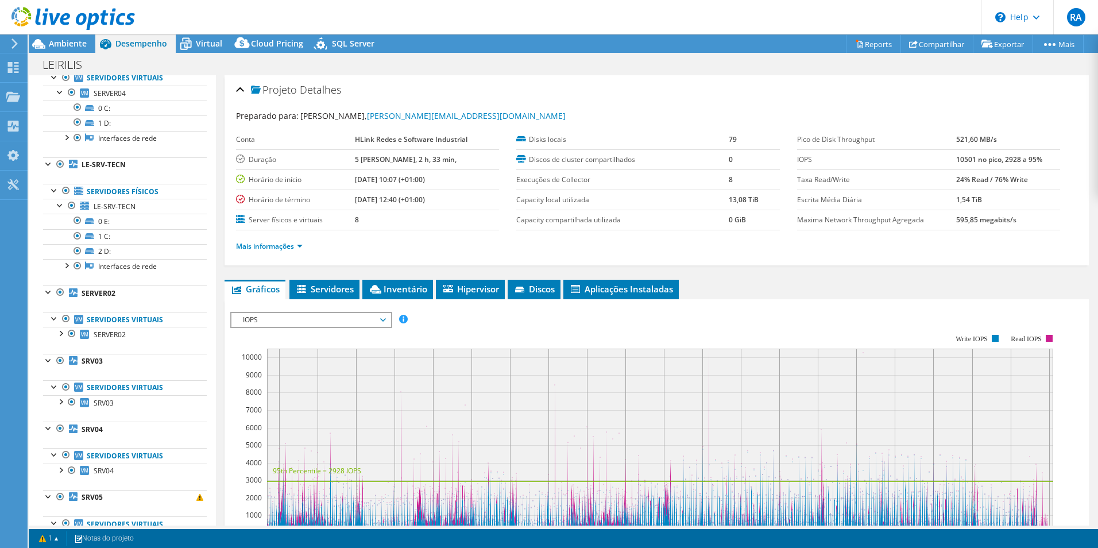
scroll to position [172, 0]
click at [60, 334] on div at bounding box center [60, 331] width 11 height 11
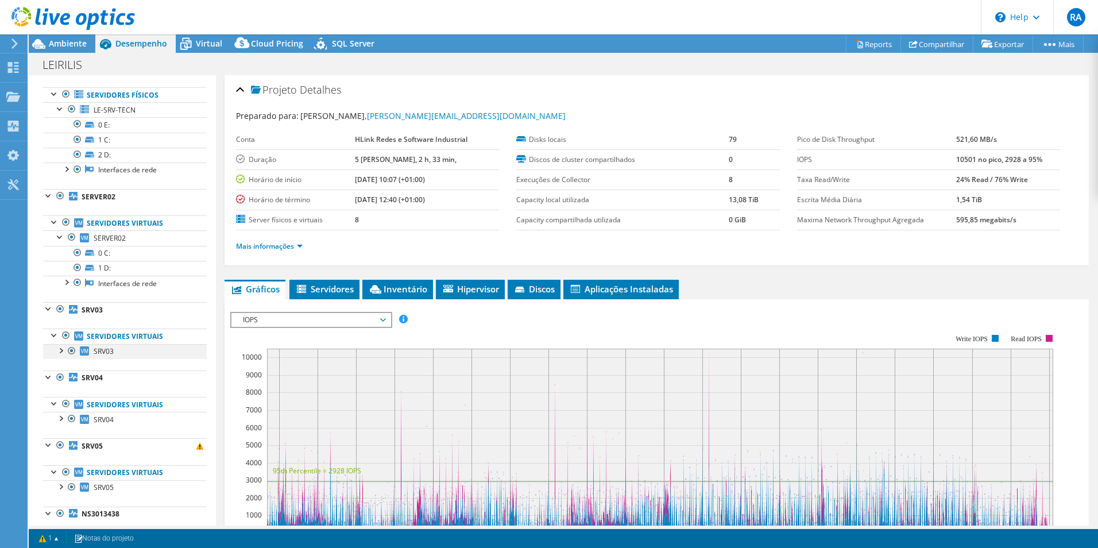
scroll to position [287, 0]
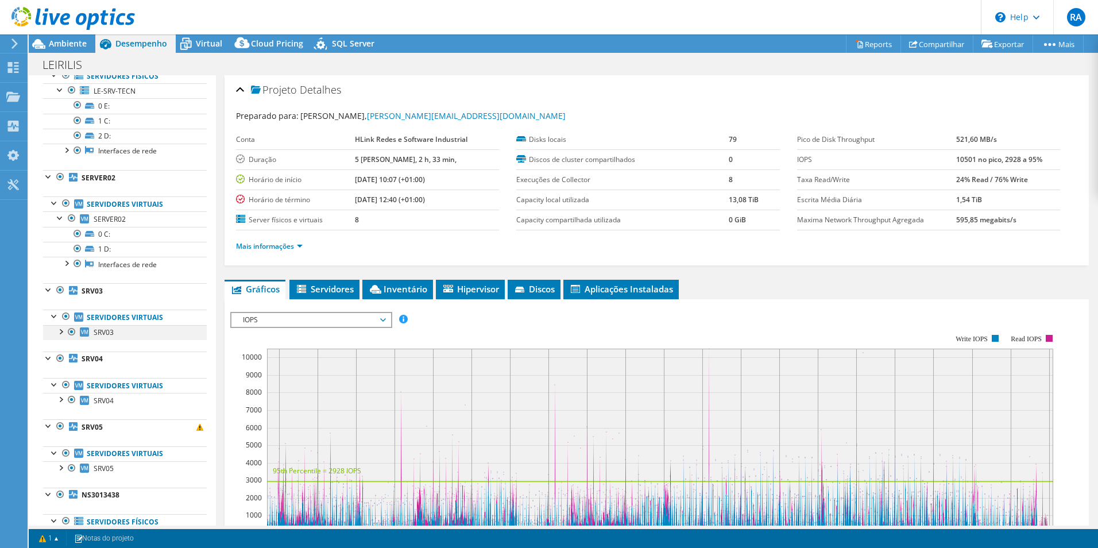
click at [61, 334] on div at bounding box center [60, 330] width 11 height 11
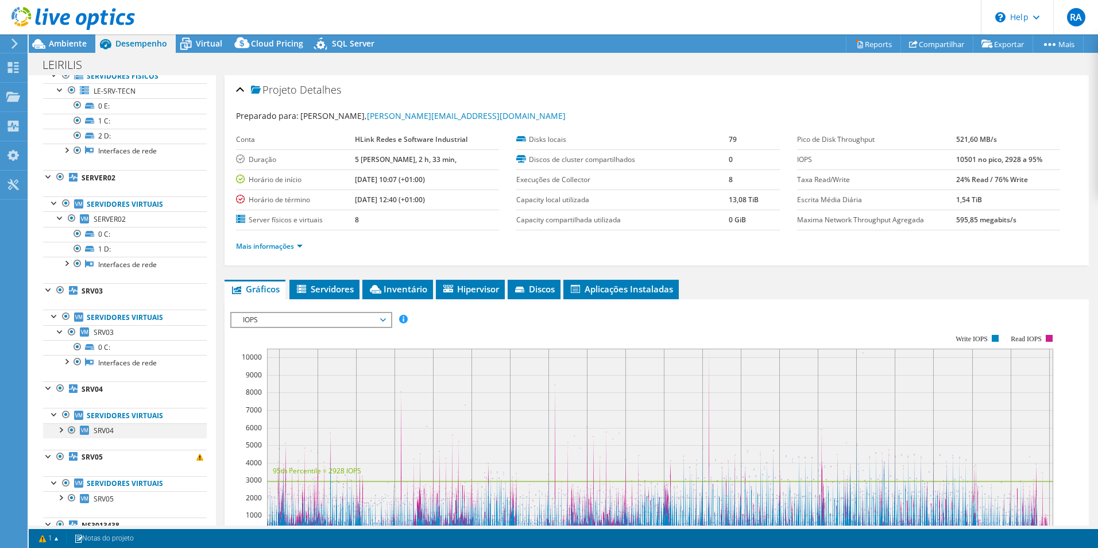
click at [62, 430] on div at bounding box center [60, 428] width 11 height 11
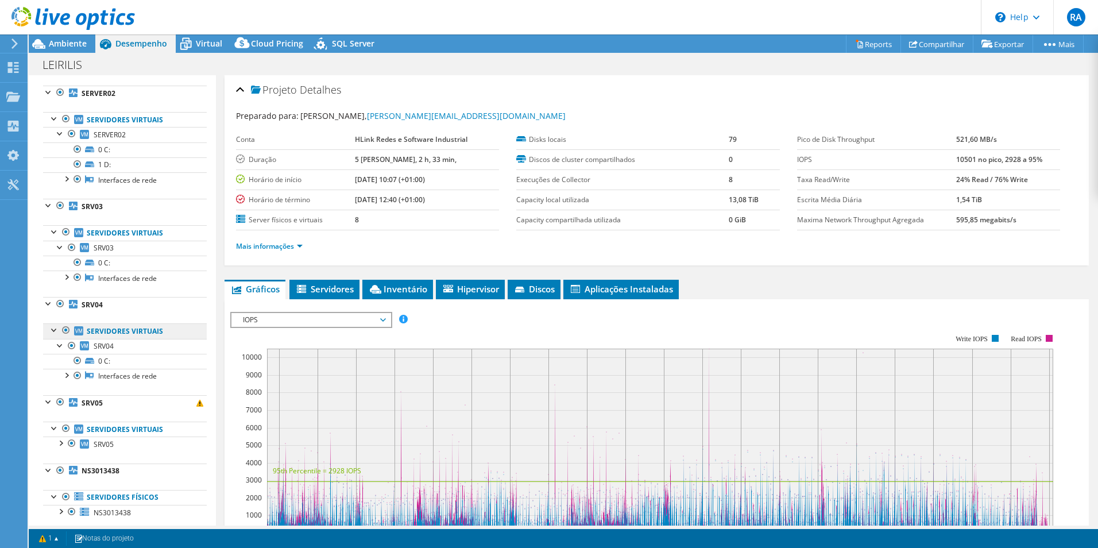
scroll to position [391, 0]
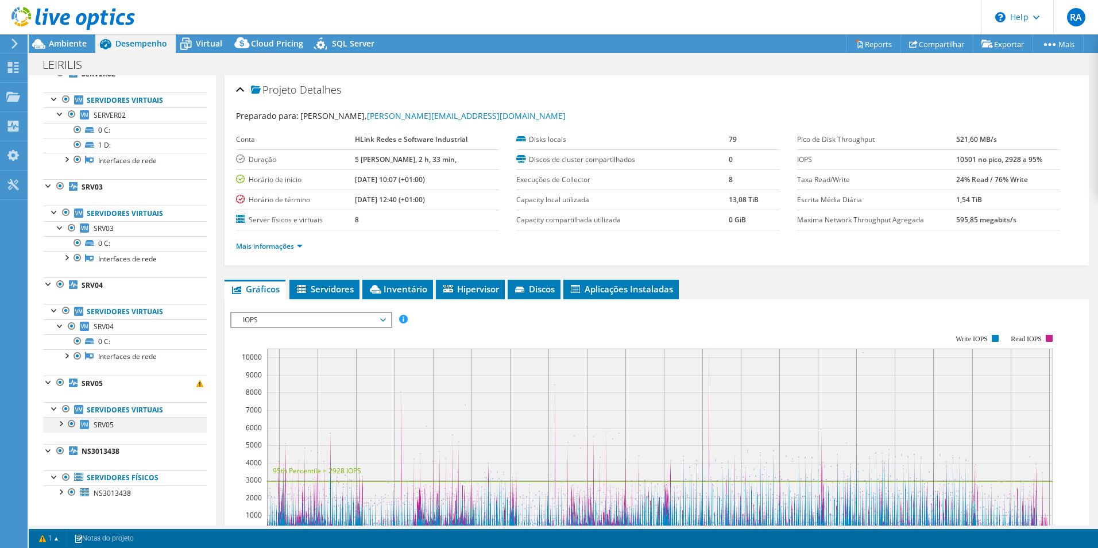
click at [62, 428] on div at bounding box center [60, 422] width 11 height 11
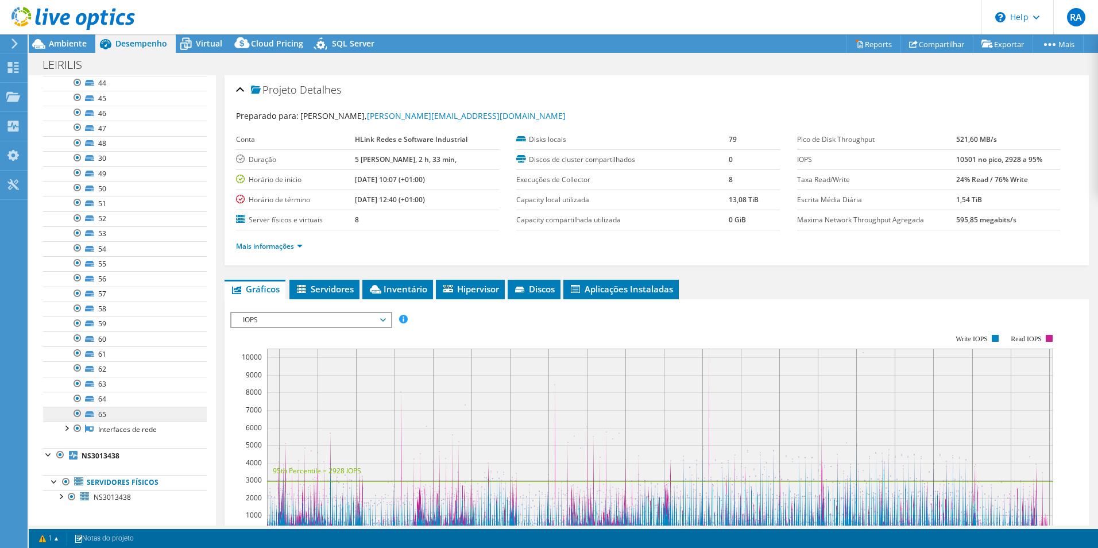
scroll to position [1414, 0]
click at [63, 494] on div at bounding box center [60, 490] width 11 height 11
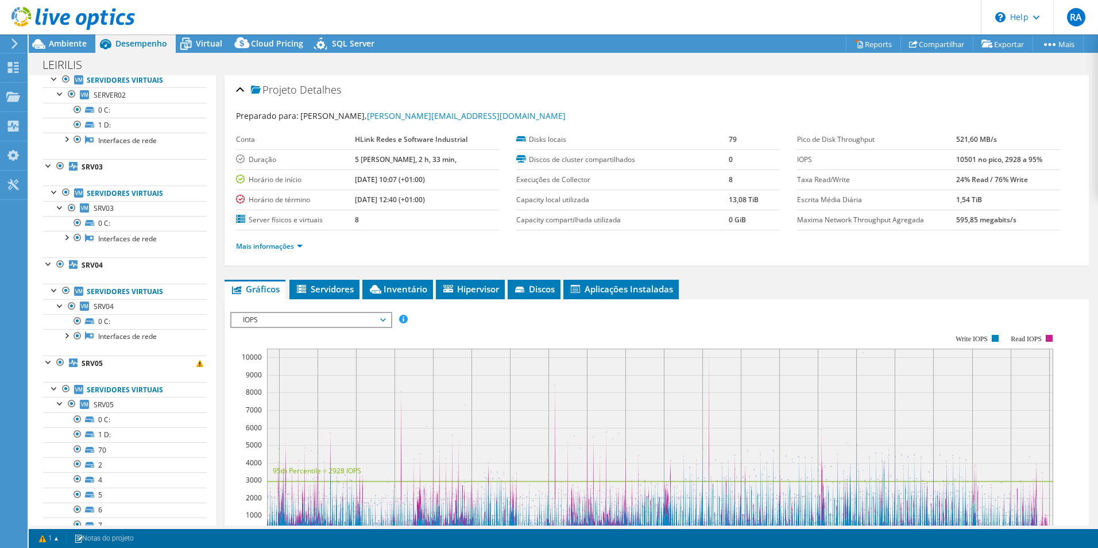
scroll to position [402, 0]
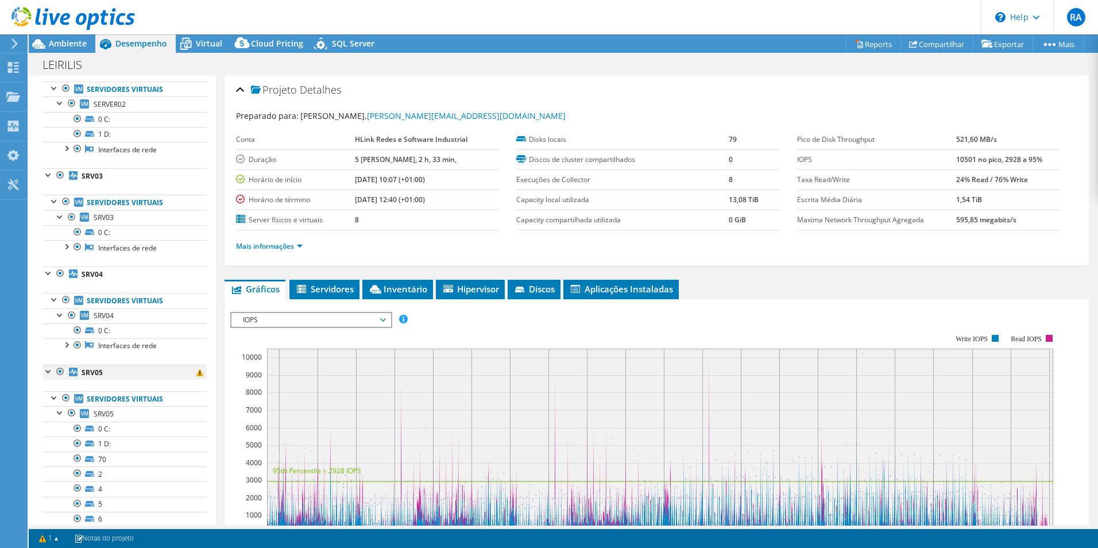
click at [48, 372] on div at bounding box center [48, 370] width 11 height 11
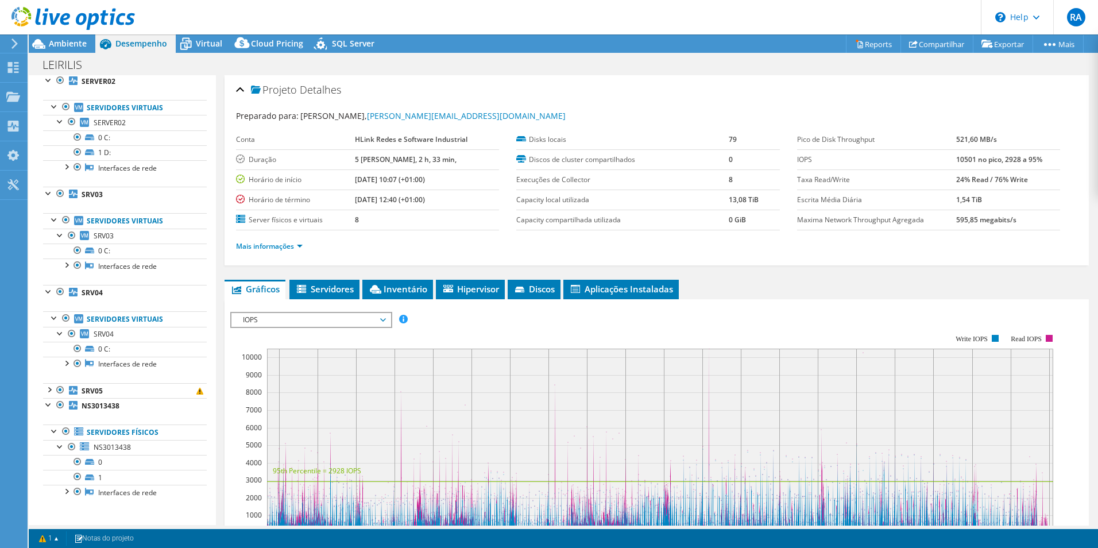
scroll to position [384, 0]
click at [47, 292] on div at bounding box center [48, 290] width 11 height 11
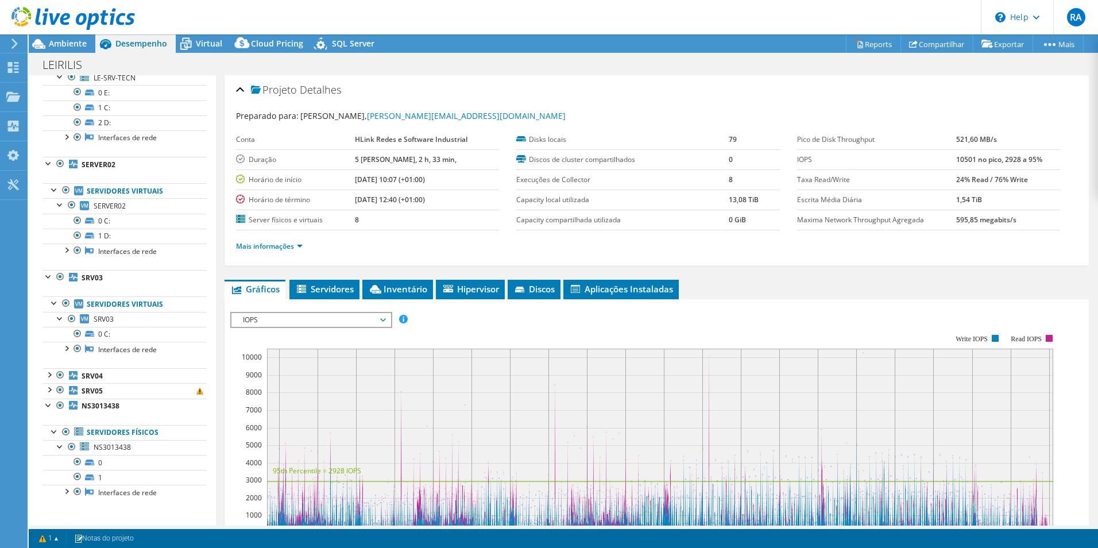
scroll to position [300, 0]
click at [50, 405] on div at bounding box center [48, 404] width 11 height 11
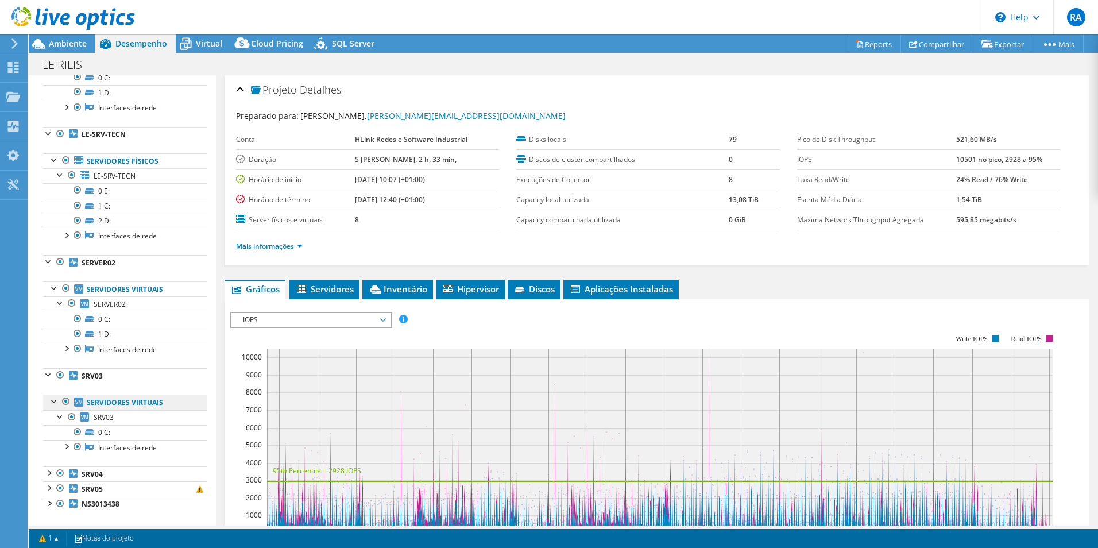
scroll to position [202, 0]
click at [51, 377] on div at bounding box center [48, 373] width 11 height 11
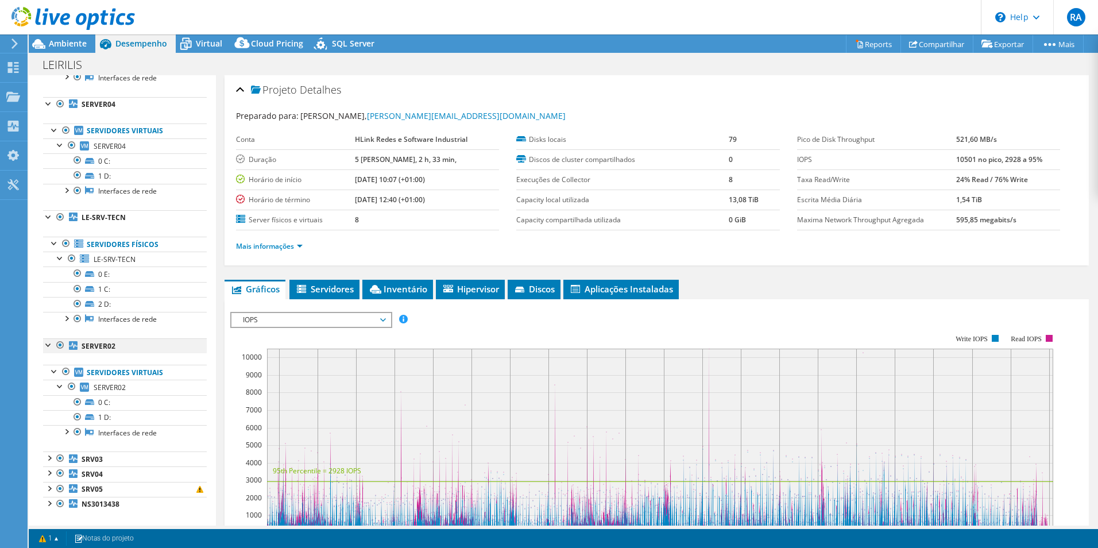
click at [46, 346] on div at bounding box center [48, 343] width 11 height 11
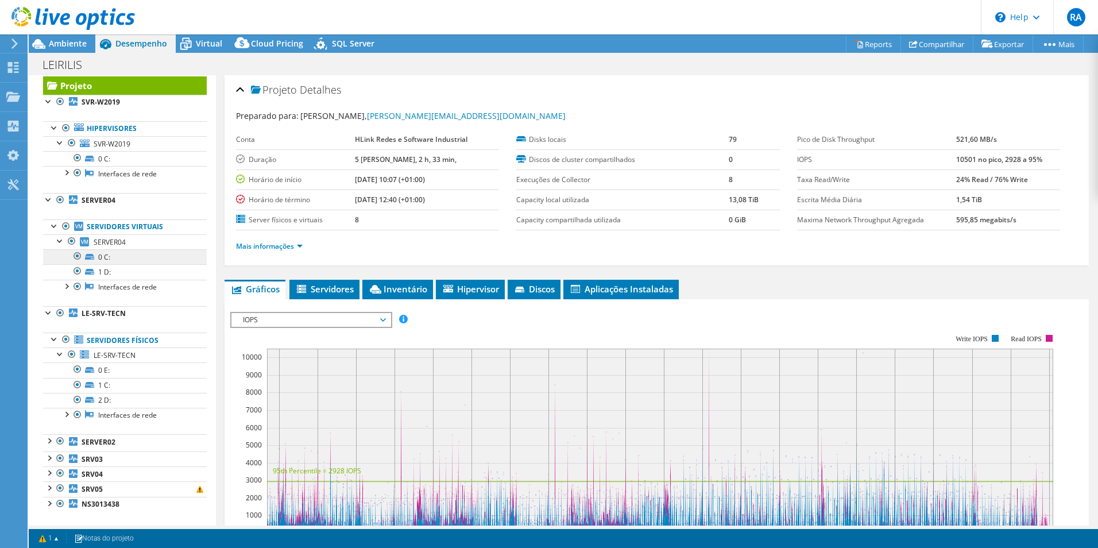
scroll to position [21, 0]
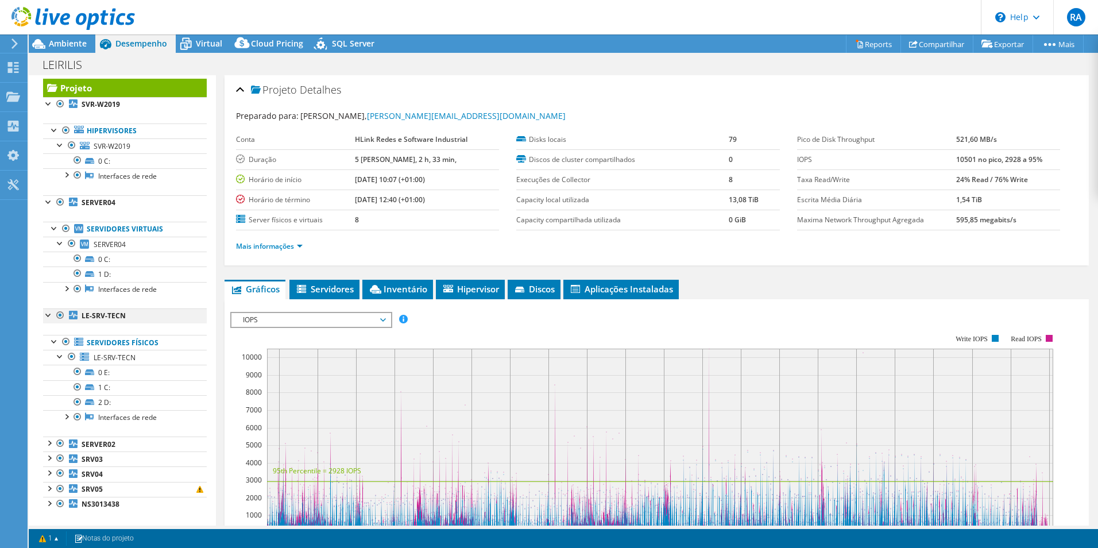
click at [49, 315] on div at bounding box center [48, 313] width 11 height 11
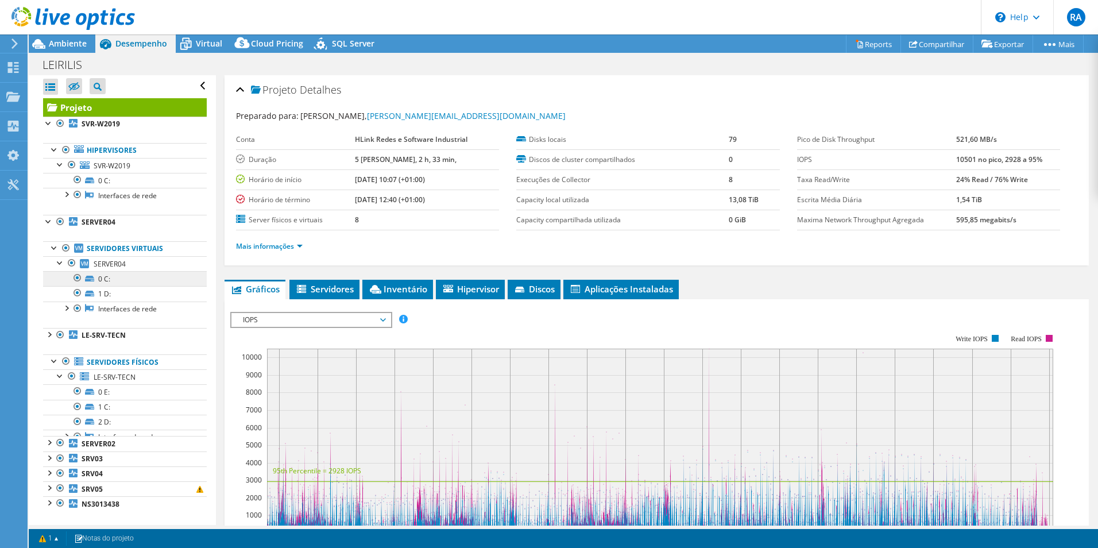
scroll to position [0, 0]
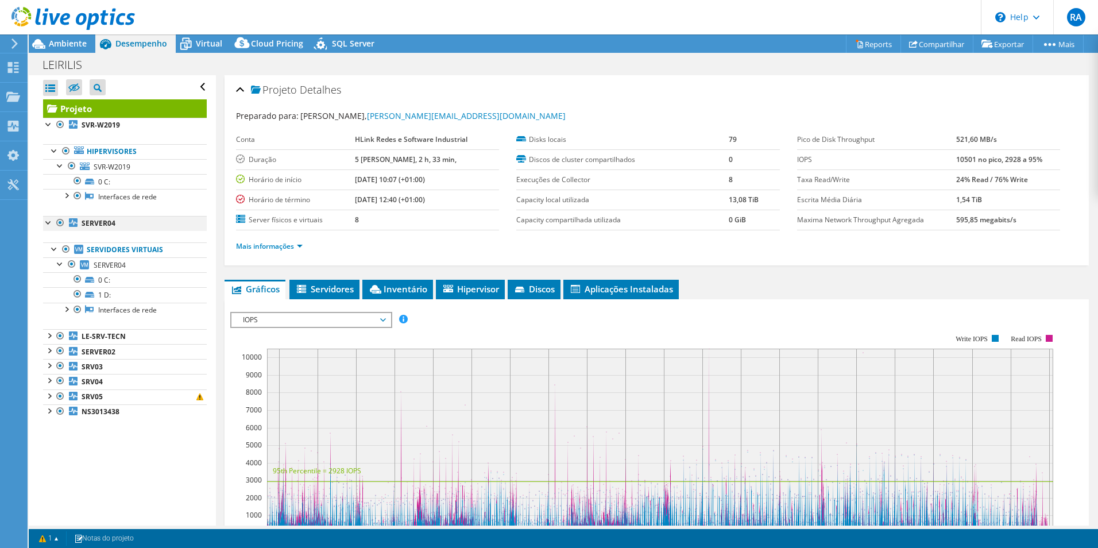
click at [47, 224] on div at bounding box center [48, 221] width 11 height 11
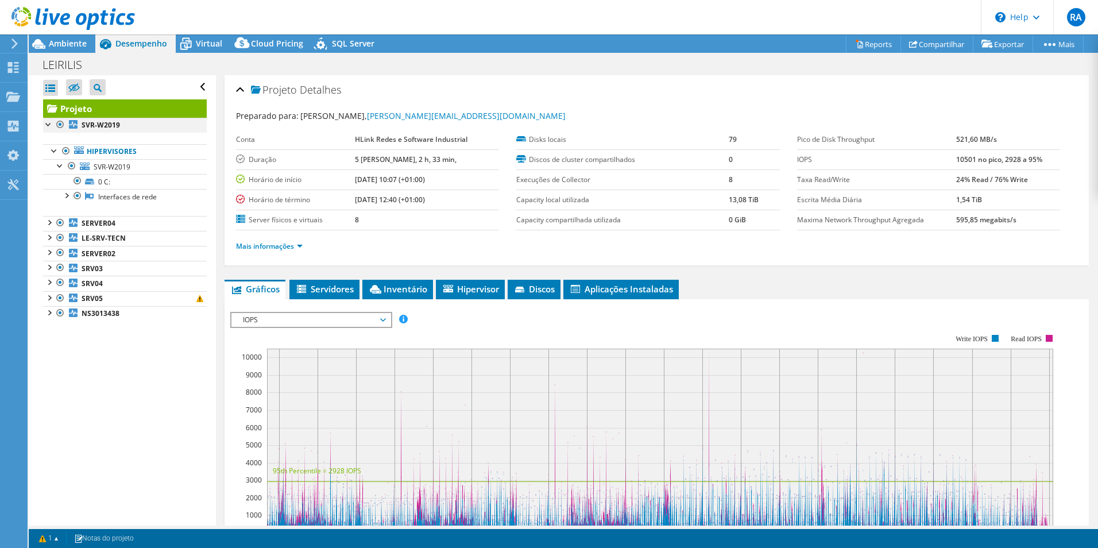
click at [47, 129] on div at bounding box center [48, 123] width 11 height 11
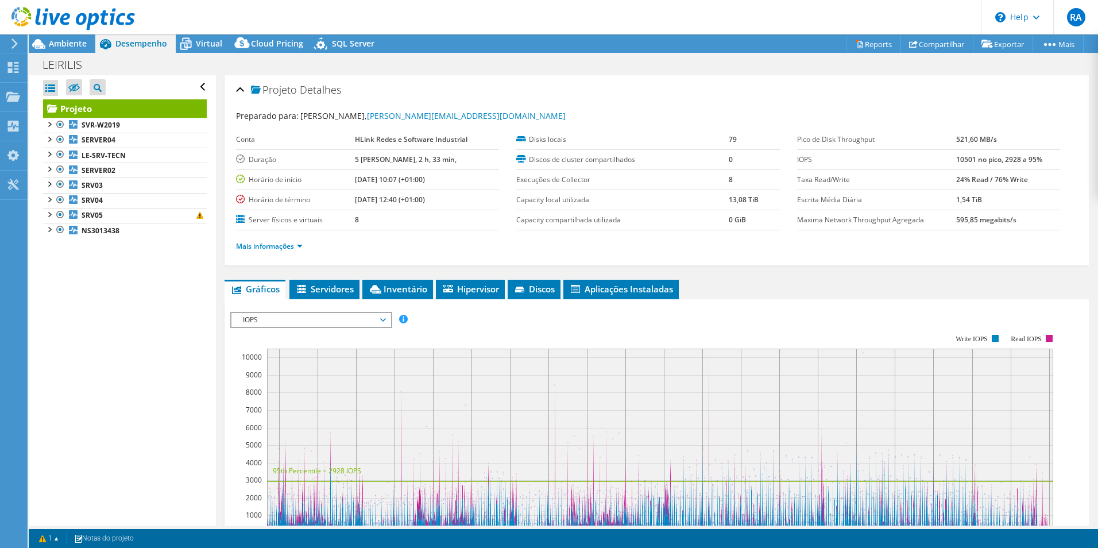
click at [68, 49] on div "Ambiente" at bounding box center [62, 43] width 67 height 18
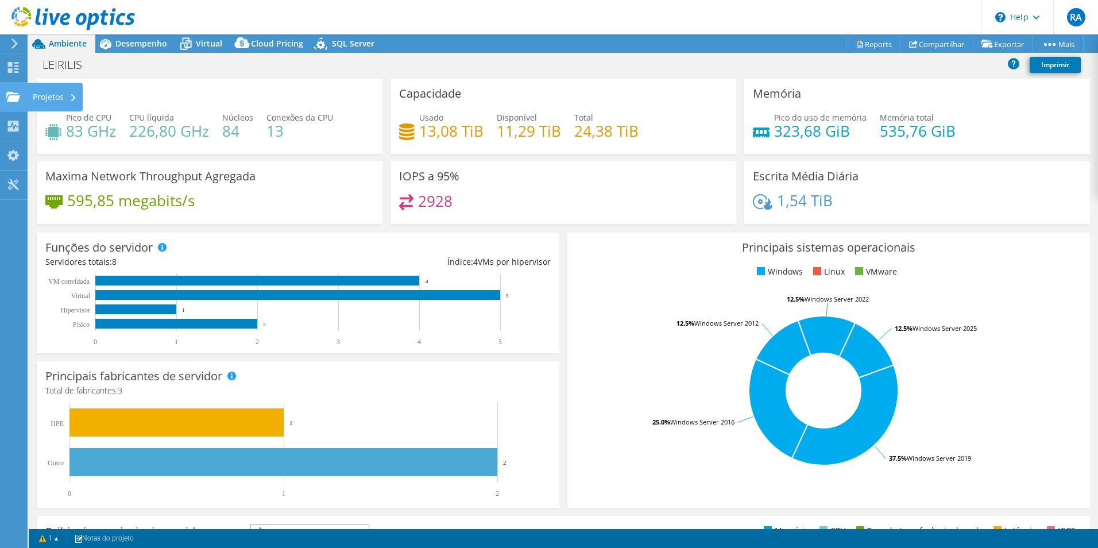
click at [38, 103] on div "Projetos" at bounding box center [55, 97] width 56 height 29
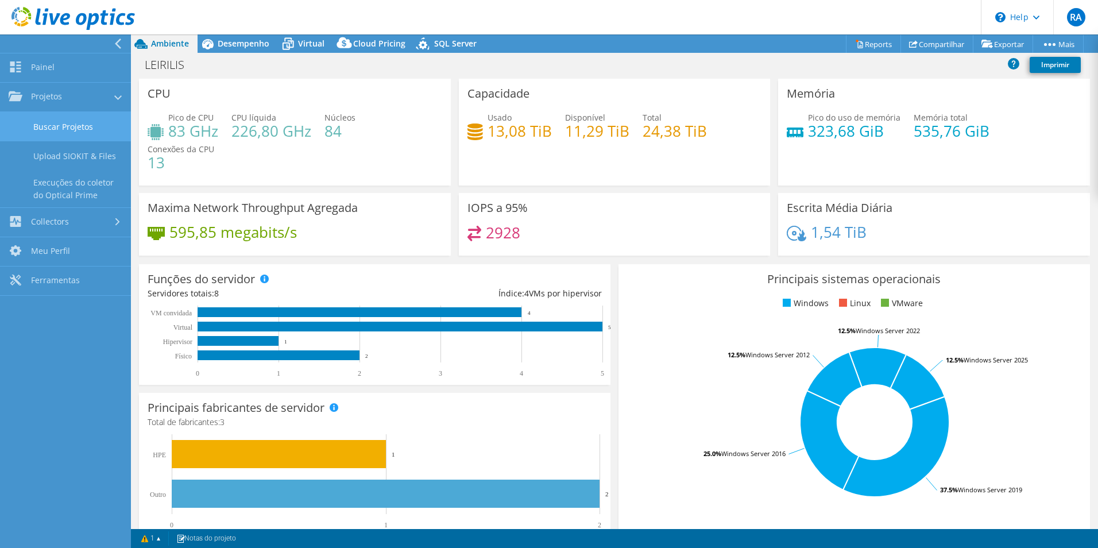
click at [64, 128] on link "Buscar Projetos" at bounding box center [65, 126] width 131 height 29
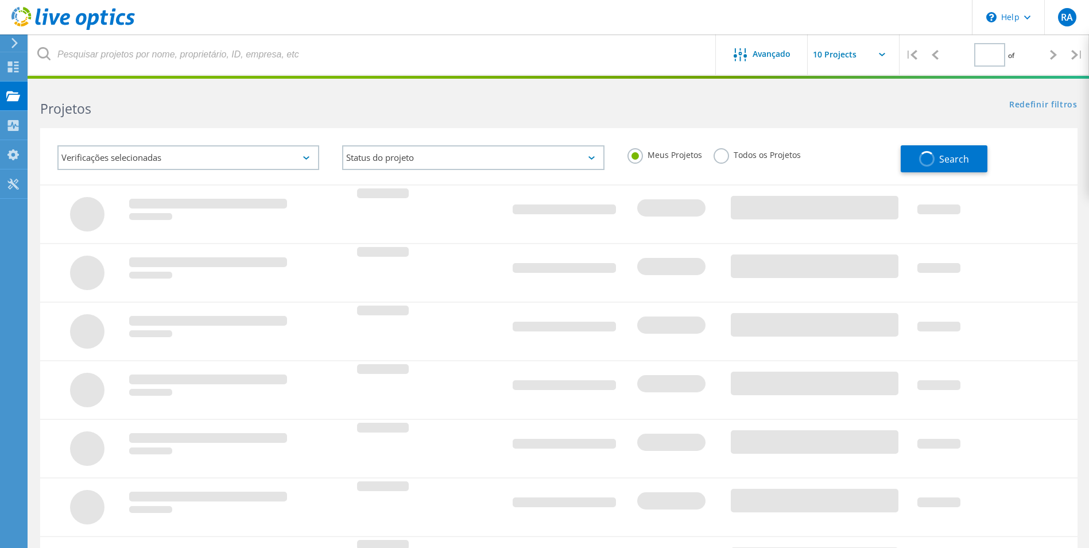
type input "1"
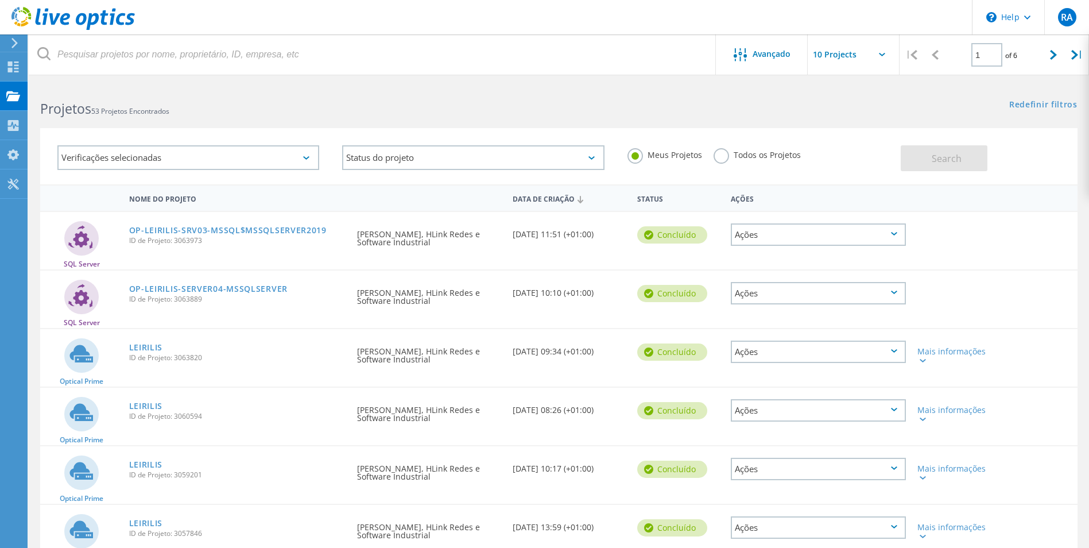
click at [845, 349] on div "Ações" at bounding box center [818, 352] width 175 height 22
drag, startPoint x: 784, startPoint y: 327, endPoint x: 795, endPoint y: 339, distance: 15.9
click at [795, 339] on div "Ver Projeto Detalhes do projeto Compartilhar Apagar" at bounding box center [818, 352] width 175 height 74
click at [795, 340] on div "Detalhes do projeto" at bounding box center [818, 343] width 173 height 18
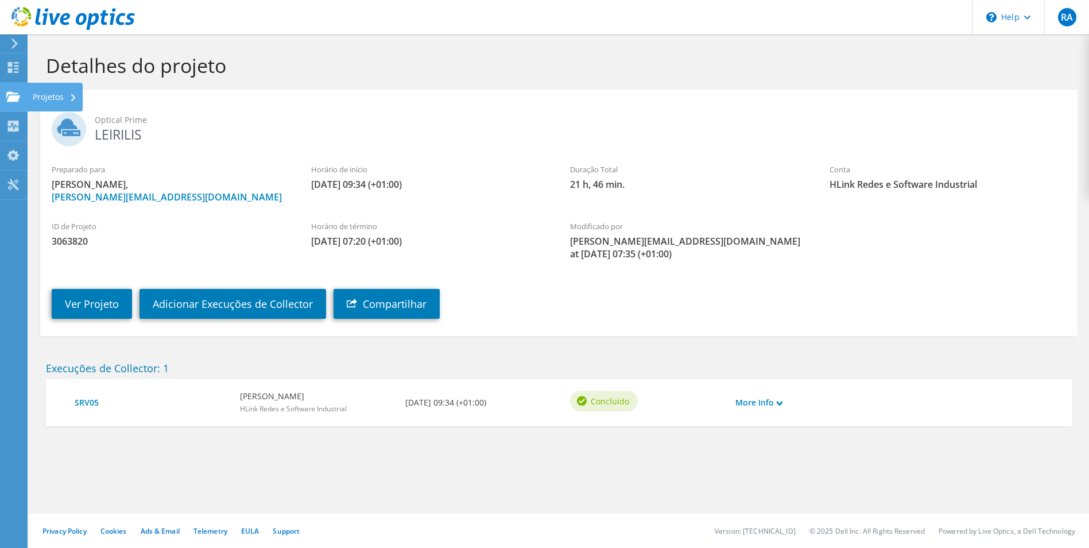
click at [48, 97] on div "Projetos" at bounding box center [55, 97] width 56 height 29
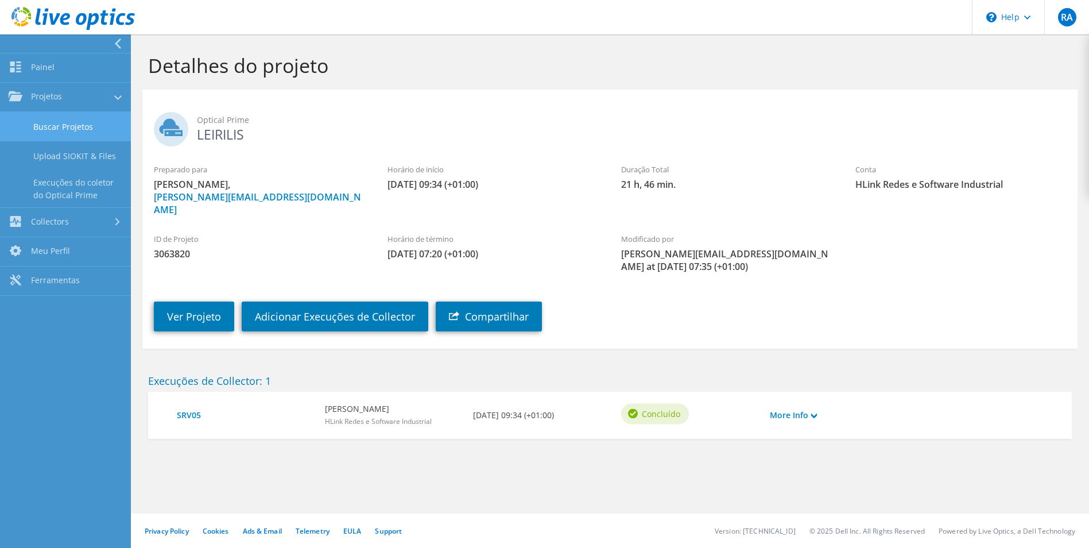
click at [79, 126] on link "Buscar Projetos" at bounding box center [65, 126] width 131 height 29
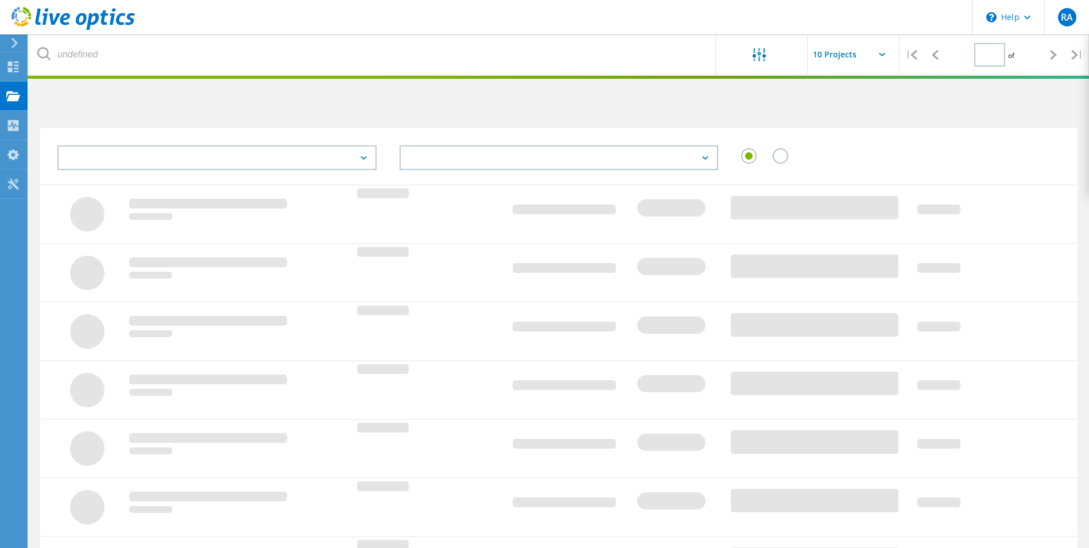
type input "1"
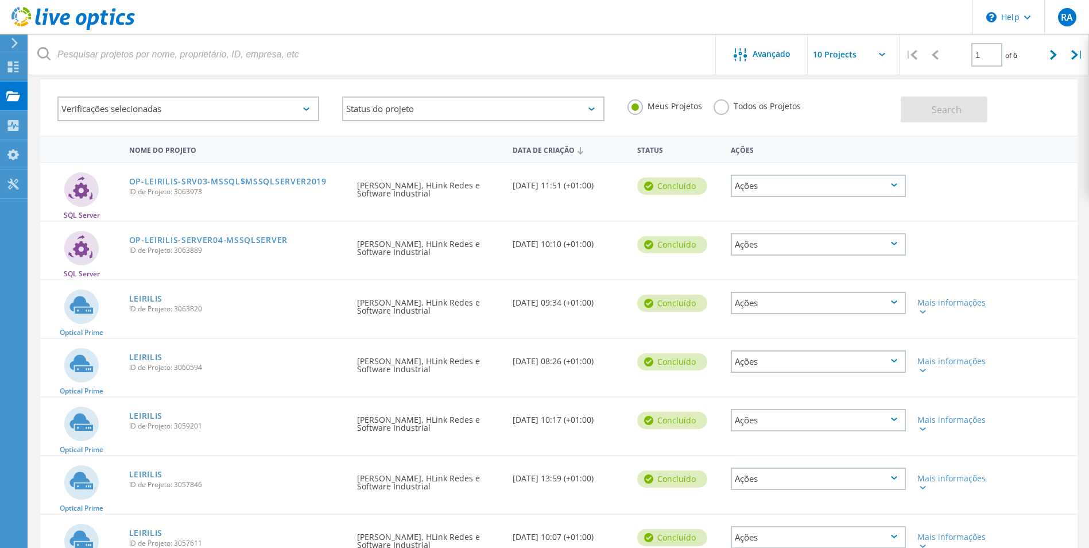
scroll to position [115, 0]
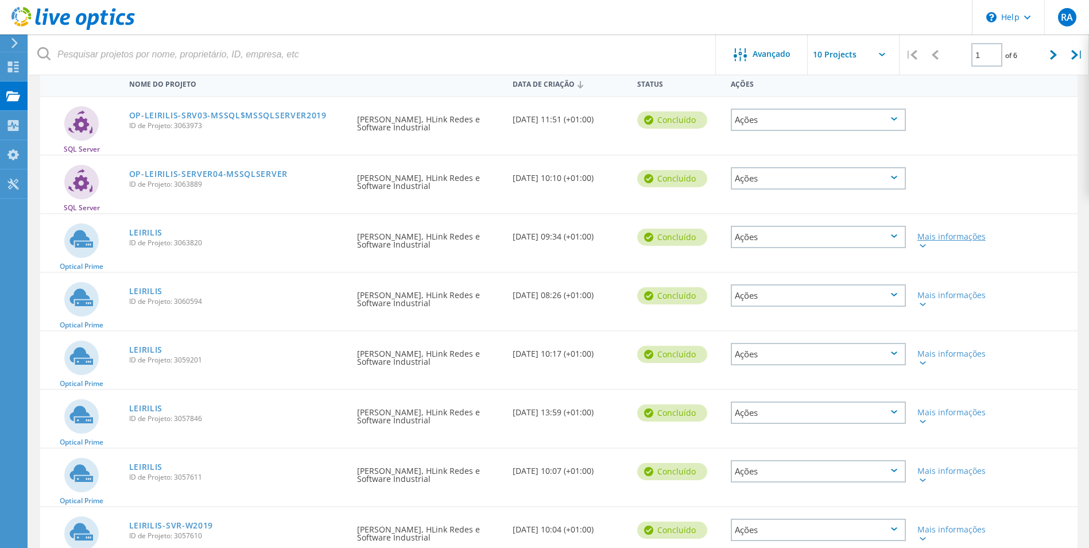
click at [921, 244] on icon at bounding box center [923, 245] width 6 height 3
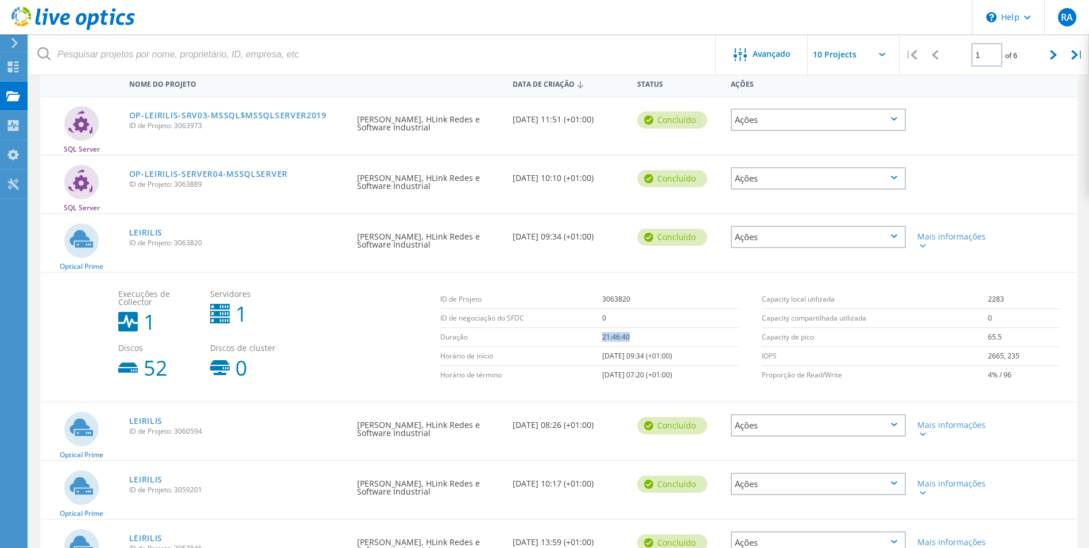
drag, startPoint x: 649, startPoint y: 335, endPoint x: 568, endPoint y: 334, distance: 81.0
click at [568, 334] on tr "Duração 21:46:40" at bounding box center [589, 337] width 299 height 19
click at [570, 339] on td "Duração" at bounding box center [521, 337] width 163 height 19
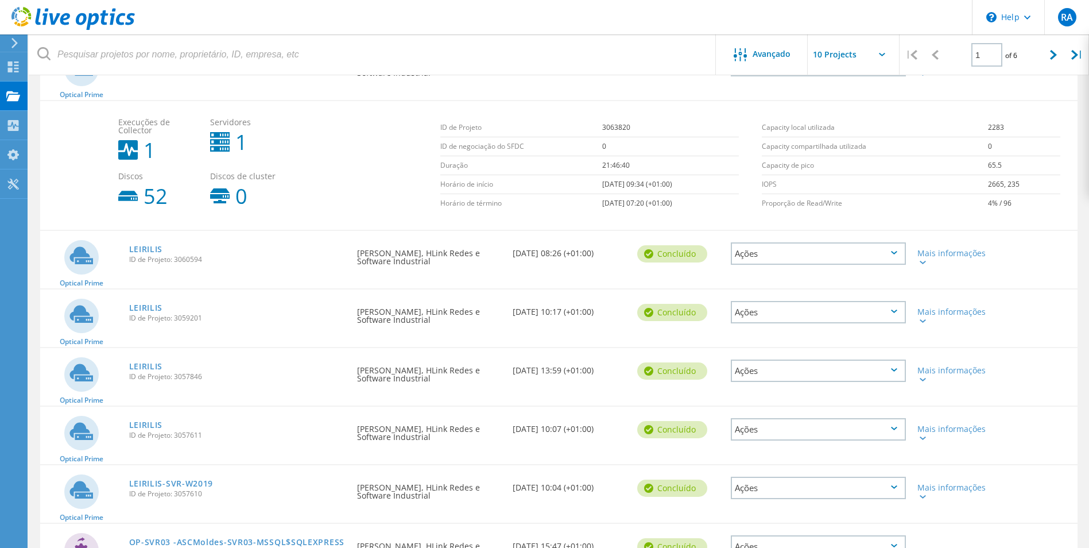
scroll to position [287, 0]
click at [921, 264] on icon at bounding box center [923, 261] width 6 height 3
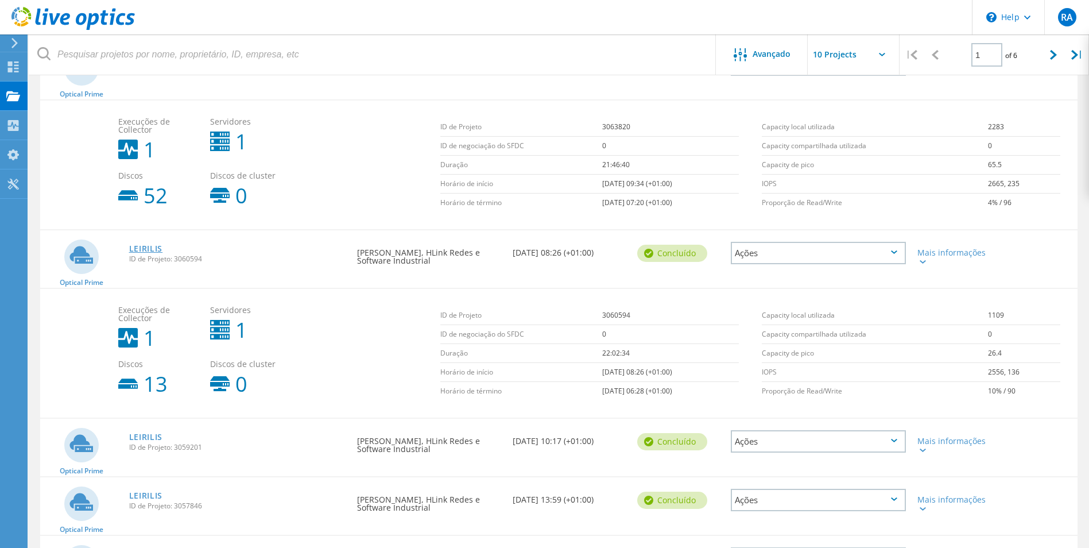
click at [149, 246] on link "LEIRILIS" at bounding box center [146, 249] width 34 height 8
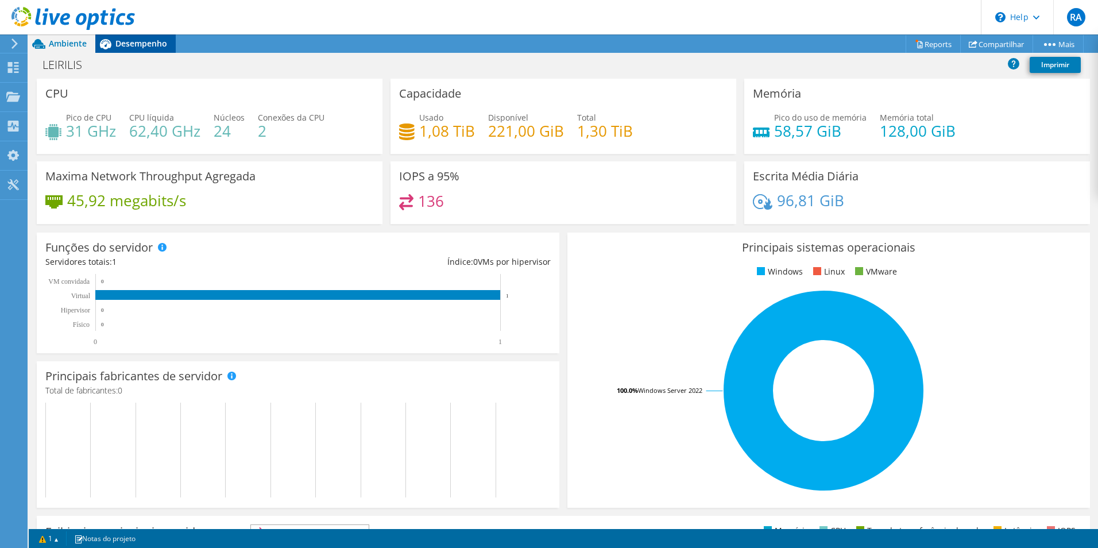
click at [142, 37] on div "Desempenho" at bounding box center [135, 43] width 80 height 18
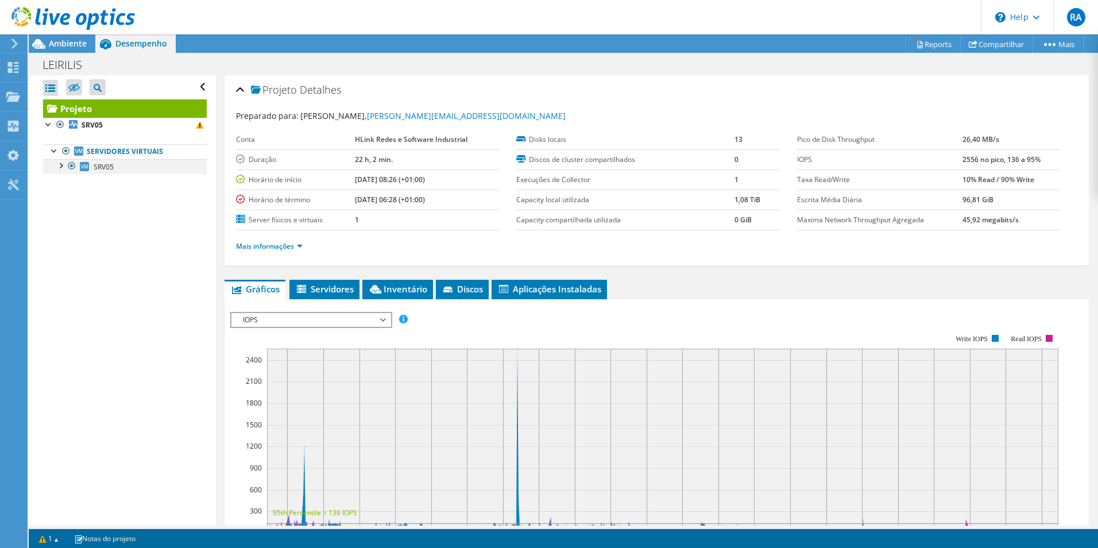
click at [58, 163] on div at bounding box center [60, 164] width 11 height 11
drag, startPoint x: 406, startPoint y: 164, endPoint x: 303, endPoint y: 153, distance: 103.4
click at [303, 153] on tr "Duração 22 h, 2 min." at bounding box center [367, 159] width 263 height 20
click at [308, 284] on span "Servidores" at bounding box center [324, 288] width 59 height 11
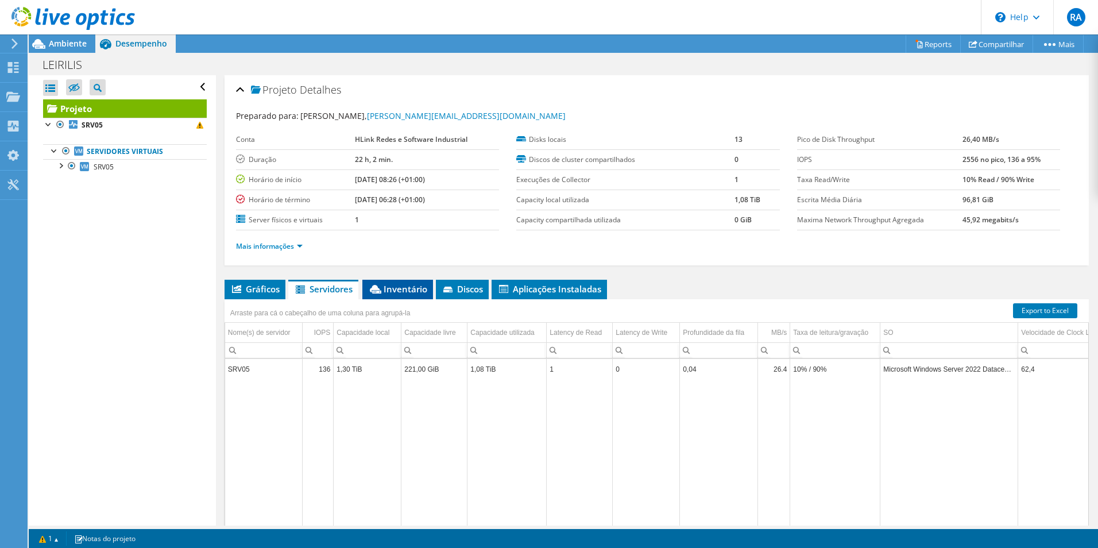
click at [405, 281] on li "Inventário" at bounding box center [397, 290] width 71 height 20
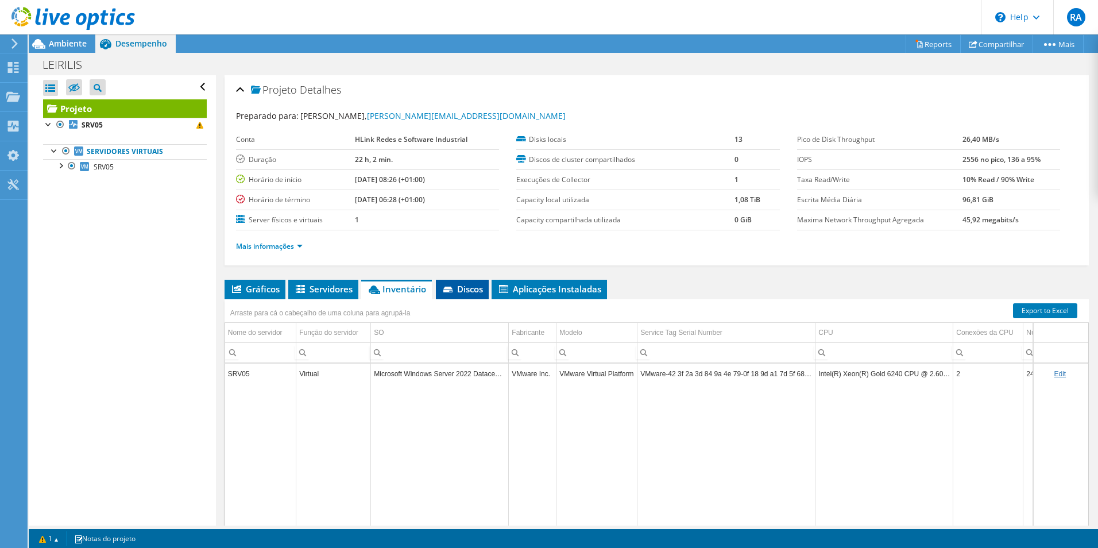
click at [460, 289] on span "Discos" at bounding box center [462, 288] width 41 height 11
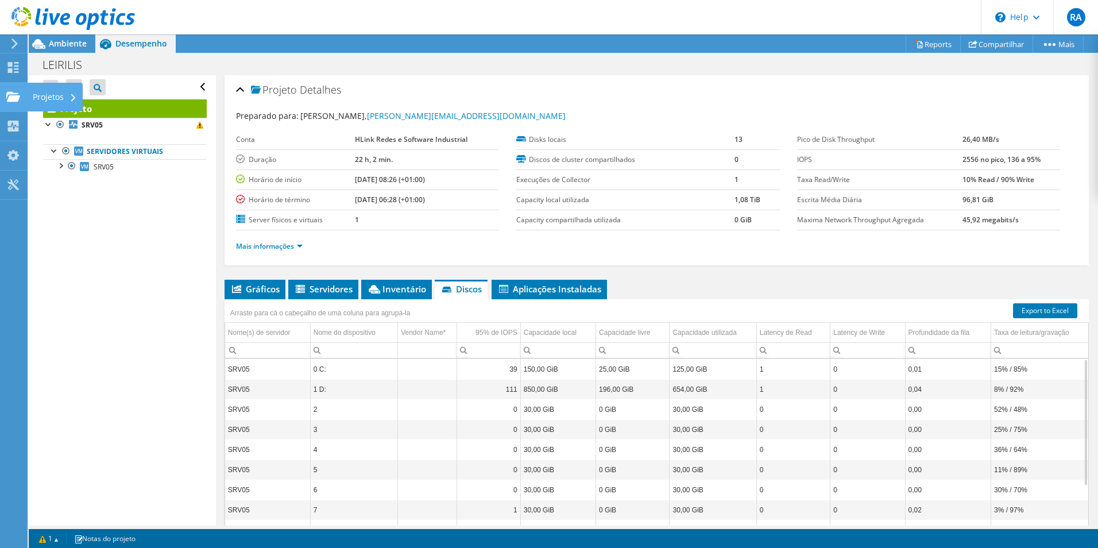
click at [54, 99] on div "Projetos" at bounding box center [55, 97] width 56 height 29
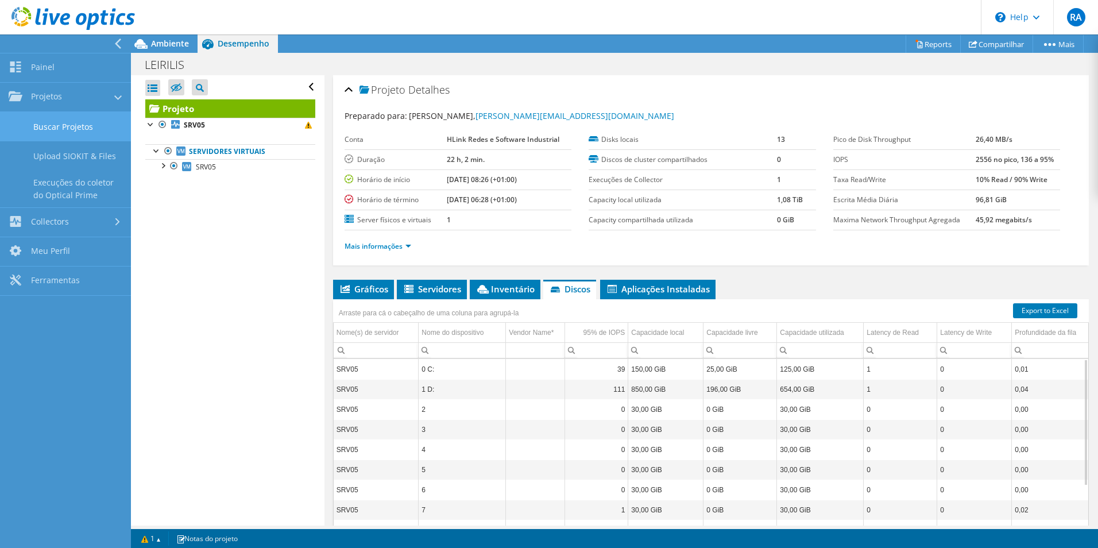
click at [62, 130] on link "Buscar Projetos" at bounding box center [65, 126] width 131 height 29
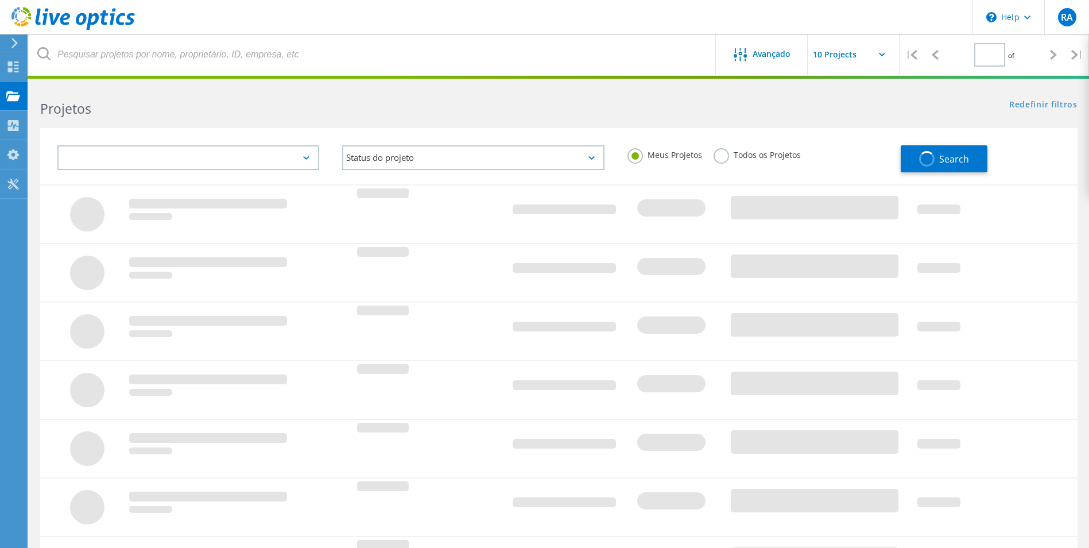
type input "1"
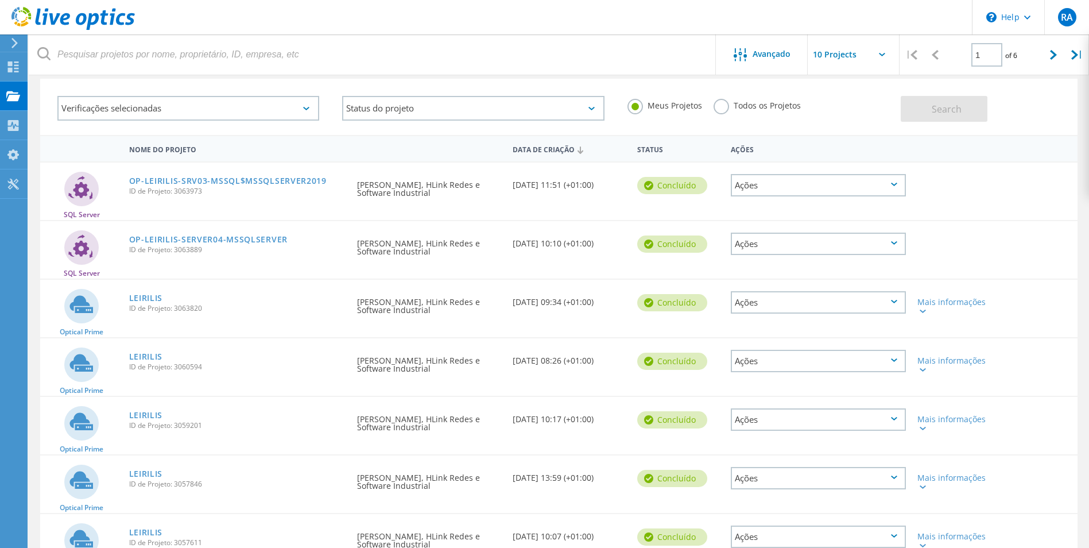
scroll to position [115, 0]
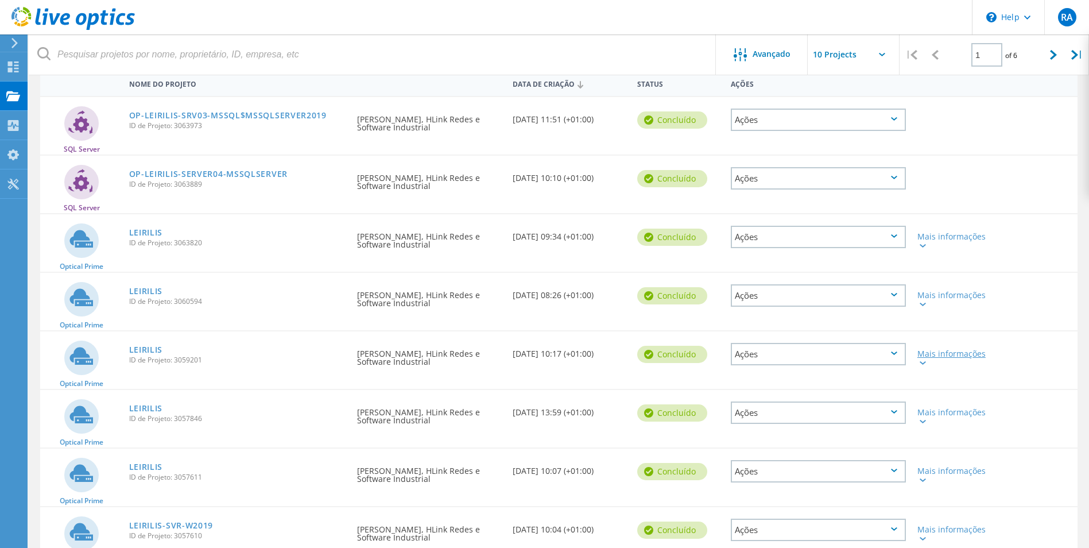
click at [923, 365] on icon at bounding box center [923, 362] width 6 height 3
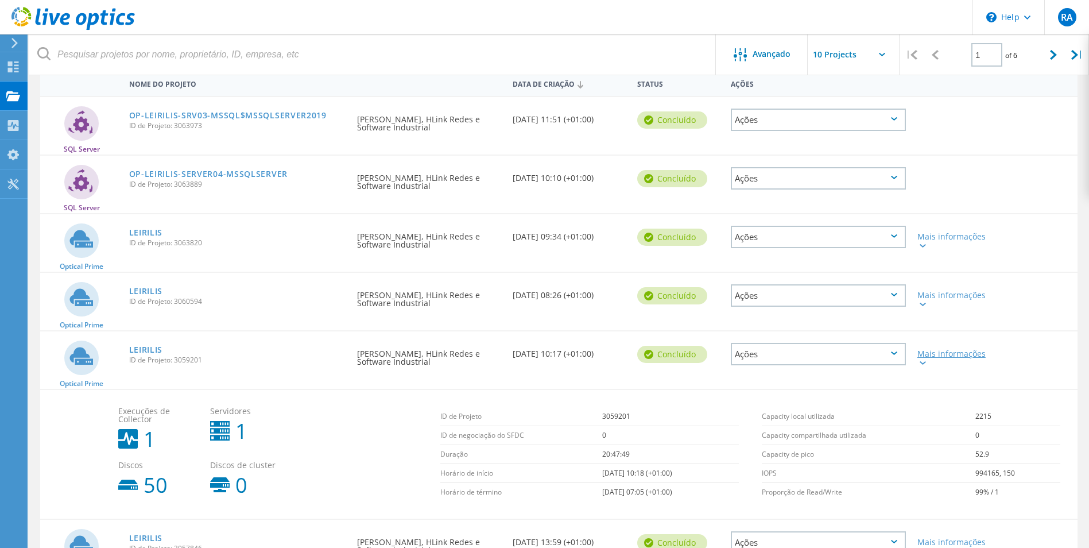
scroll to position [172, 0]
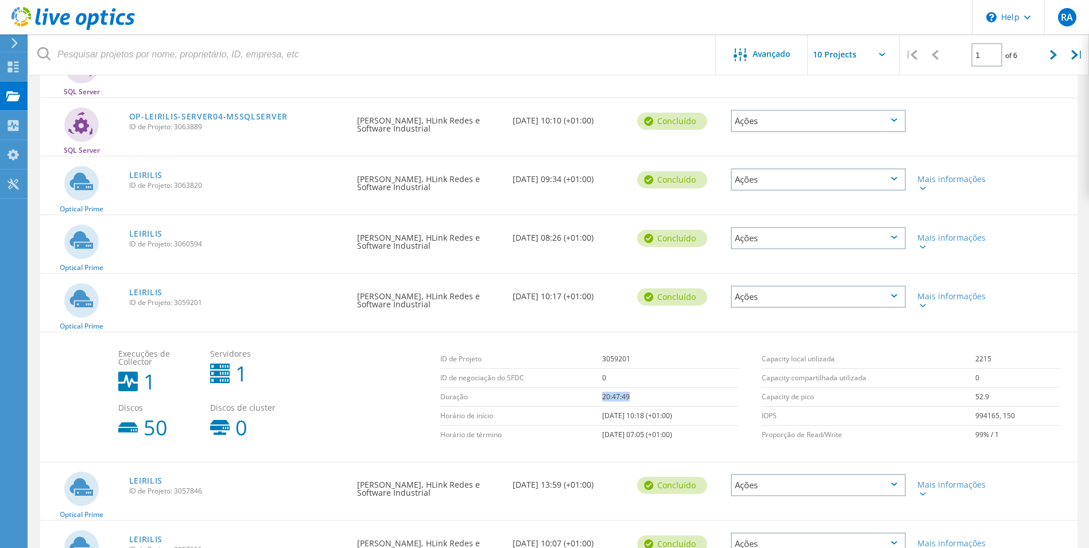
drag, startPoint x: 625, startPoint y: 395, endPoint x: 575, endPoint y: 395, distance: 50.0
click at [575, 395] on tr "Duração 20:47:49" at bounding box center [589, 397] width 299 height 19
click at [149, 292] on link "LEIRILIS" at bounding box center [146, 292] width 34 height 8
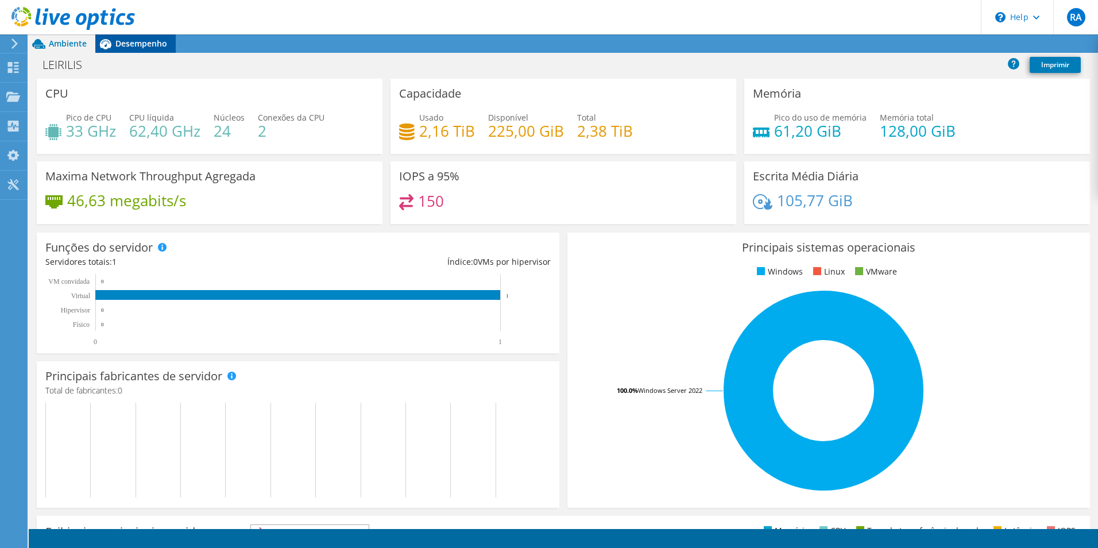
click at [121, 47] on span "Desempenho" at bounding box center [141, 43] width 52 height 11
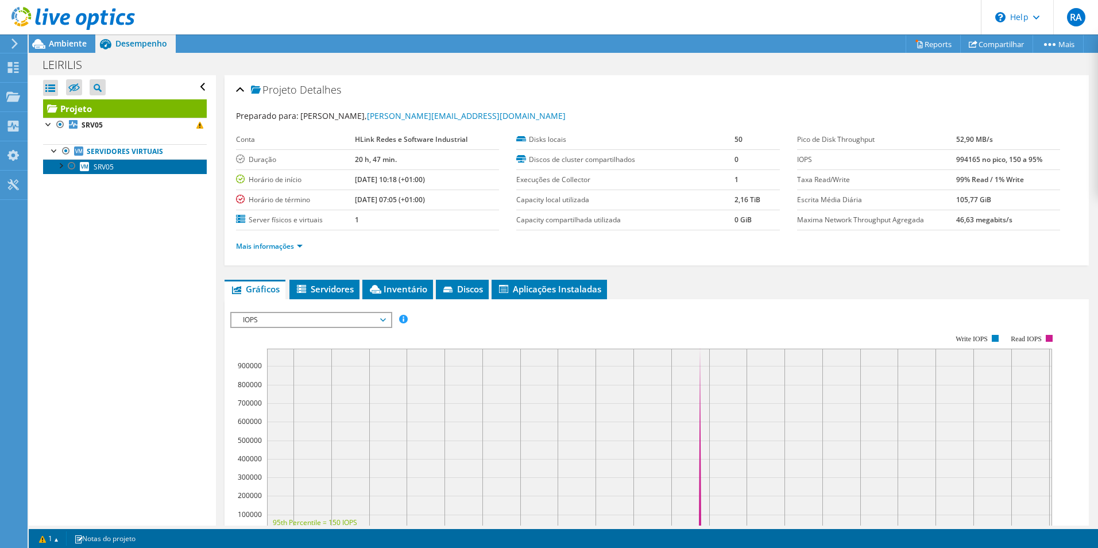
click at [86, 167] on icon at bounding box center [84, 166] width 9 height 9
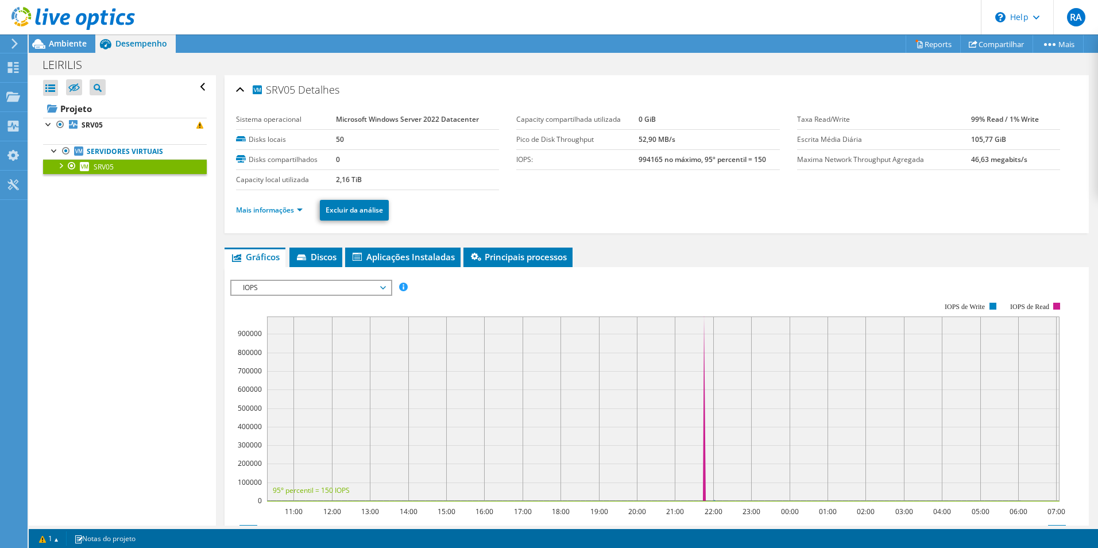
click at [55, 169] on div at bounding box center [60, 164] width 11 height 11
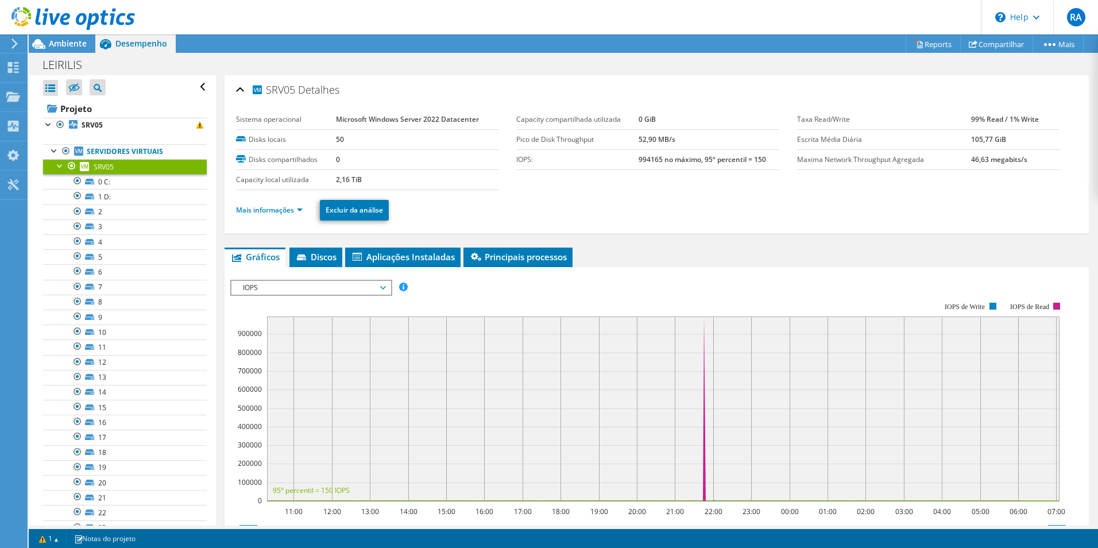
click at [55, 169] on div at bounding box center [60, 164] width 11 height 11
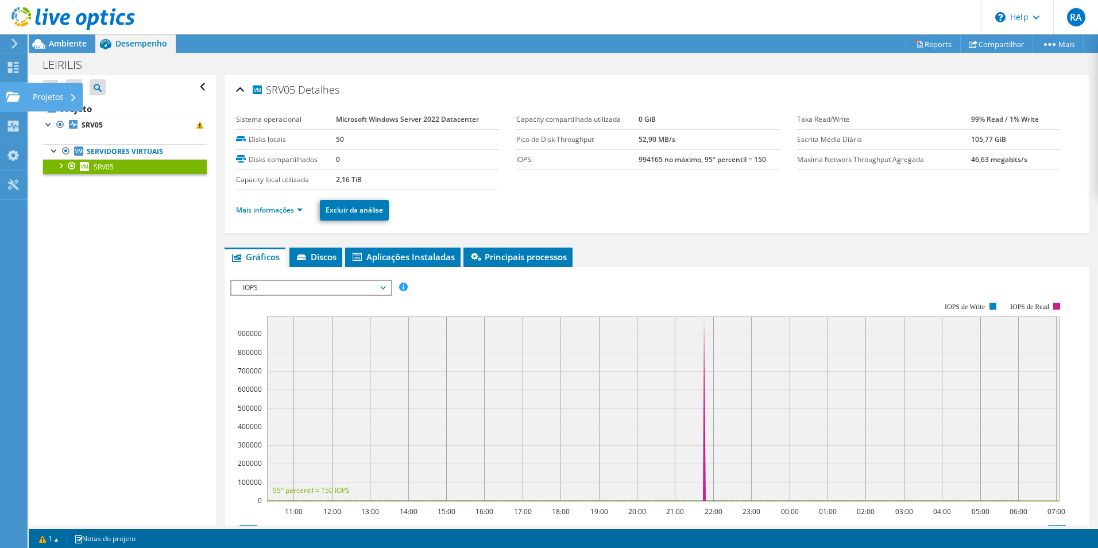
click at [60, 92] on div "Projetos" at bounding box center [55, 97] width 56 height 29
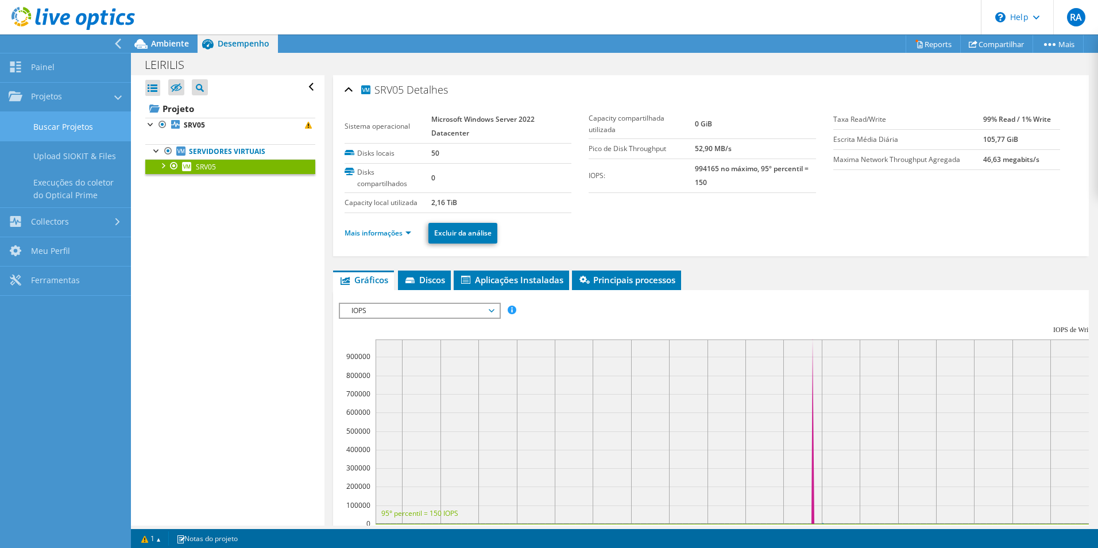
click at [59, 119] on link "Buscar Projetos" at bounding box center [65, 126] width 131 height 29
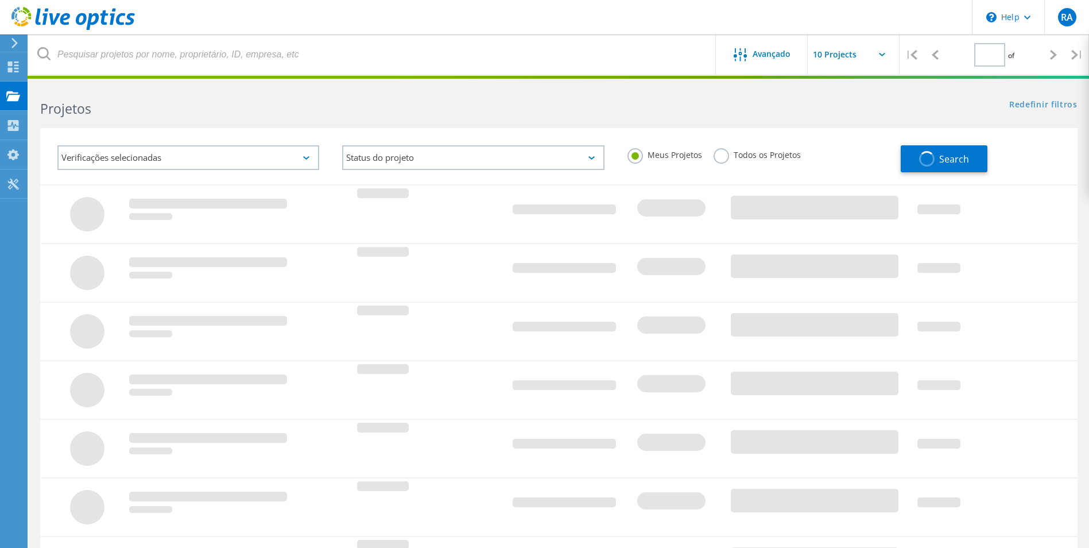
type input "1"
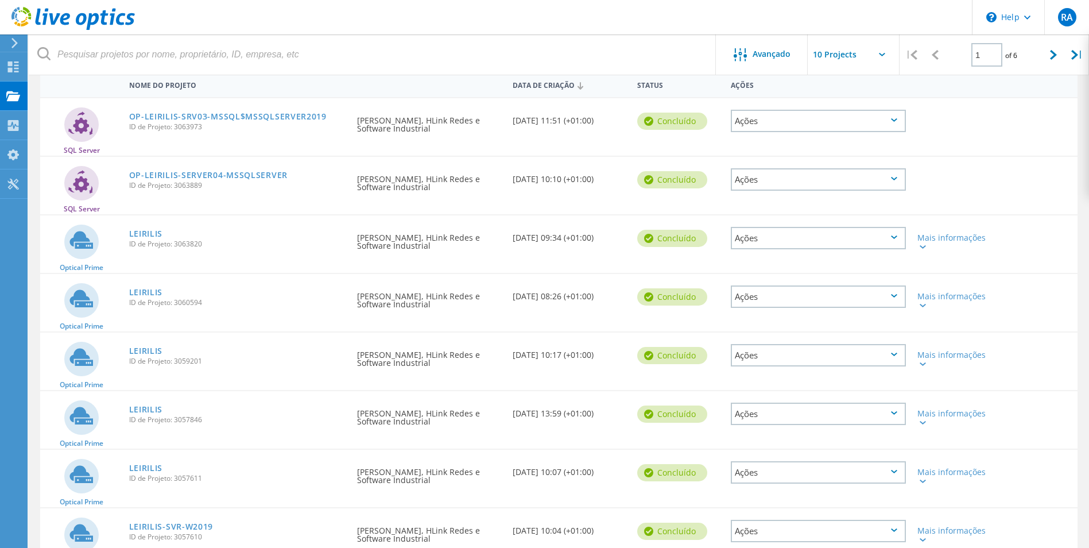
scroll to position [172, 0]
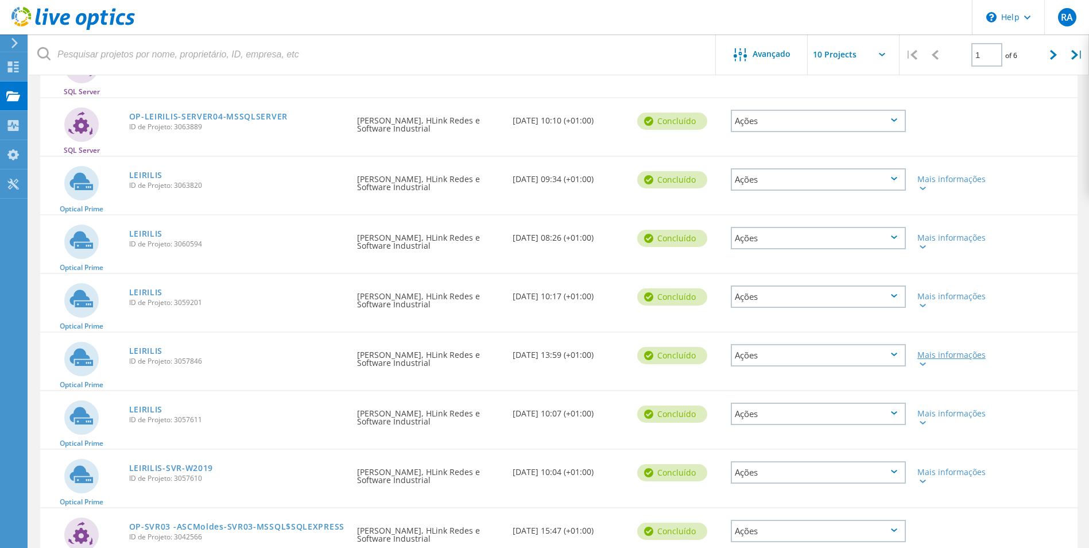
click at [926, 363] on icon at bounding box center [923, 363] width 6 height 3
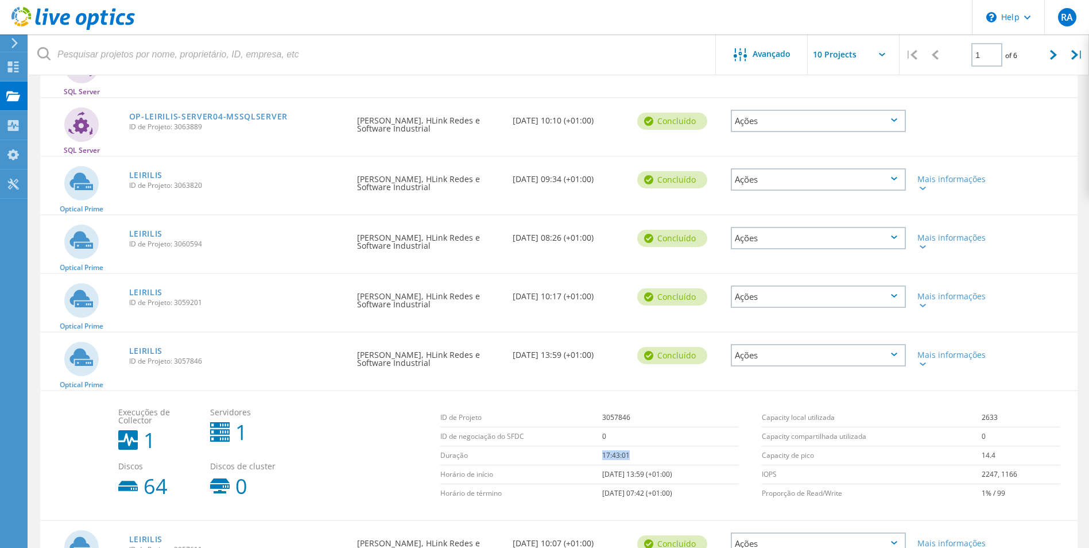
drag, startPoint x: 561, startPoint y: 458, endPoint x: 535, endPoint y: 460, distance: 25.9
click at [535, 460] on tr "Duração 17:43:01" at bounding box center [589, 455] width 299 height 19
click at [148, 351] on link "LEIRILIS" at bounding box center [146, 351] width 34 height 8
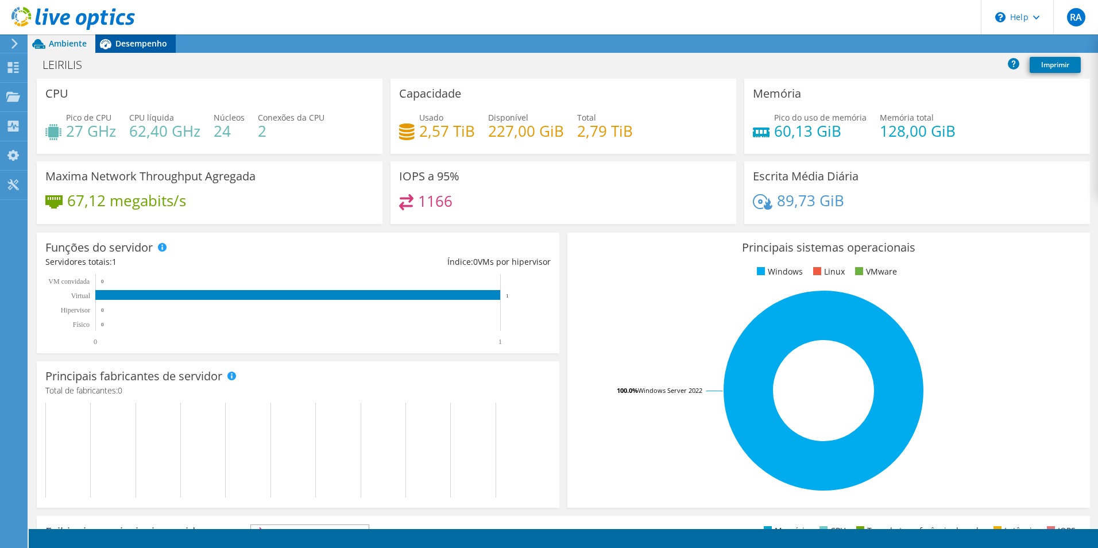
click at [125, 47] on span "Desempenho" at bounding box center [141, 43] width 52 height 11
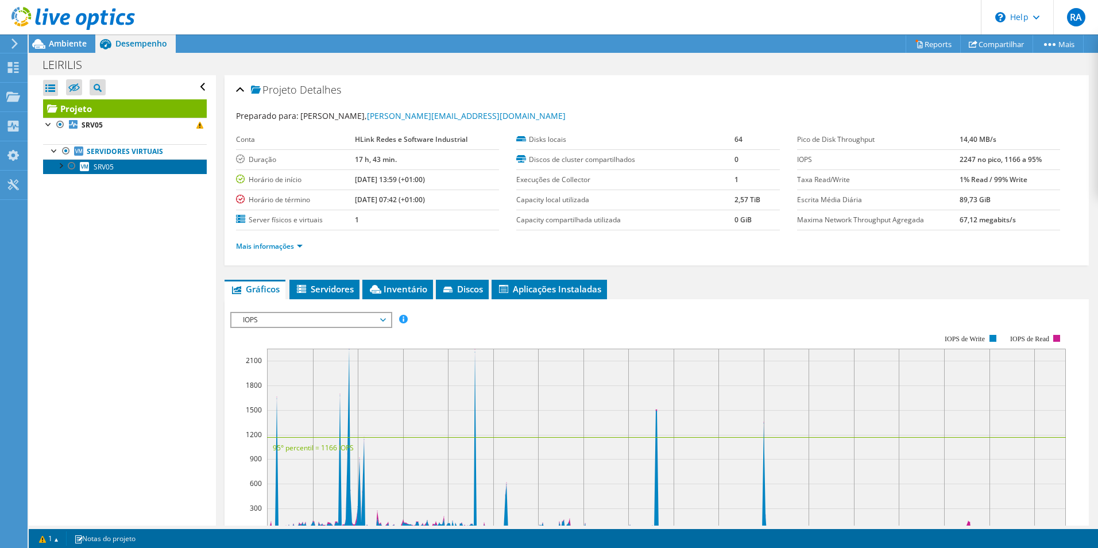
click at [101, 170] on span "SRV05" at bounding box center [104, 167] width 20 height 10
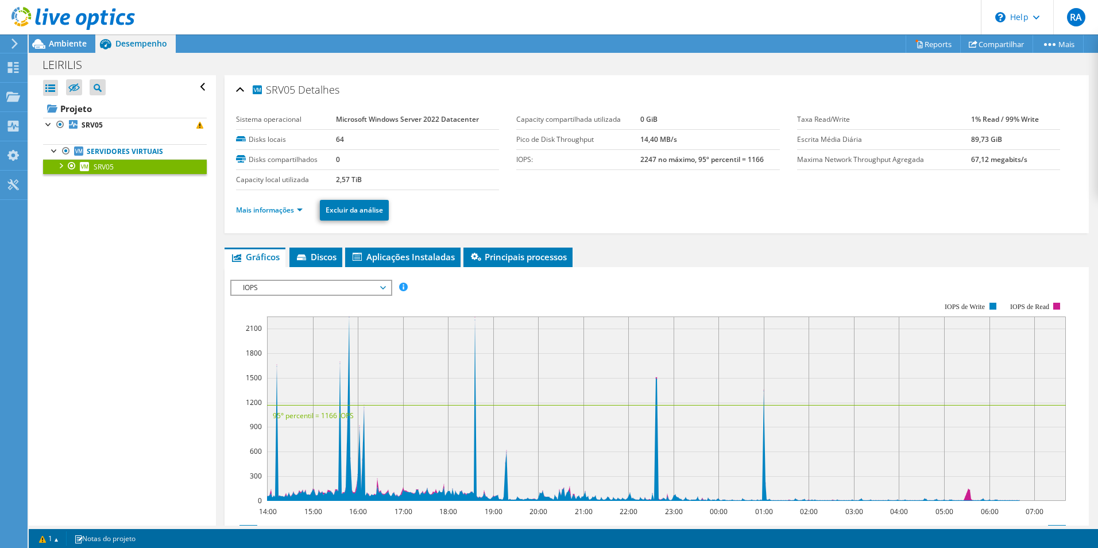
click at [61, 167] on div at bounding box center [60, 164] width 11 height 11
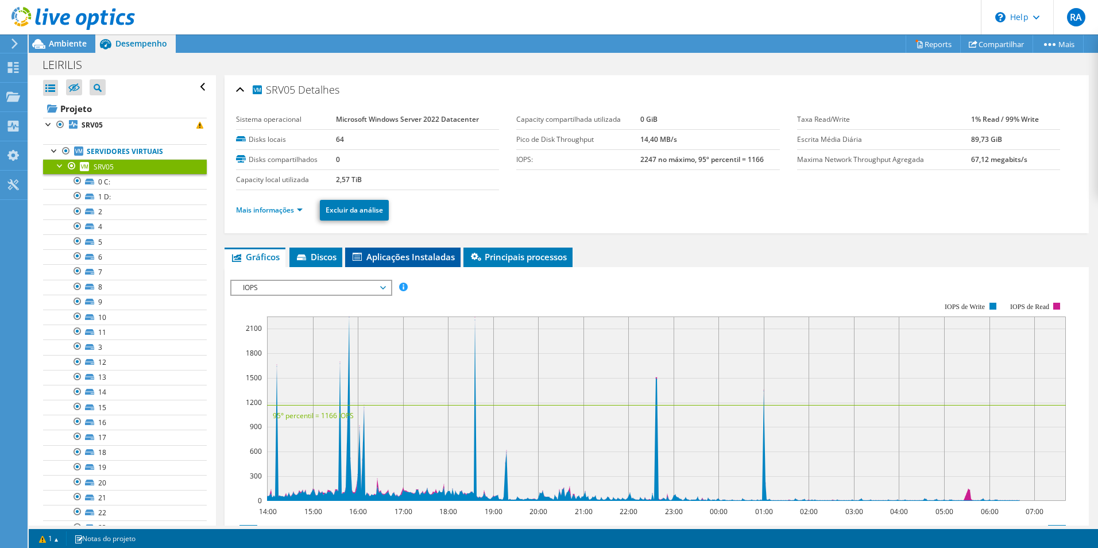
click at [381, 254] on span "Aplicações Instaladas" at bounding box center [403, 256] width 104 height 11
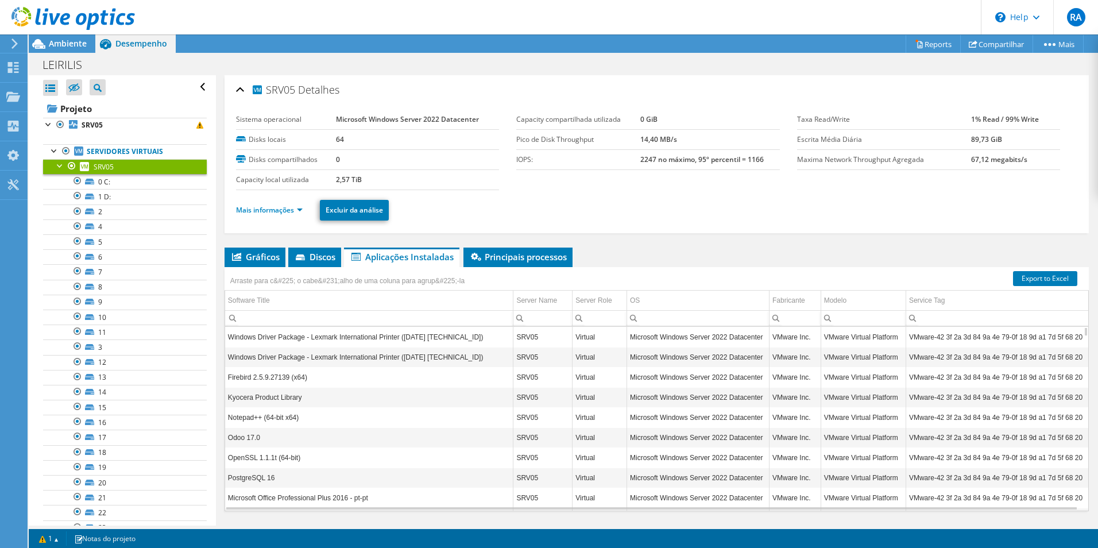
click at [276, 318] on input "Column Software Title, Filter cell" at bounding box center [369, 318] width 288 height 15
drag, startPoint x: 268, startPoint y: 439, endPoint x: 227, endPoint y: 439, distance: 41.4
click at [227, 439] on td "Odoo 17.0" at bounding box center [369, 437] width 288 height 20
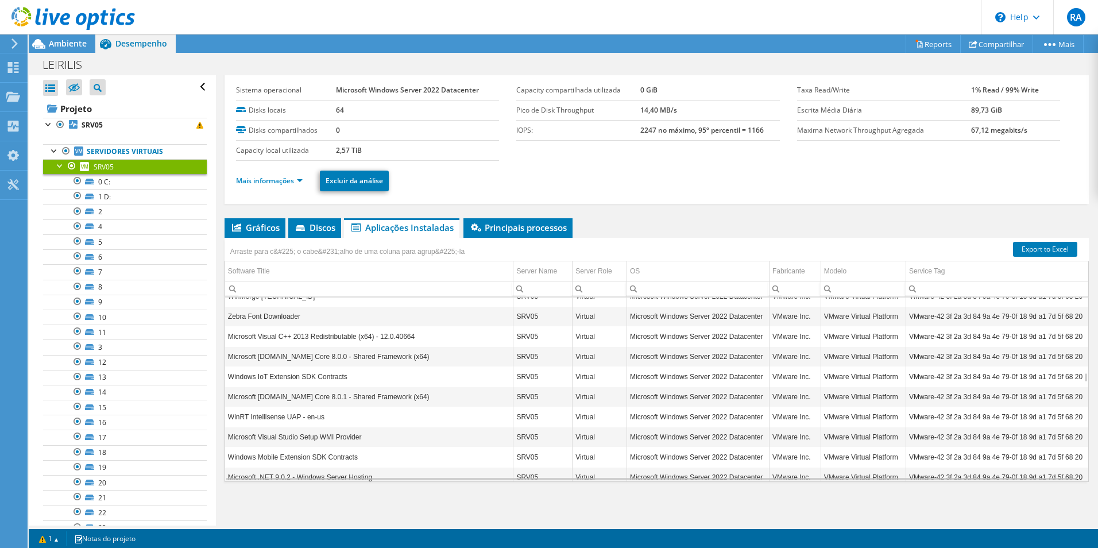
scroll to position [1654, 0]
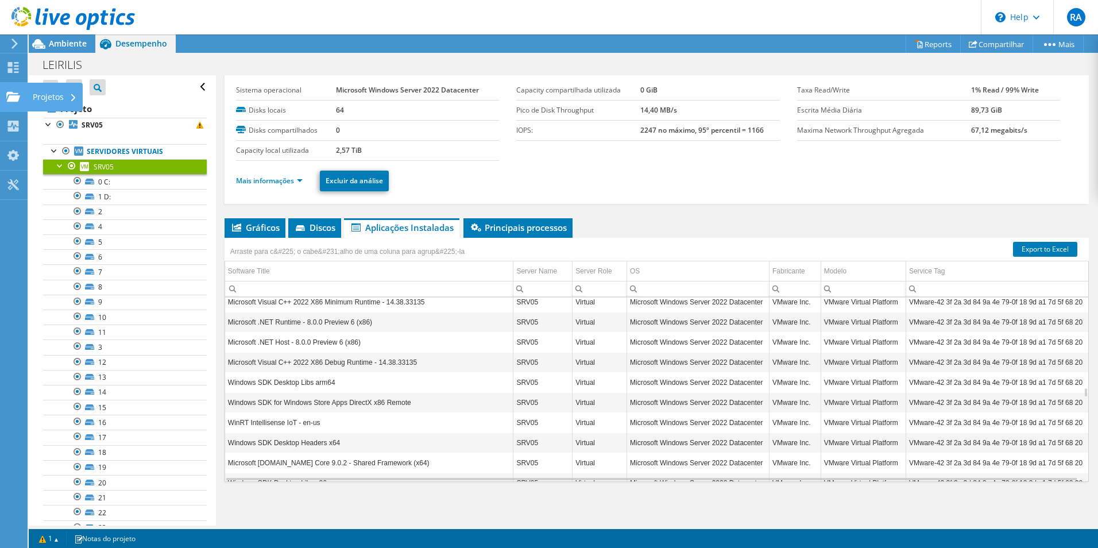
click at [56, 100] on div "Projetos" at bounding box center [55, 97] width 56 height 29
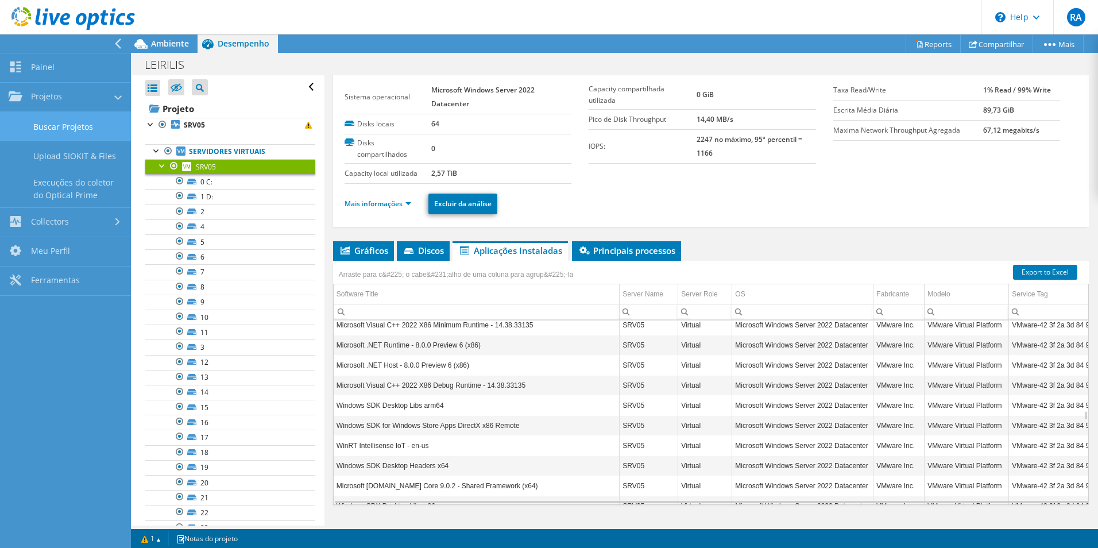
click at [75, 135] on link "Buscar Projetos" at bounding box center [65, 126] width 131 height 29
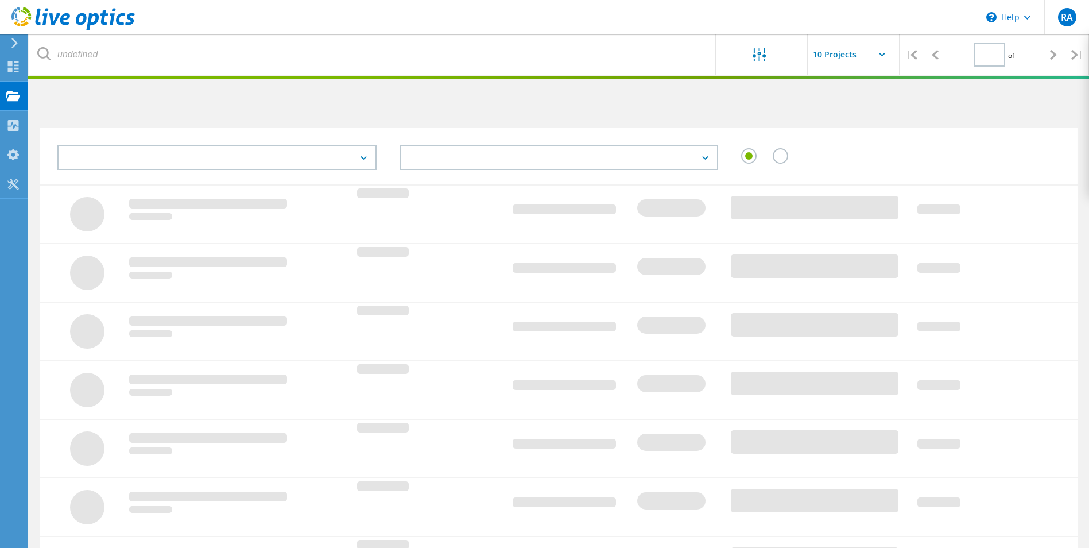
type input "1"
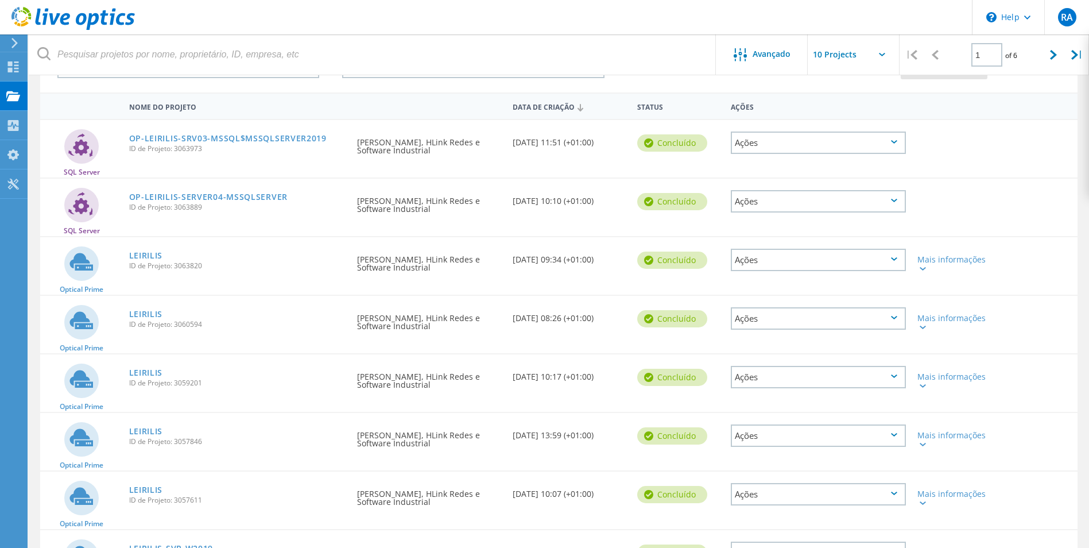
scroll to position [230, 0]
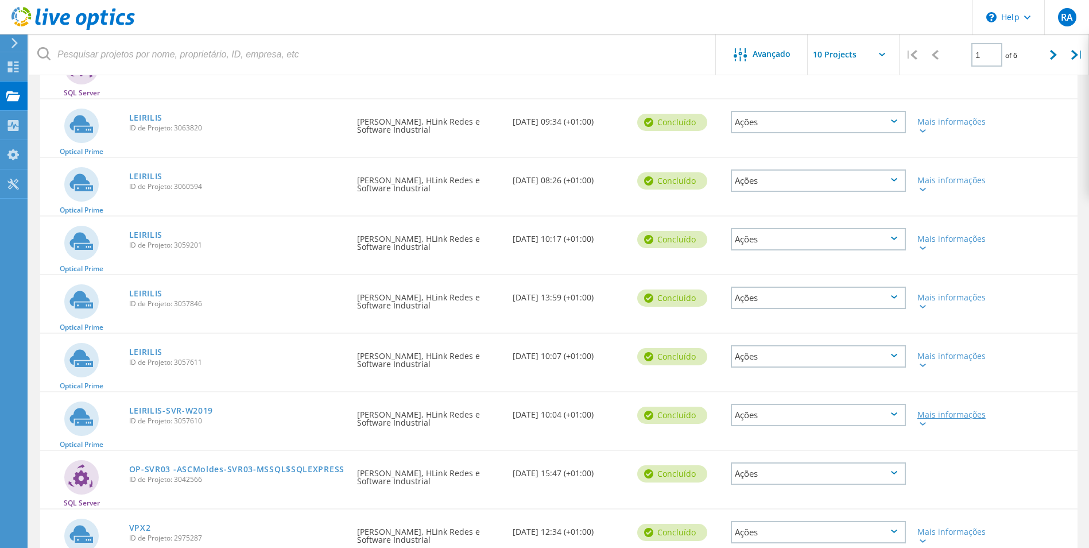
click at [918, 424] on div at bounding box center [922, 423] width 9 height 7
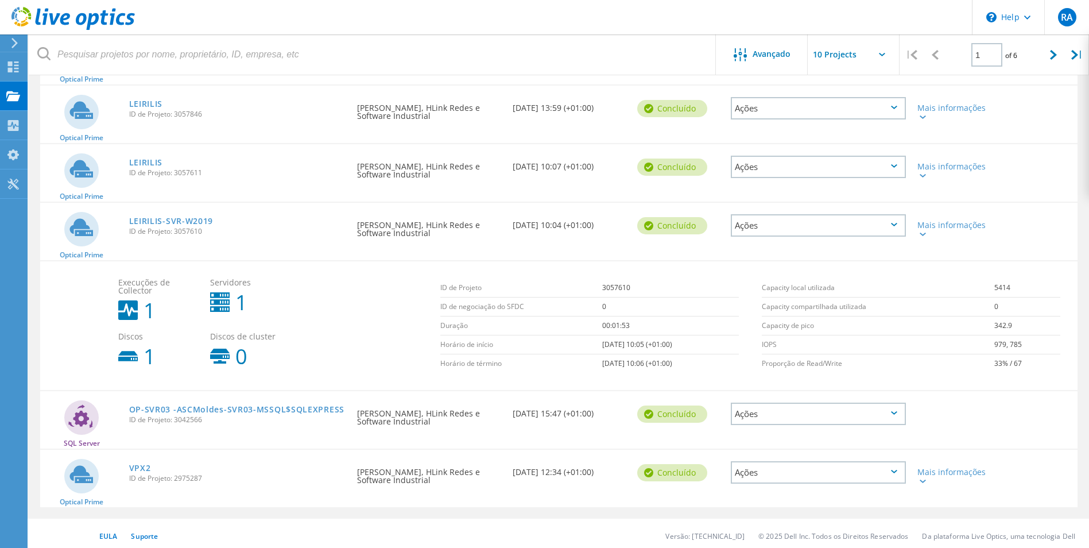
scroll to position [424, 0]
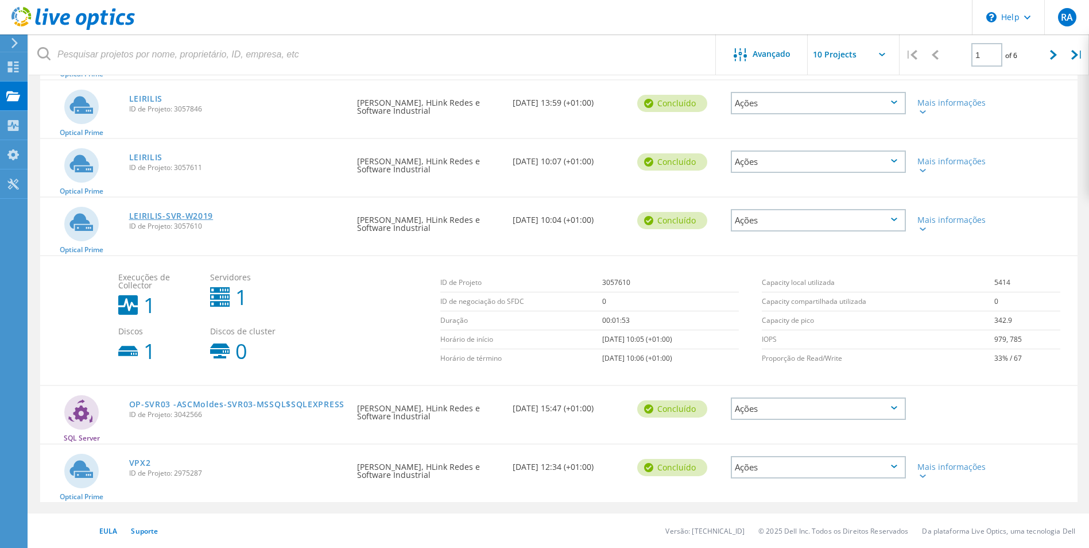
click at [165, 217] on link "LEIRILIS-SVR-W2019" at bounding box center [171, 216] width 84 height 8
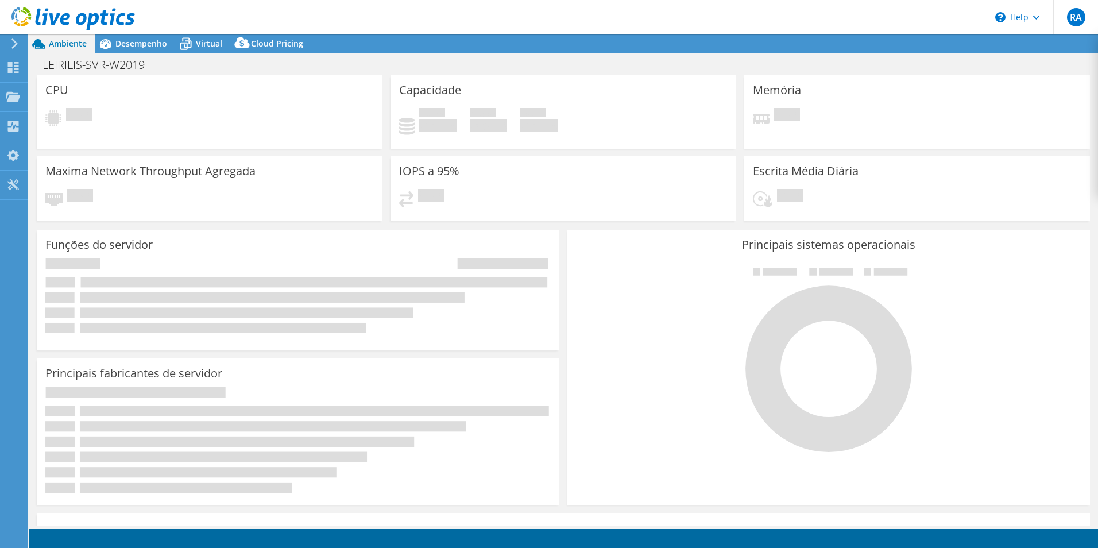
select select "USEast"
select select "EUR"
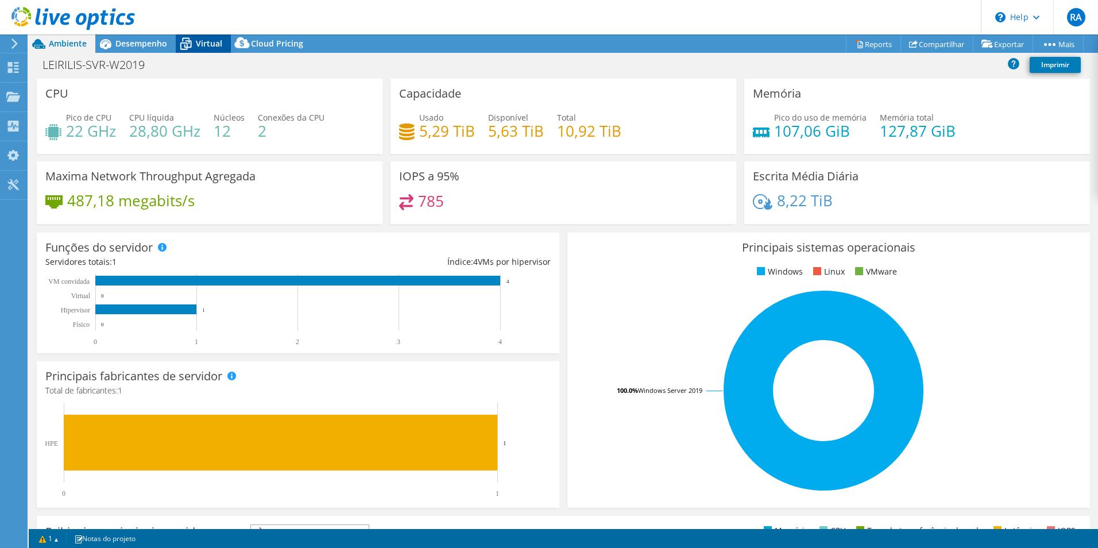
click at [221, 49] on div "Virtual" at bounding box center [203, 43] width 55 height 18
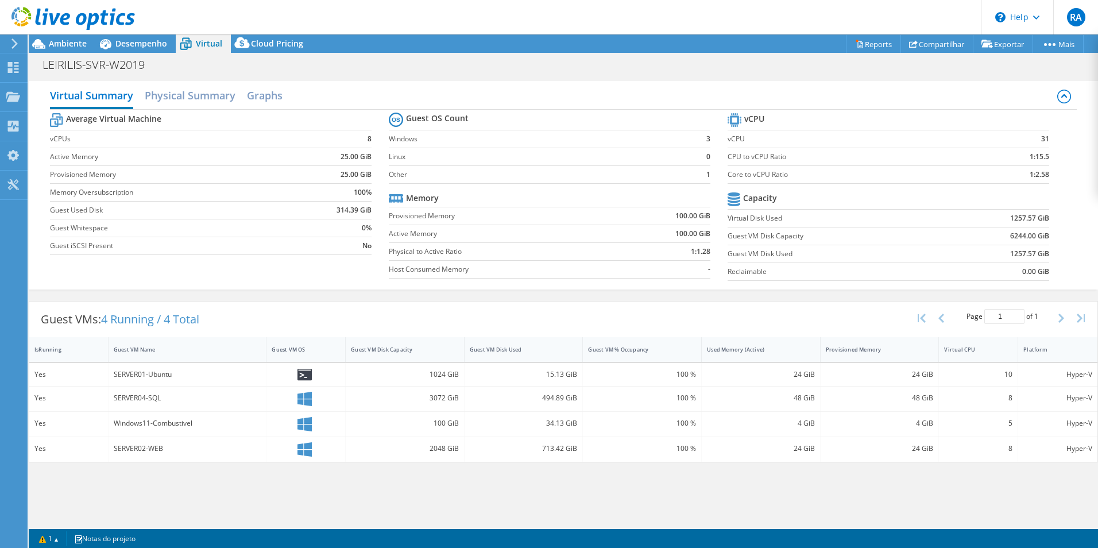
click at [146, 367] on div "SERVER01-Ubuntu" at bounding box center [188, 374] width 159 height 23
click at [316, 384] on div "Yes SERVER01-Ubuntu 1024 GiB 15.13 GiB 100 % 24 GiB 24 GiB 10 Hyper-V Yes SERVE…" at bounding box center [563, 412] width 1068 height 99
drag, startPoint x: 315, startPoint y: 383, endPoint x: 301, endPoint y: 378, distance: 14.7
click at [301, 378] on icon at bounding box center [304, 375] width 14 height 12
click at [301, 376] on icon at bounding box center [304, 375] width 14 height 12
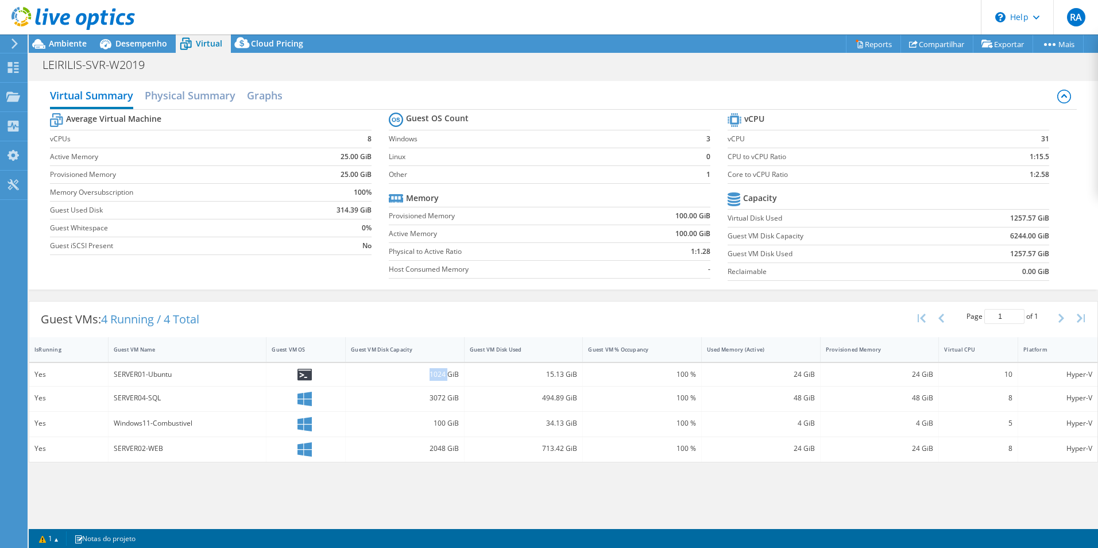
click at [301, 376] on icon at bounding box center [304, 375] width 14 height 12
click at [207, 99] on h2 "Physical Summary" at bounding box center [190, 96] width 91 height 25
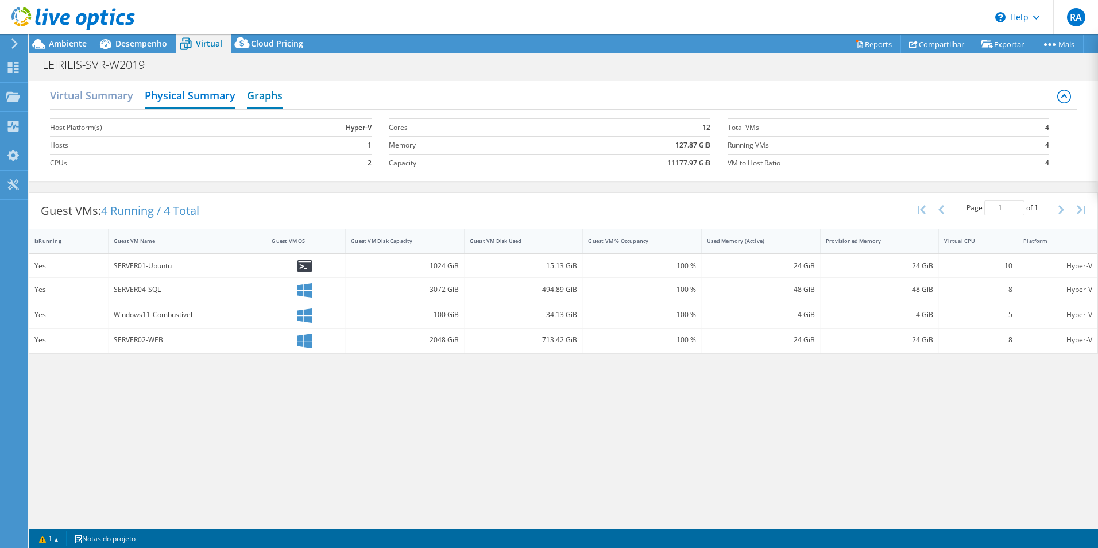
click at [256, 95] on h2 "Graphs" at bounding box center [265, 96] width 36 height 25
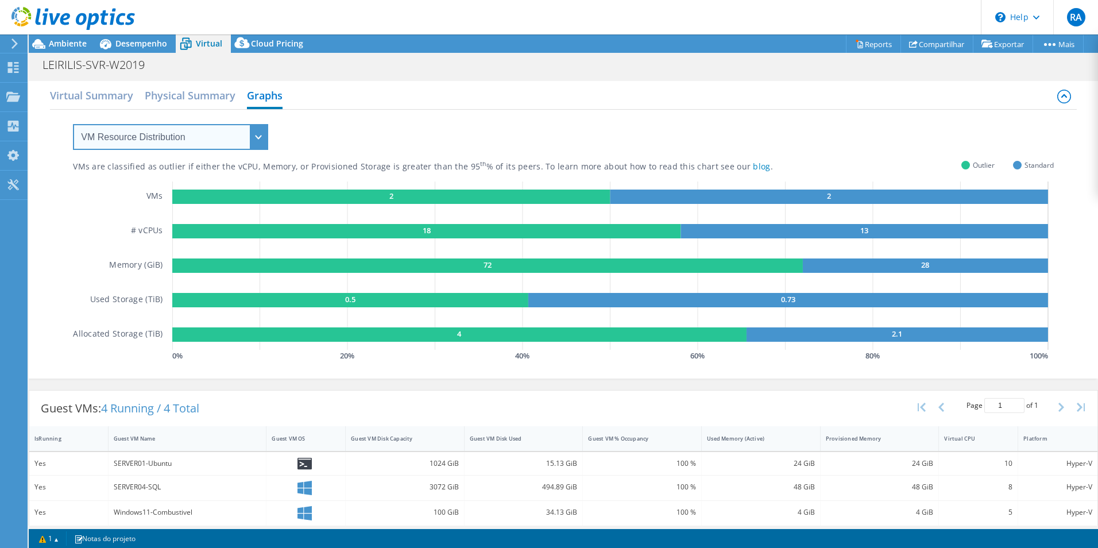
click at [176, 142] on select "VM Resource Distribution Provisioning Contrast Over Provisioning" at bounding box center [170, 137] width 195 height 26
click at [125, 43] on span "Desempenho" at bounding box center [141, 43] width 52 height 11
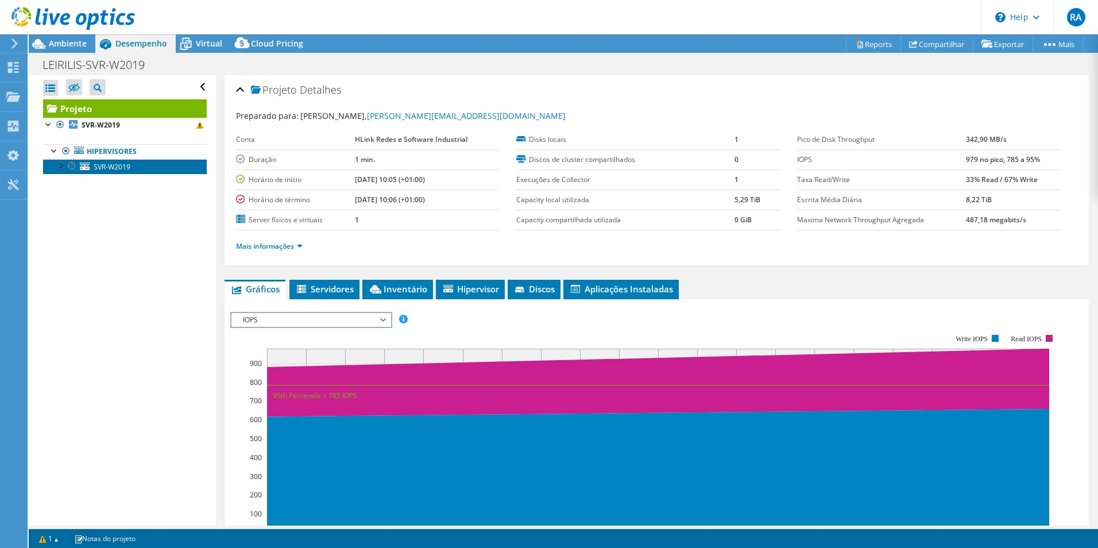
click at [92, 167] on link "SVR-W2019" at bounding box center [125, 166] width 164 height 15
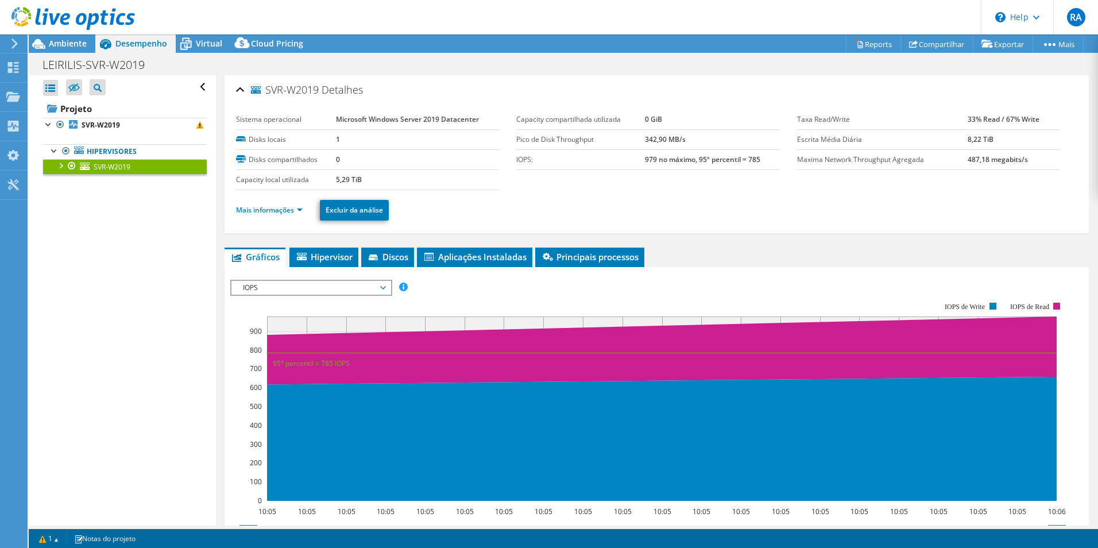
click at [59, 166] on div at bounding box center [60, 164] width 11 height 11
click at [101, 185] on link "0 C:" at bounding box center [125, 181] width 164 height 15
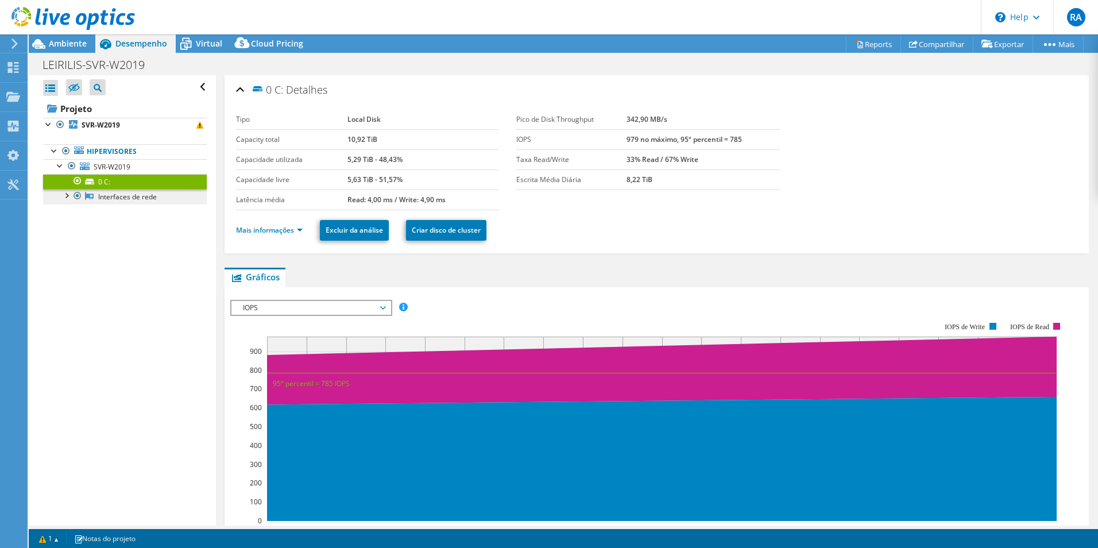
click at [95, 191] on link "Interfaces de rede" at bounding box center [125, 196] width 164 height 15
click at [99, 195] on link "Interfaces de rede" at bounding box center [125, 196] width 164 height 15
click at [111, 168] on span "SVR-W2019" at bounding box center [112, 167] width 37 height 10
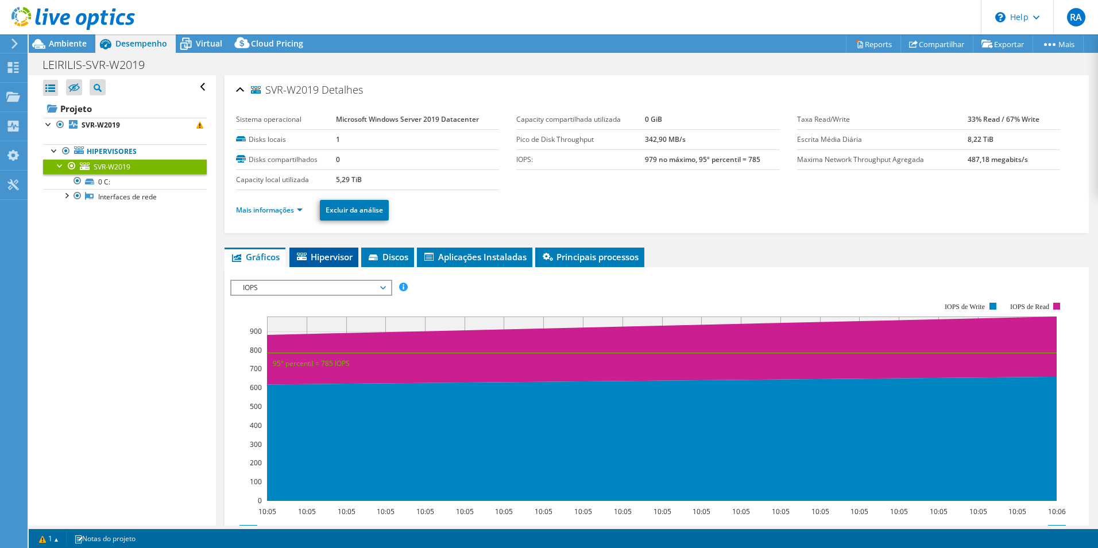
click at [322, 260] on span "Hipervisor" at bounding box center [323, 256] width 57 height 11
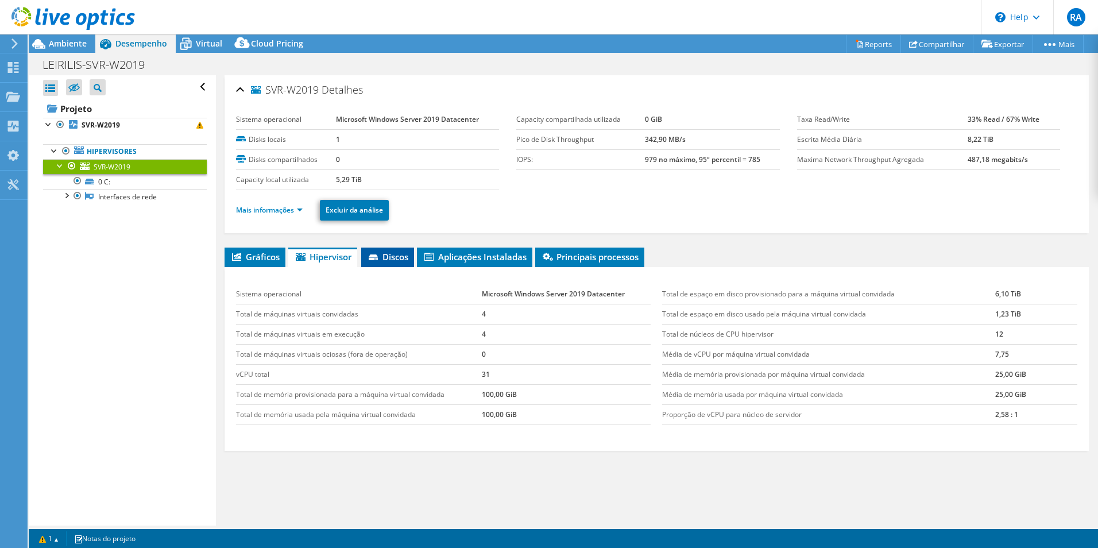
click at [388, 254] on span "Discos" at bounding box center [387, 256] width 41 height 11
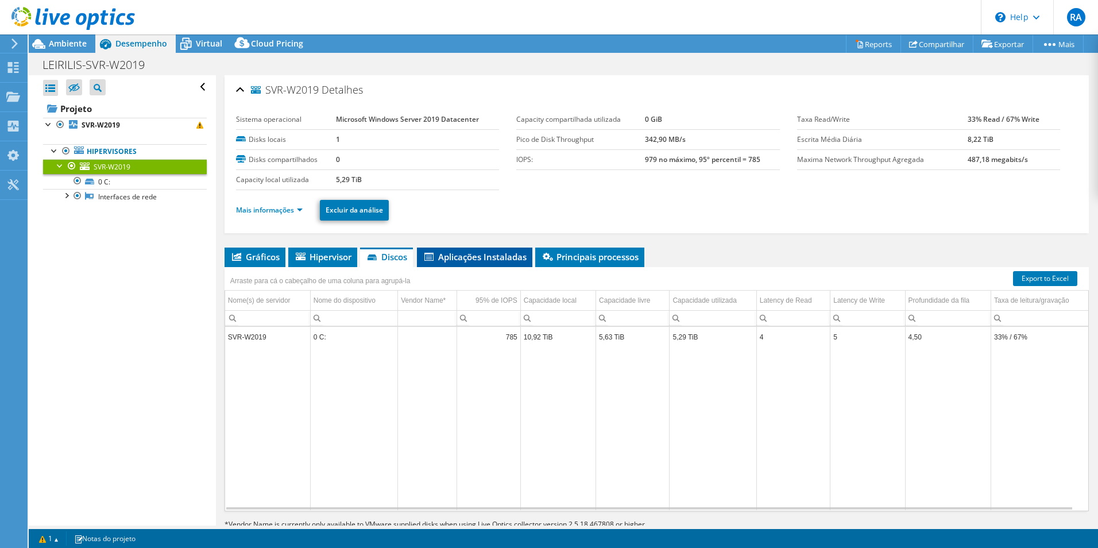
click at [459, 253] on span "Aplicações Instaladas" at bounding box center [475, 256] width 104 height 11
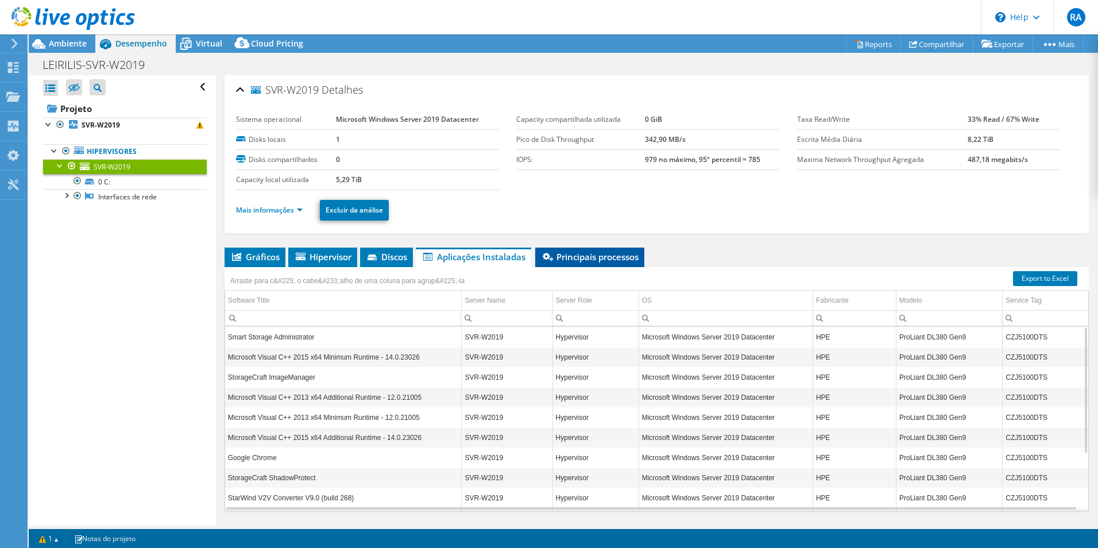
click at [600, 259] on span "Principais processos" at bounding box center [590, 256] width 98 height 11
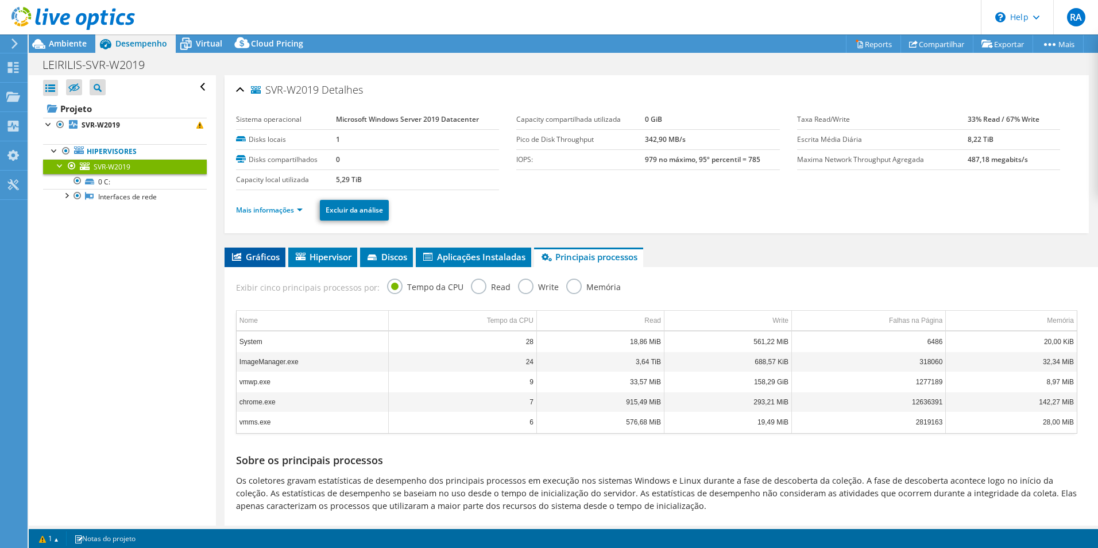
click at [255, 257] on span "Gráficos" at bounding box center [254, 256] width 49 height 11
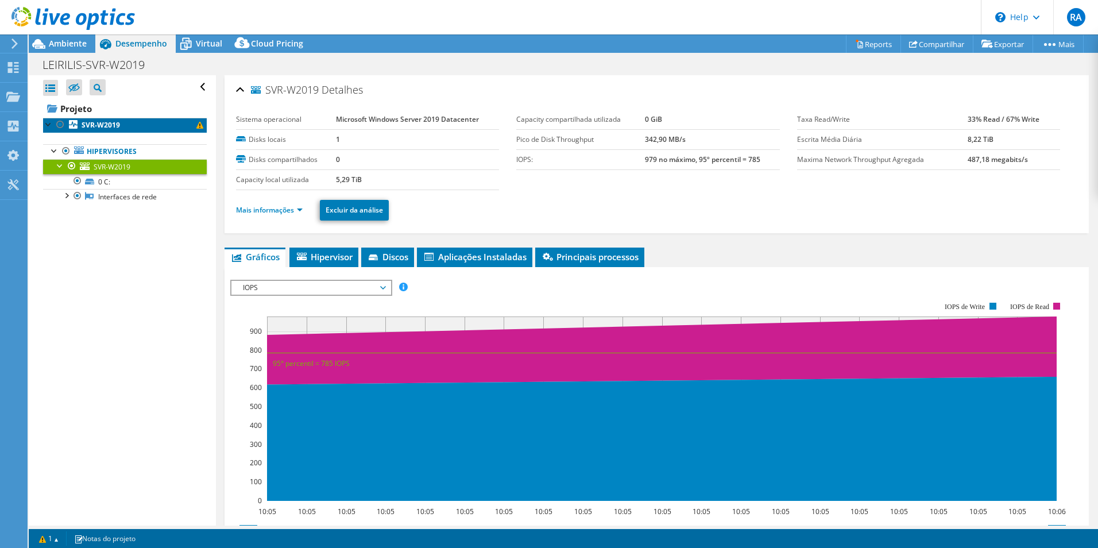
click at [117, 123] on b "SVR-W2019" at bounding box center [101, 125] width 38 height 10
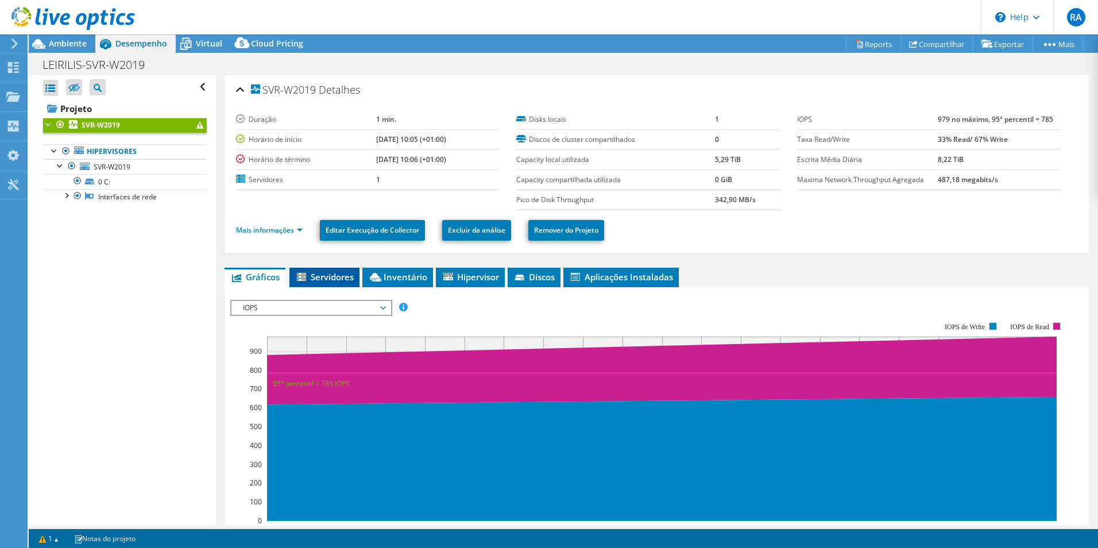
click at [319, 284] on li "Servidores" at bounding box center [324, 278] width 70 height 20
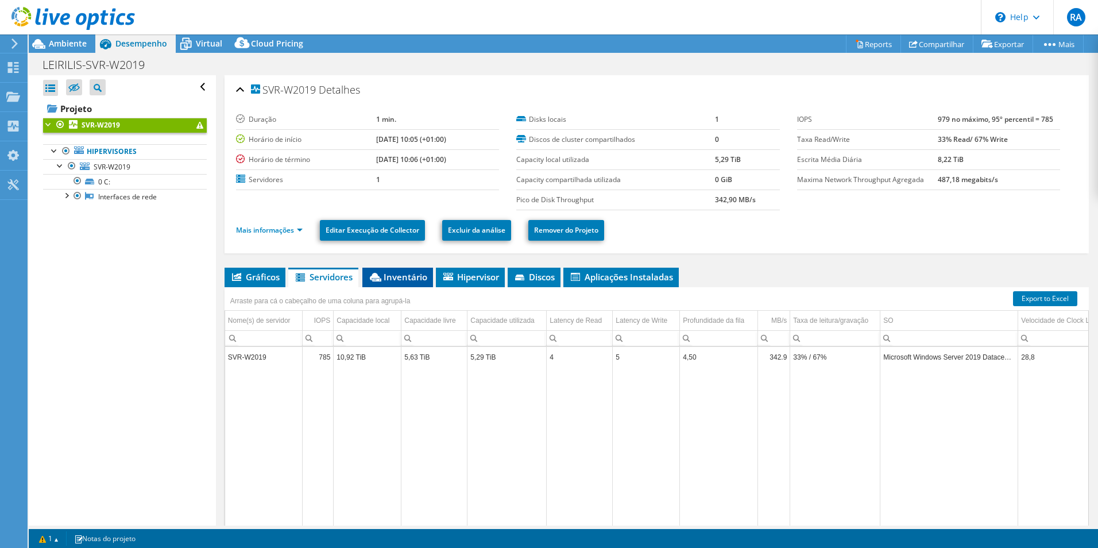
click at [386, 276] on span "Inventário" at bounding box center [397, 276] width 59 height 11
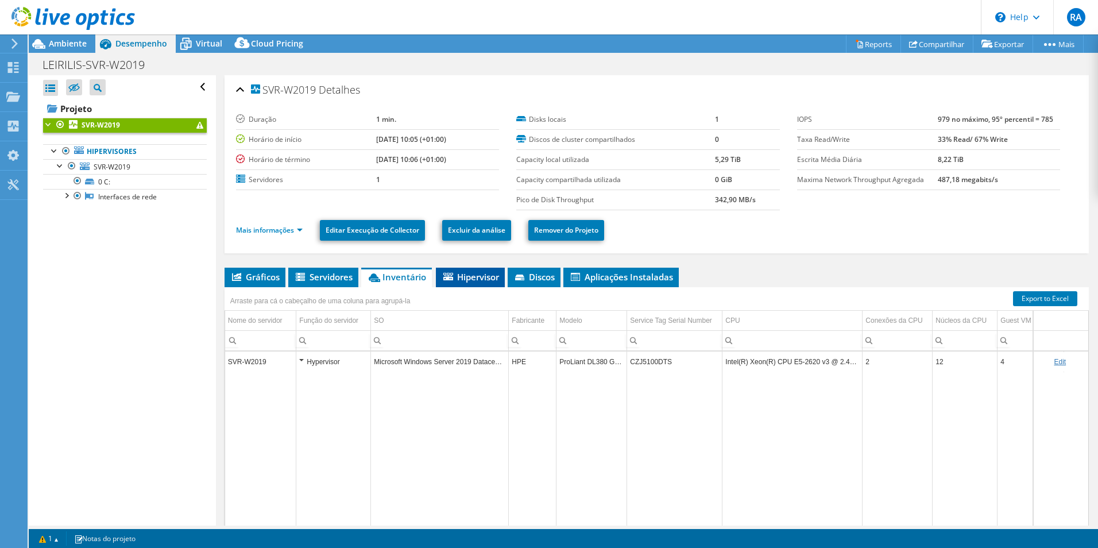
click at [473, 273] on span "Hipervisor" at bounding box center [470, 276] width 57 height 11
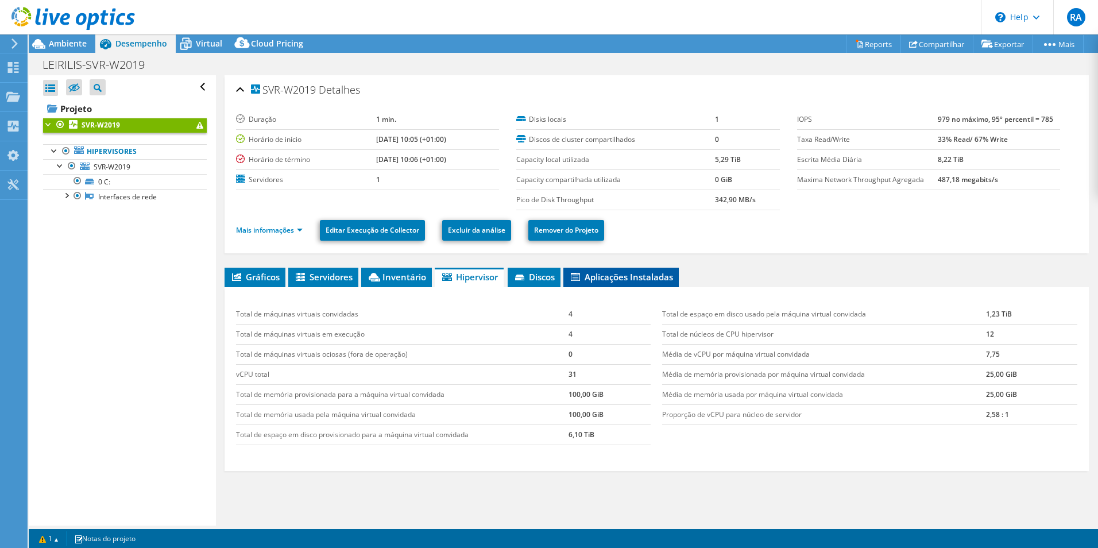
click at [618, 283] on li "Aplicações Instaladas" at bounding box center [620, 278] width 115 height 20
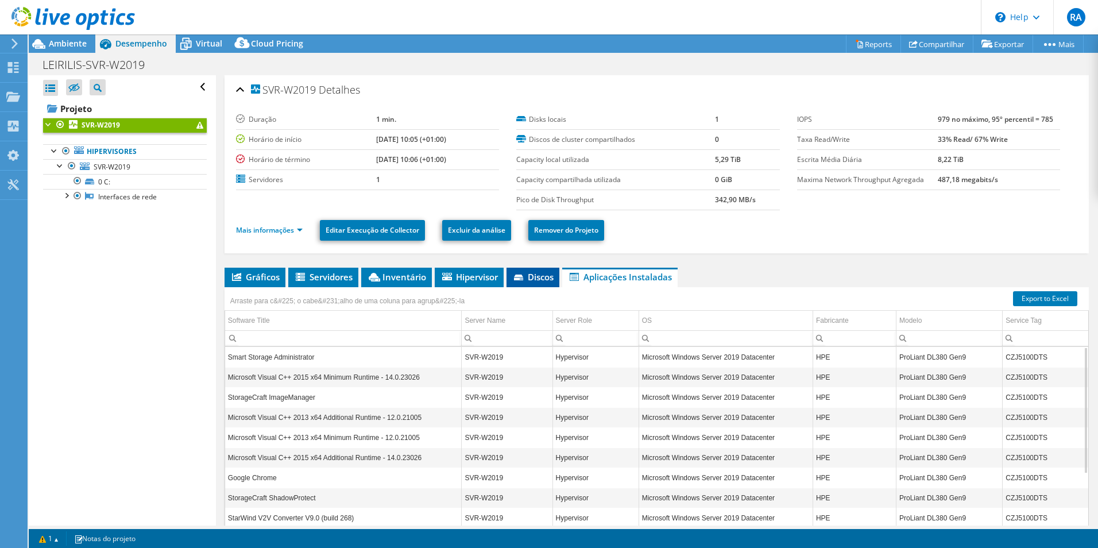
click at [529, 275] on span "Discos" at bounding box center [532, 276] width 41 height 11
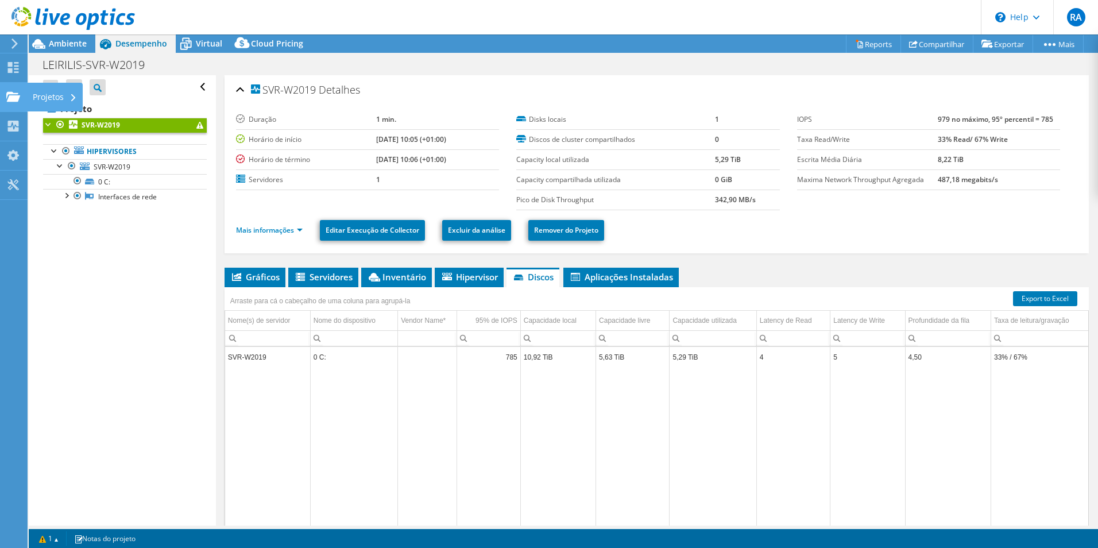
click at [57, 91] on div "Projetos" at bounding box center [55, 97] width 56 height 29
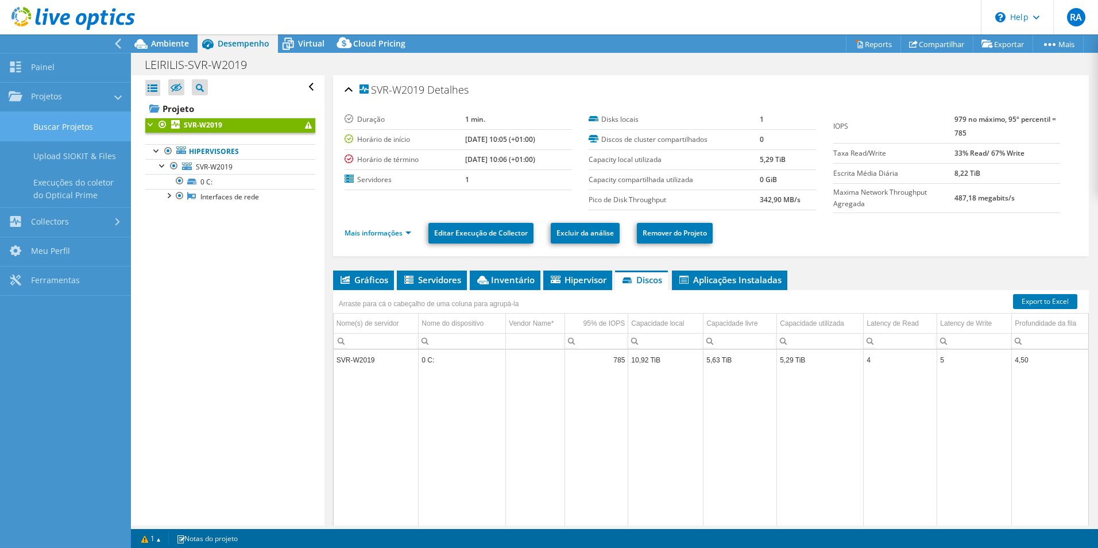
drag, startPoint x: 71, startPoint y: 127, endPoint x: 94, endPoint y: 136, distance: 24.7
click at [71, 127] on link "Buscar Projetos" at bounding box center [65, 126] width 131 height 29
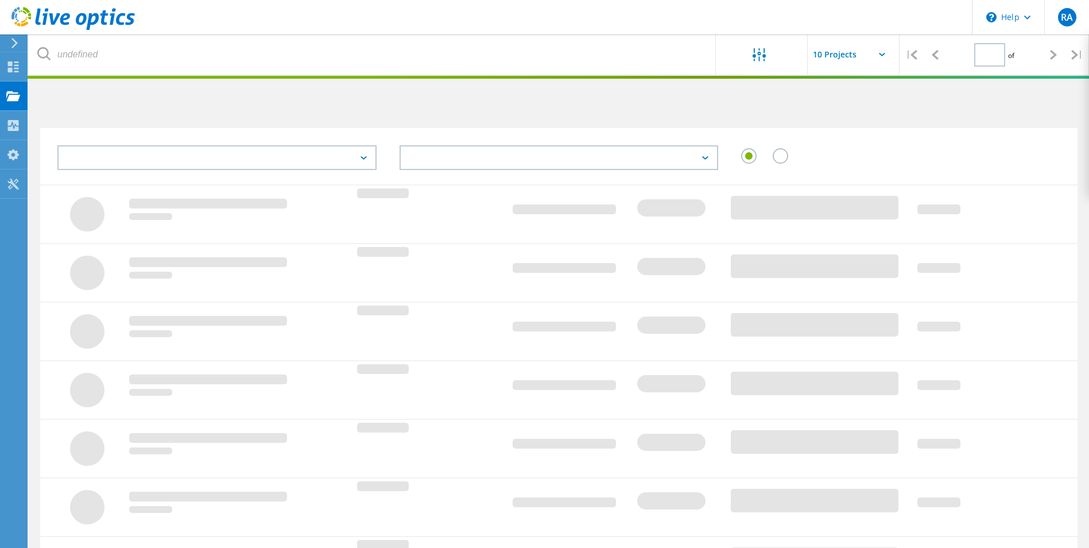
type input "1"
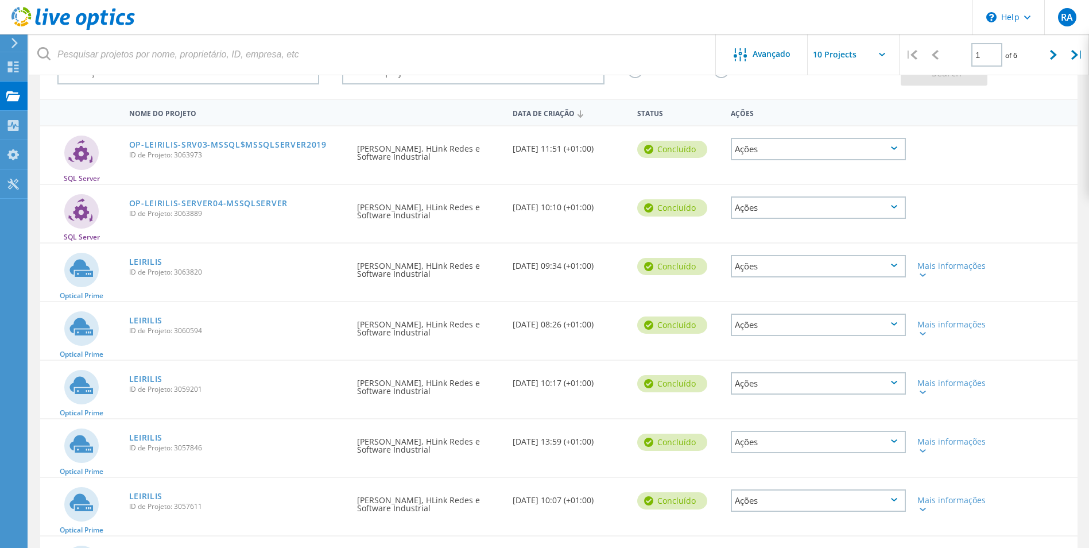
scroll to position [230, 0]
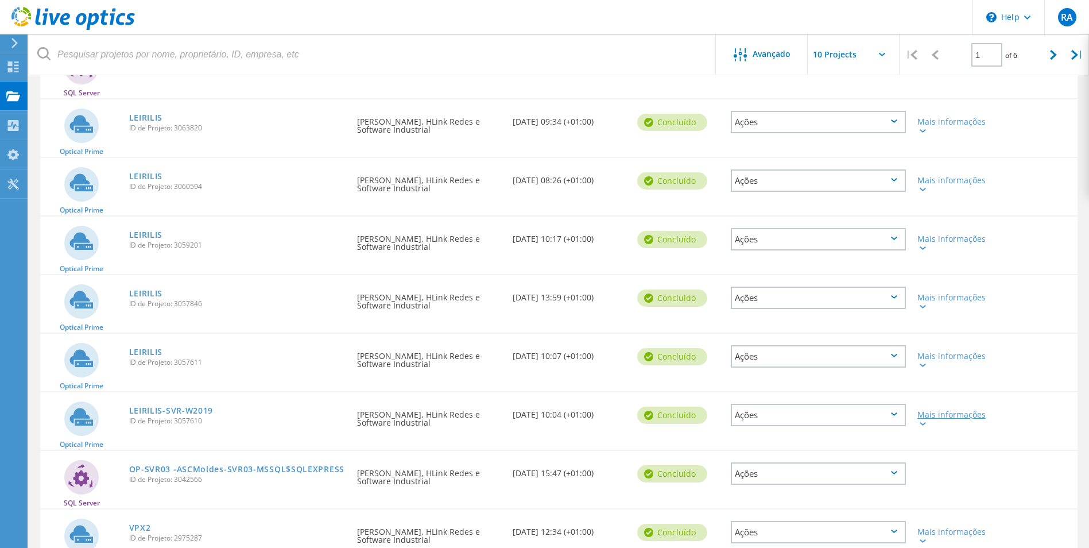
click at [919, 427] on lo-svg-helper at bounding box center [922, 423] width 9 height 10
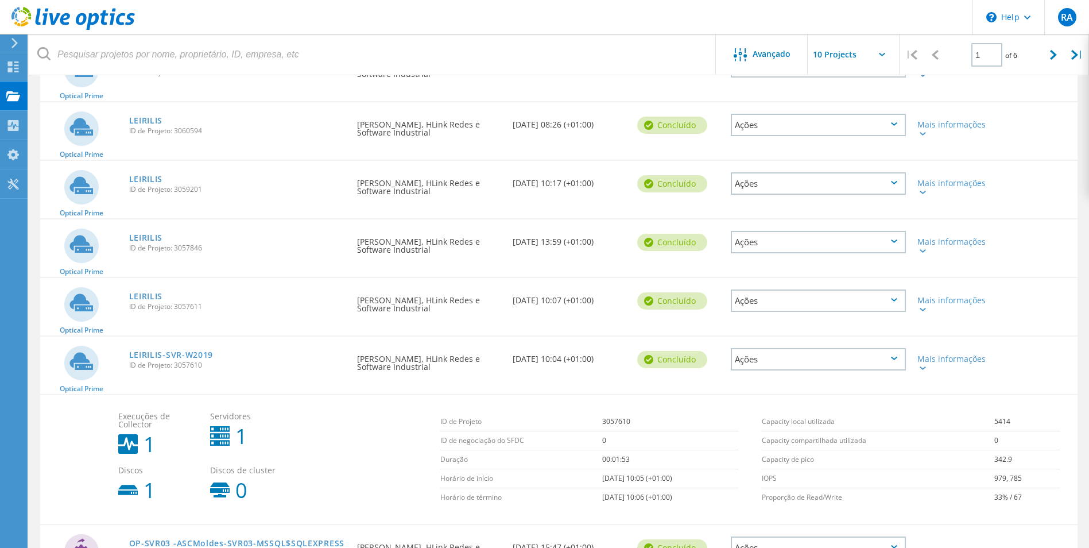
scroll to position [345, 0]
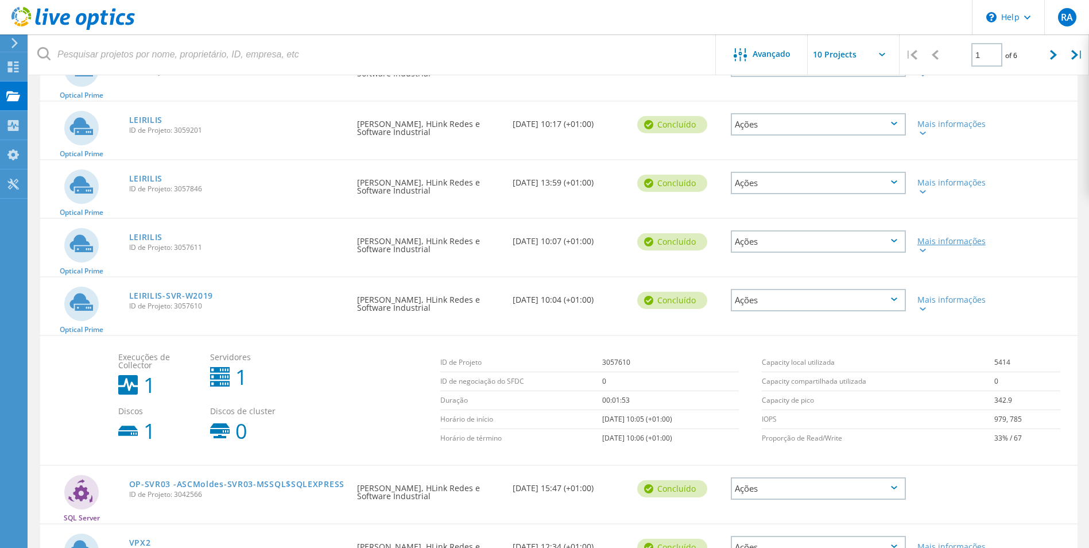
drag, startPoint x: 923, startPoint y: 253, endPoint x: 928, endPoint y: 248, distance: 7.4
click at [923, 253] on div at bounding box center [922, 249] width 9 height 7
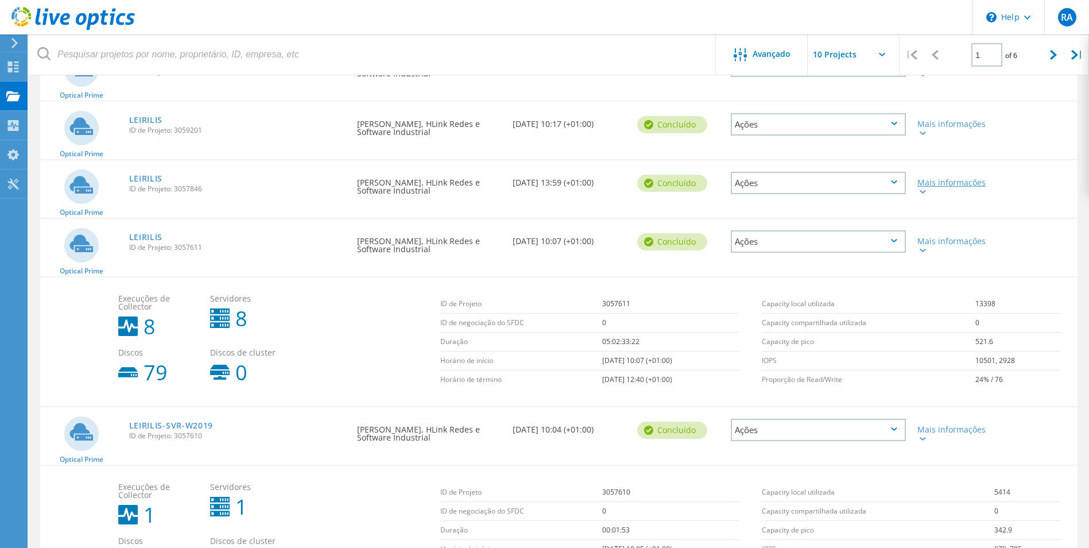
click at [924, 192] on icon at bounding box center [923, 191] width 6 height 3
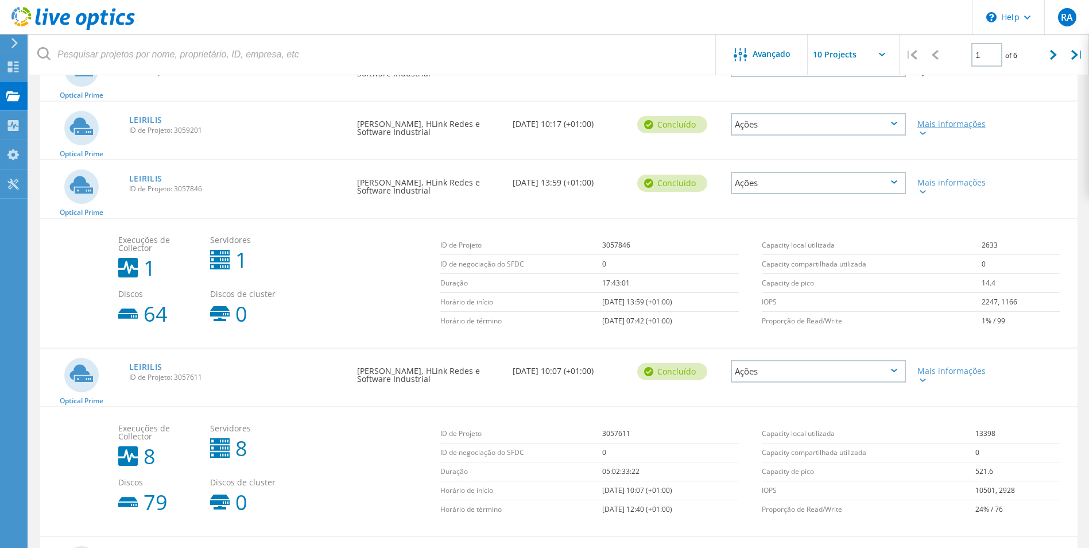
click at [922, 132] on icon at bounding box center [923, 133] width 6 height 3
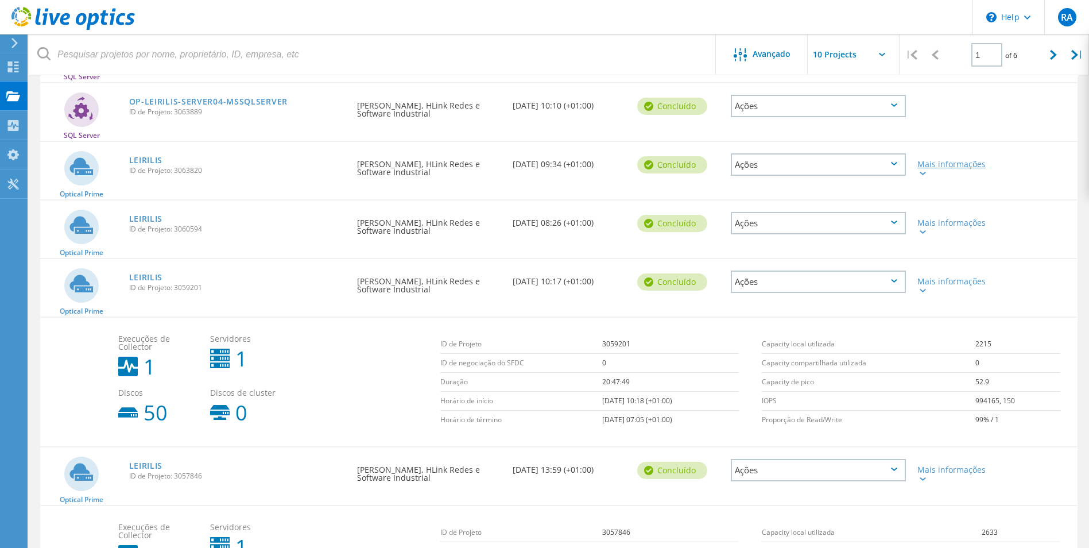
scroll to position [172, 0]
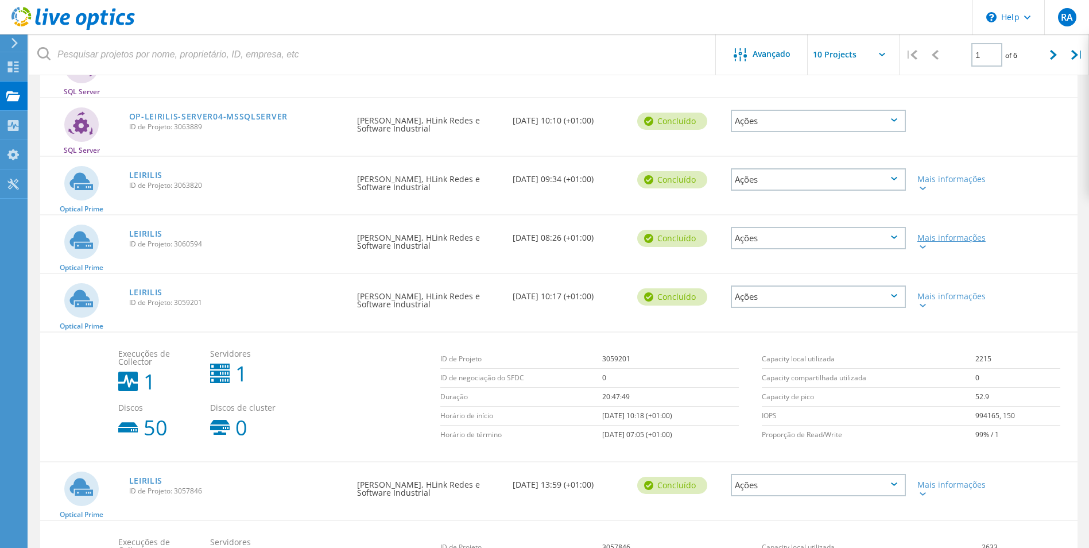
click at [922, 248] on icon at bounding box center [923, 246] width 6 height 3
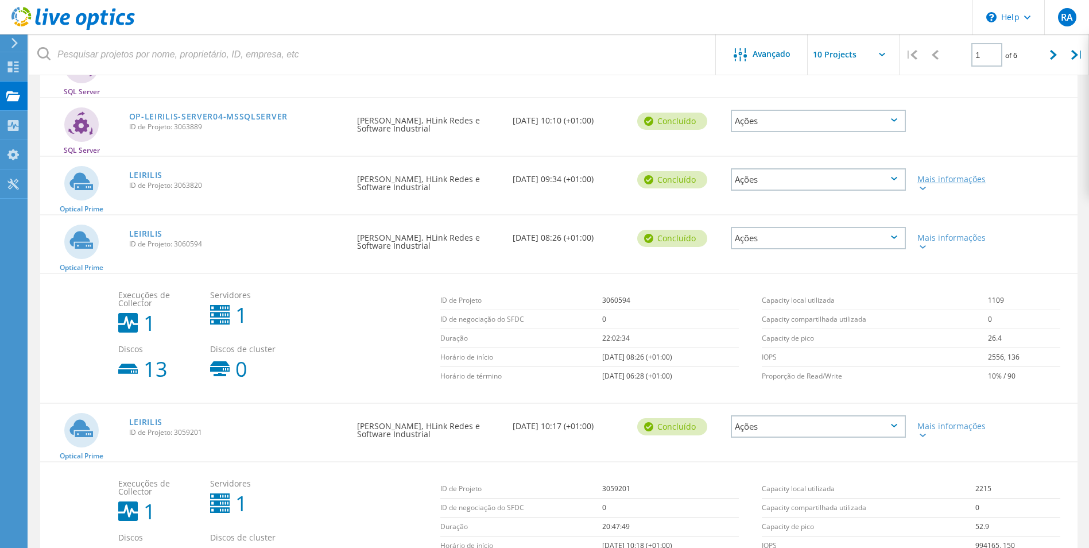
click at [921, 187] on icon at bounding box center [923, 188] width 6 height 3
